Goal: Task Accomplishment & Management: Use online tool/utility

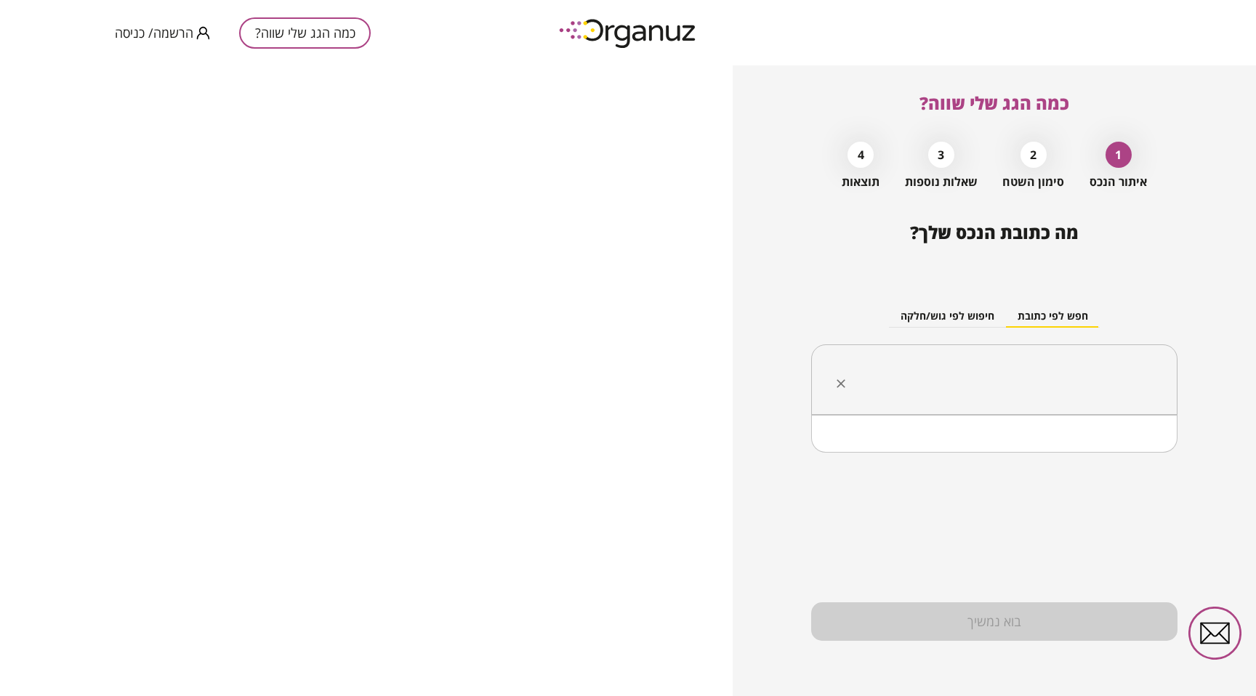
click at [1021, 362] on input "text" at bounding box center [999, 380] width 320 height 36
click at [1048, 453] on li "התנועה [DEMOGRAPHIC_DATA] 9 נתניה" at bounding box center [994, 453] width 328 height 26
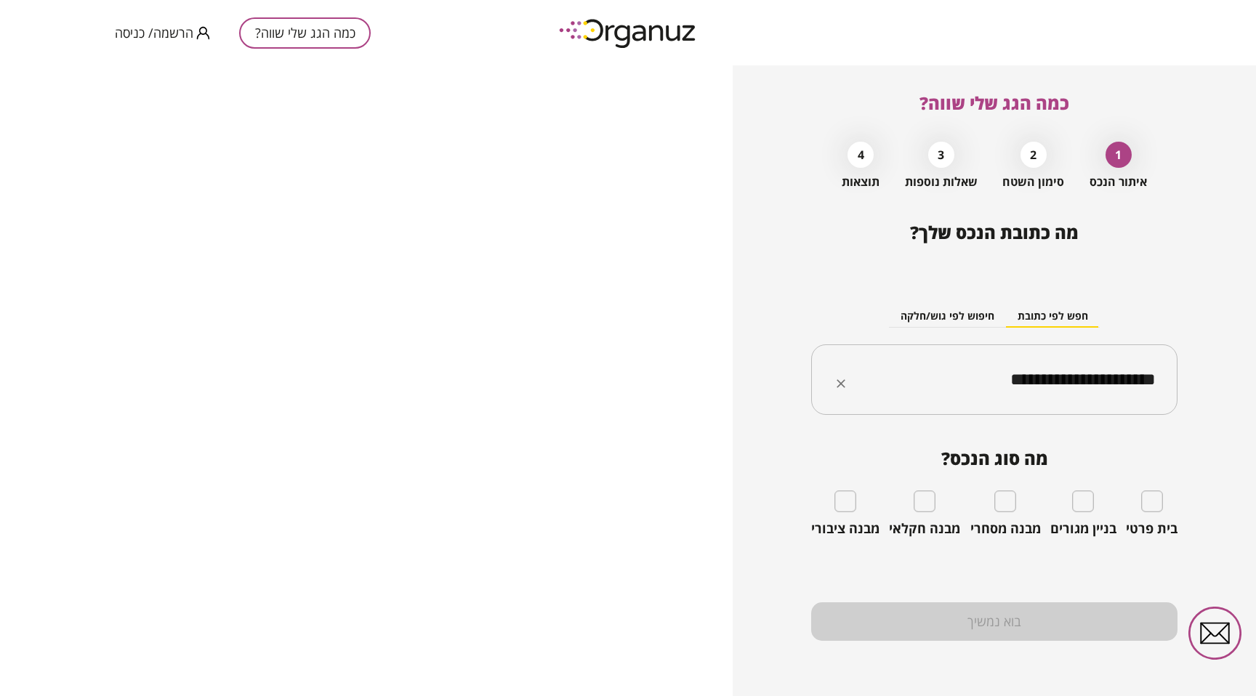
type input "**********"
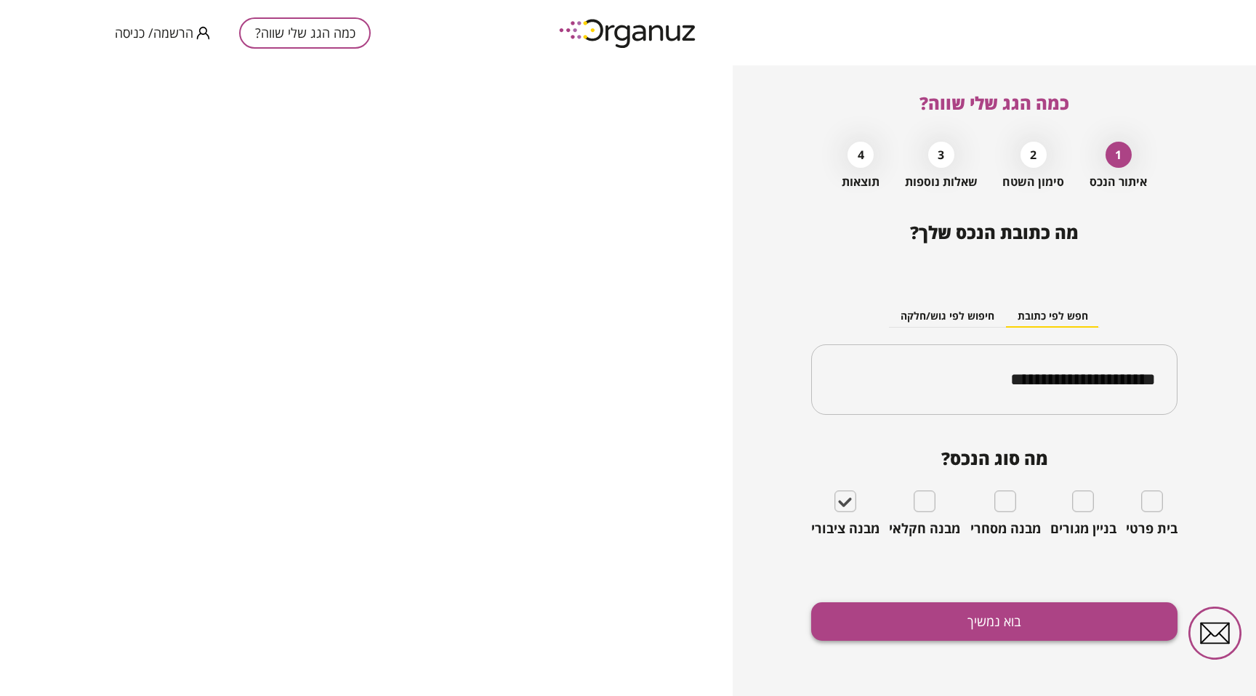
click at [936, 621] on button "בוא נמשיך" at bounding box center [994, 621] width 366 height 39
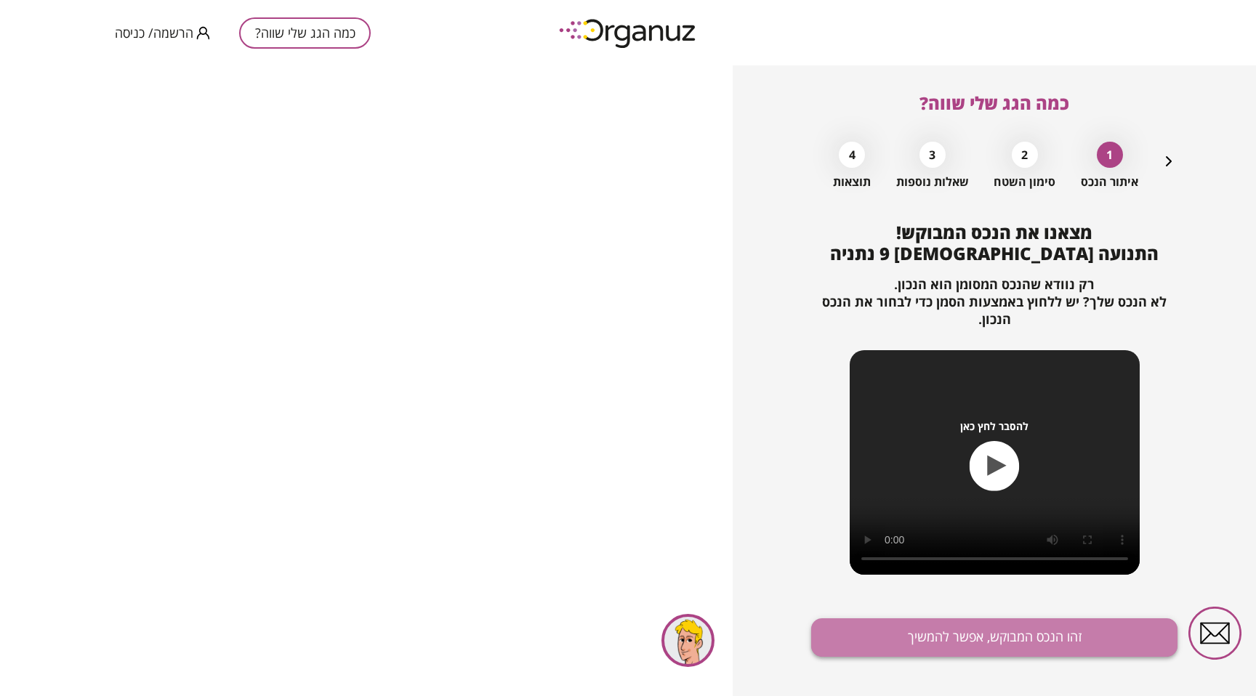
click at [1007, 634] on button "זהו הנכס המבוקש, אפשר להמשיך" at bounding box center [994, 637] width 366 height 39
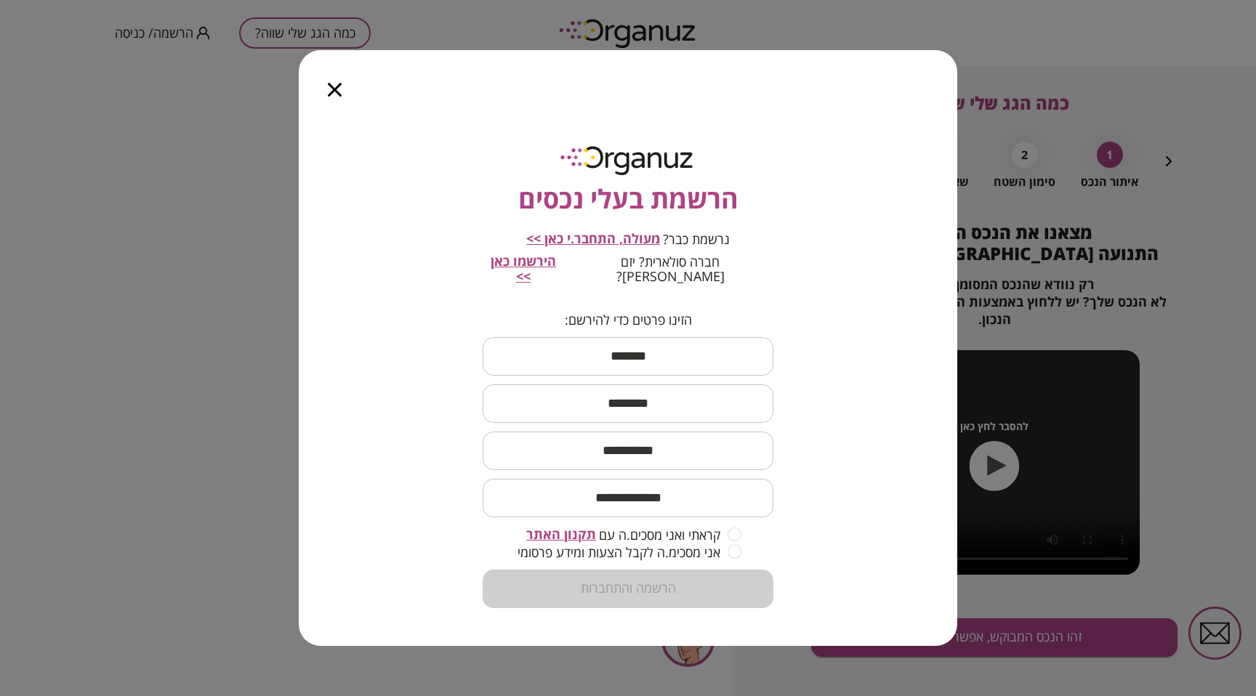
click at [590, 247] on span "מעולה, התחבר.י כאן >>" at bounding box center [593, 238] width 134 height 17
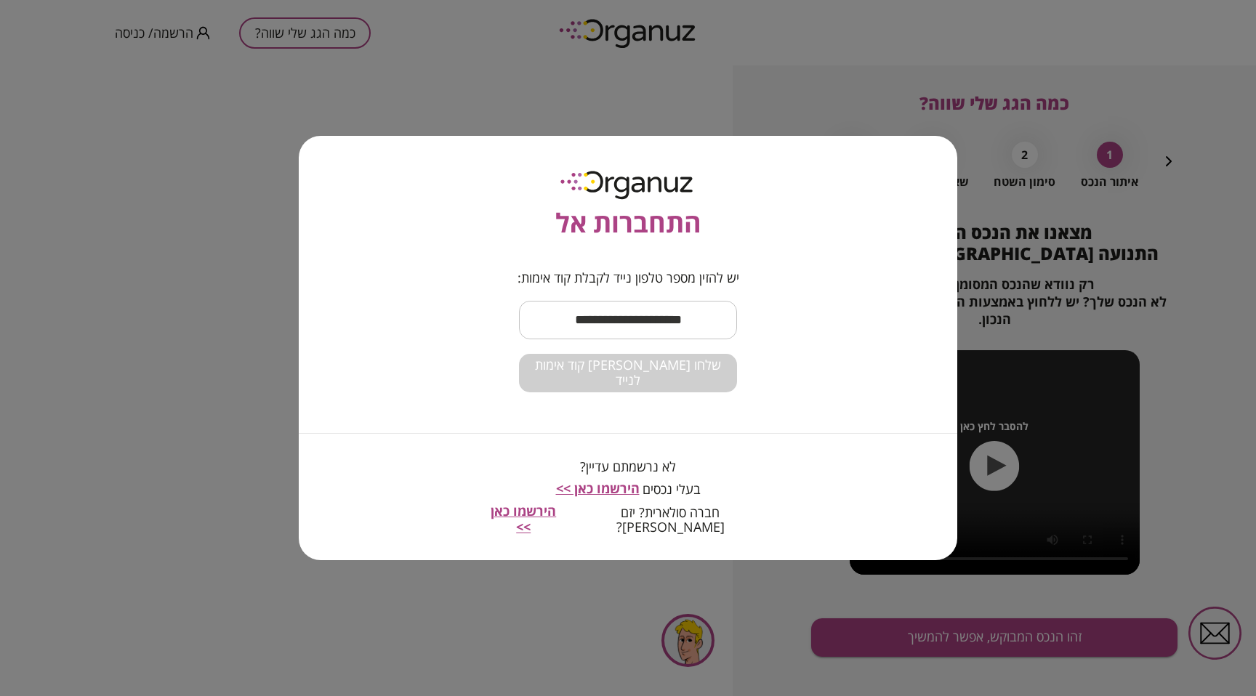
click at [626, 331] on input "text" at bounding box center [628, 320] width 218 height 43
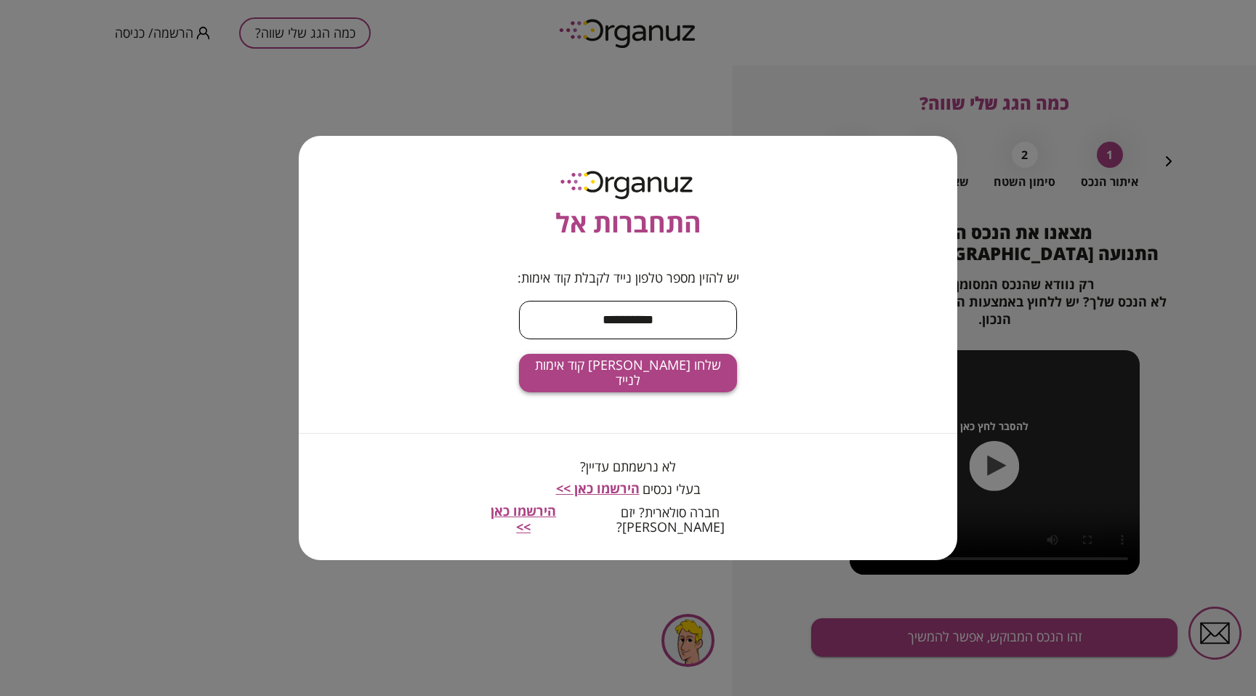
type input "**********"
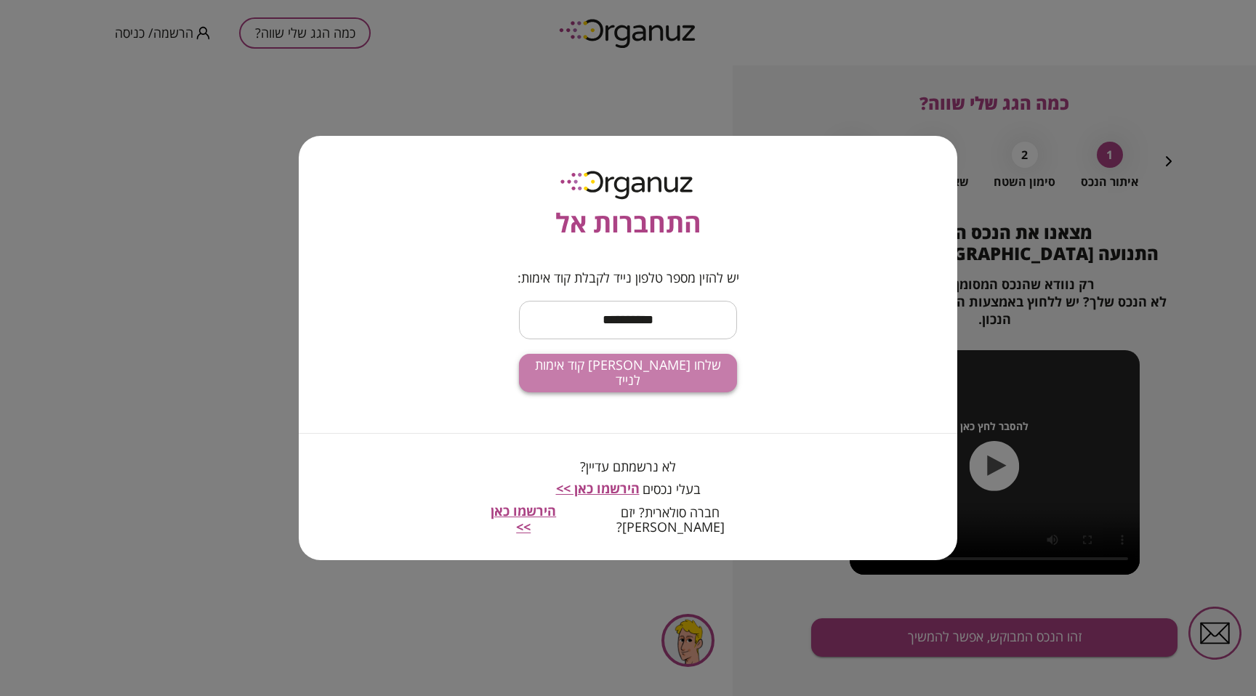
click at [603, 373] on span "שלחו [PERSON_NAME] קוד אימות לנייד" at bounding box center [627, 373] width 195 height 31
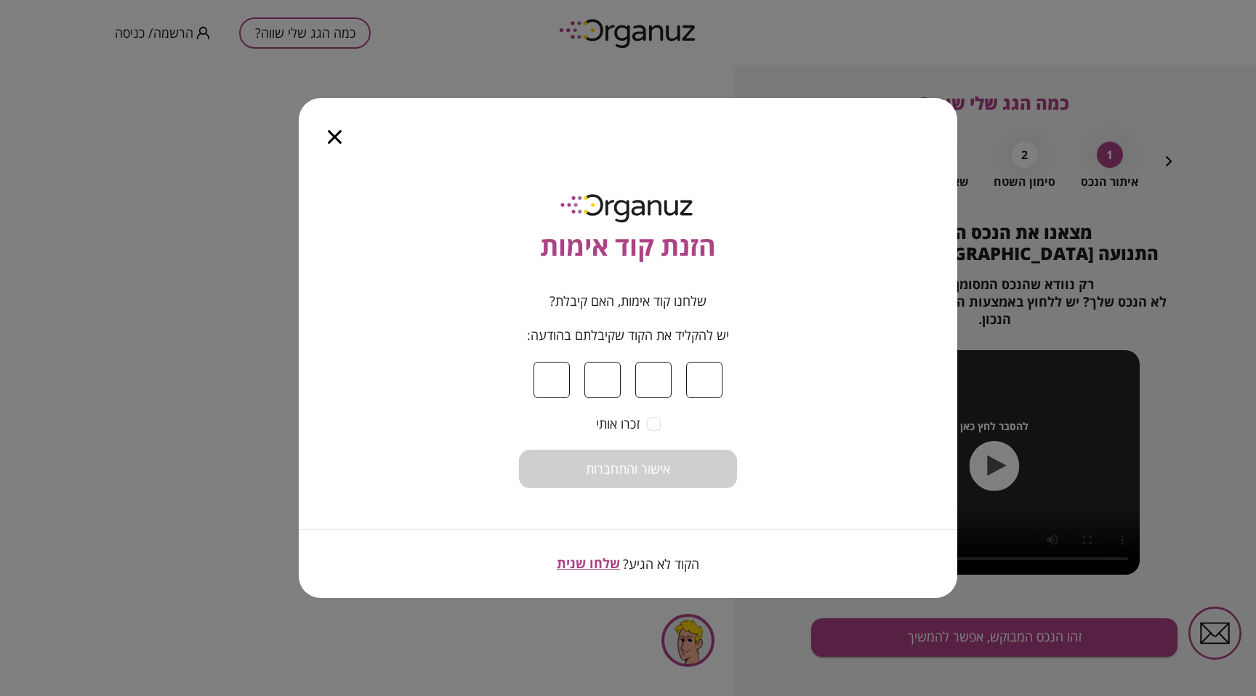
type input "*"
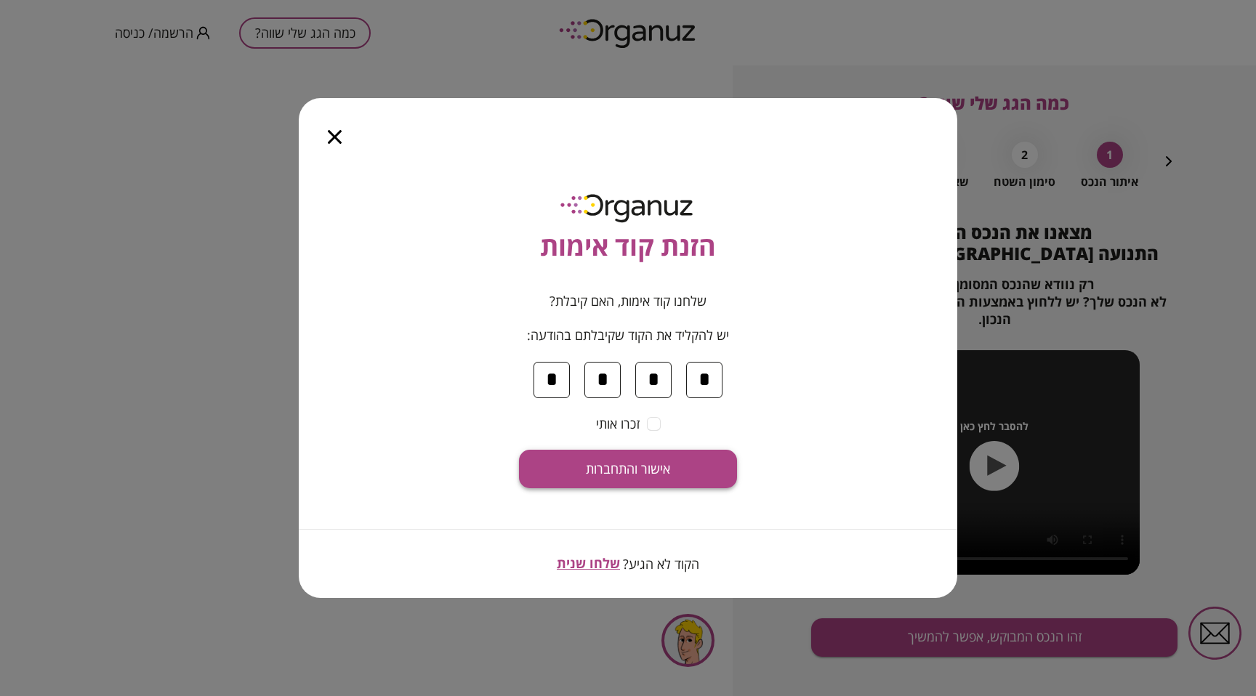
type input "*"
click at [631, 459] on button "אישור והתחברות" at bounding box center [628, 469] width 218 height 39
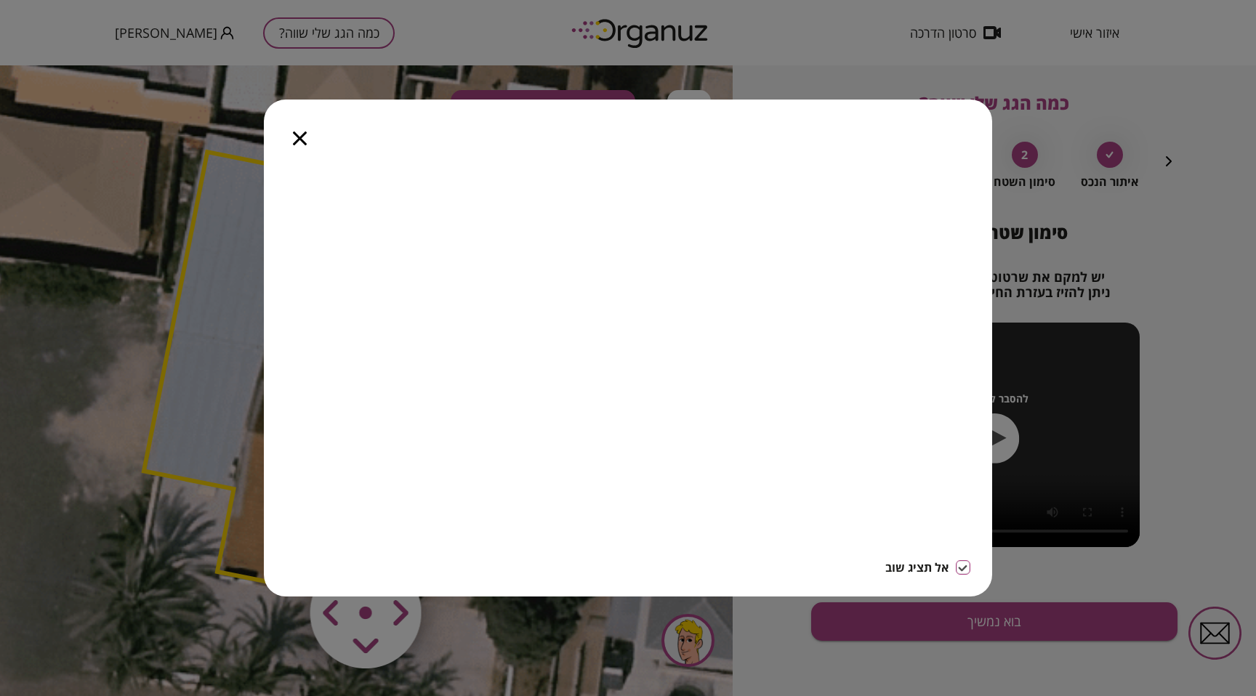
click at [303, 140] on icon "button" at bounding box center [300, 139] width 14 height 14
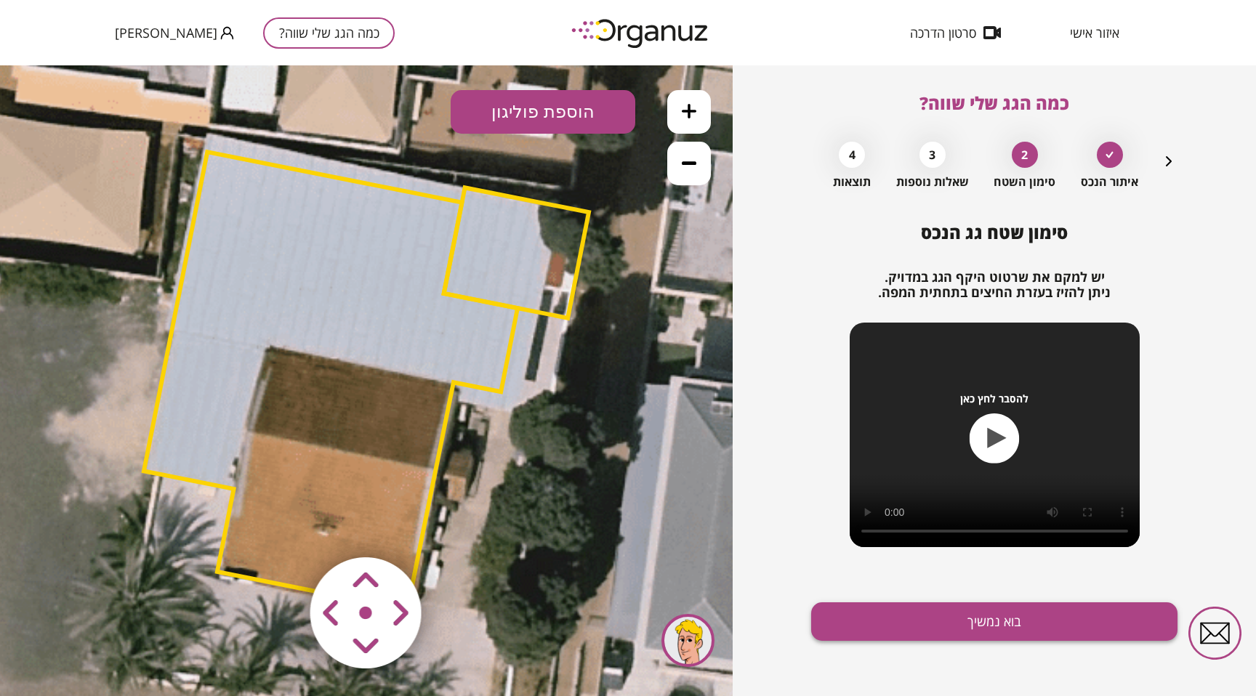
click at [930, 628] on button "בוא נמשיך" at bounding box center [994, 621] width 366 height 39
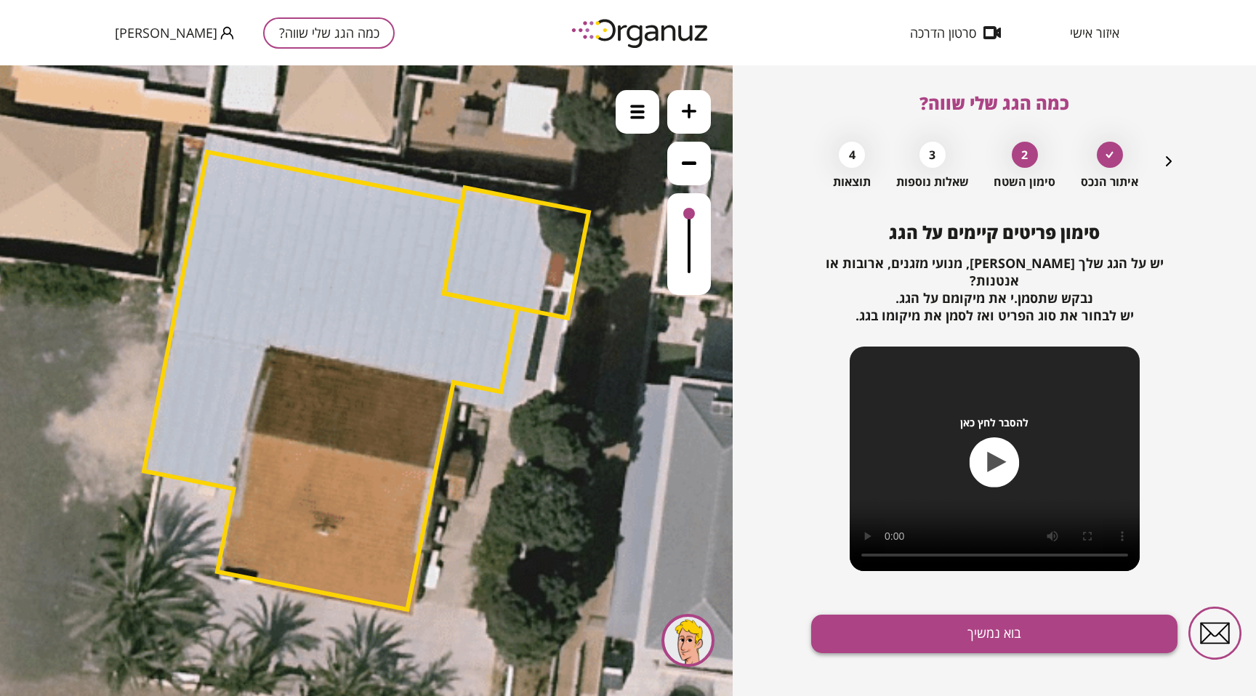
click at [831, 615] on button "בוא נמשיך" at bounding box center [994, 634] width 366 height 39
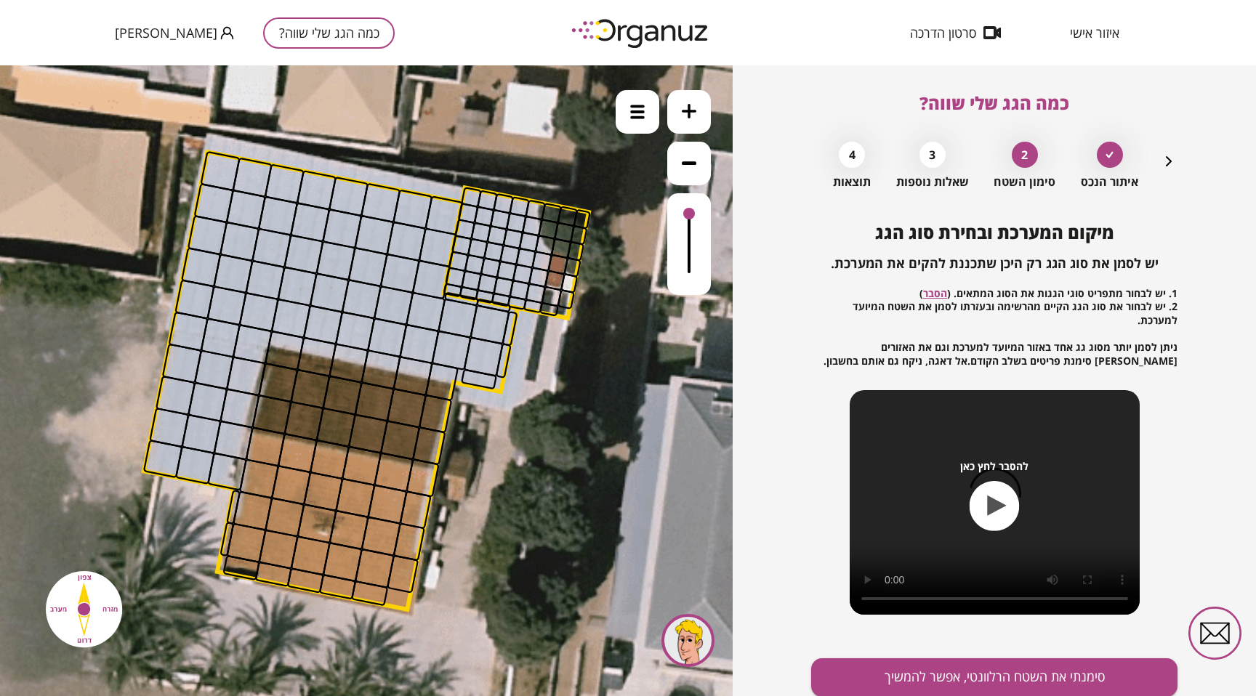
drag, startPoint x: 219, startPoint y: 174, endPoint x: 237, endPoint y: 401, distance: 227.4
click at [264, 445] on div at bounding box center [265, 447] width 41 height 41
drag, startPoint x: 279, startPoint y: 461, endPoint x: 389, endPoint y: 551, distance: 142.5
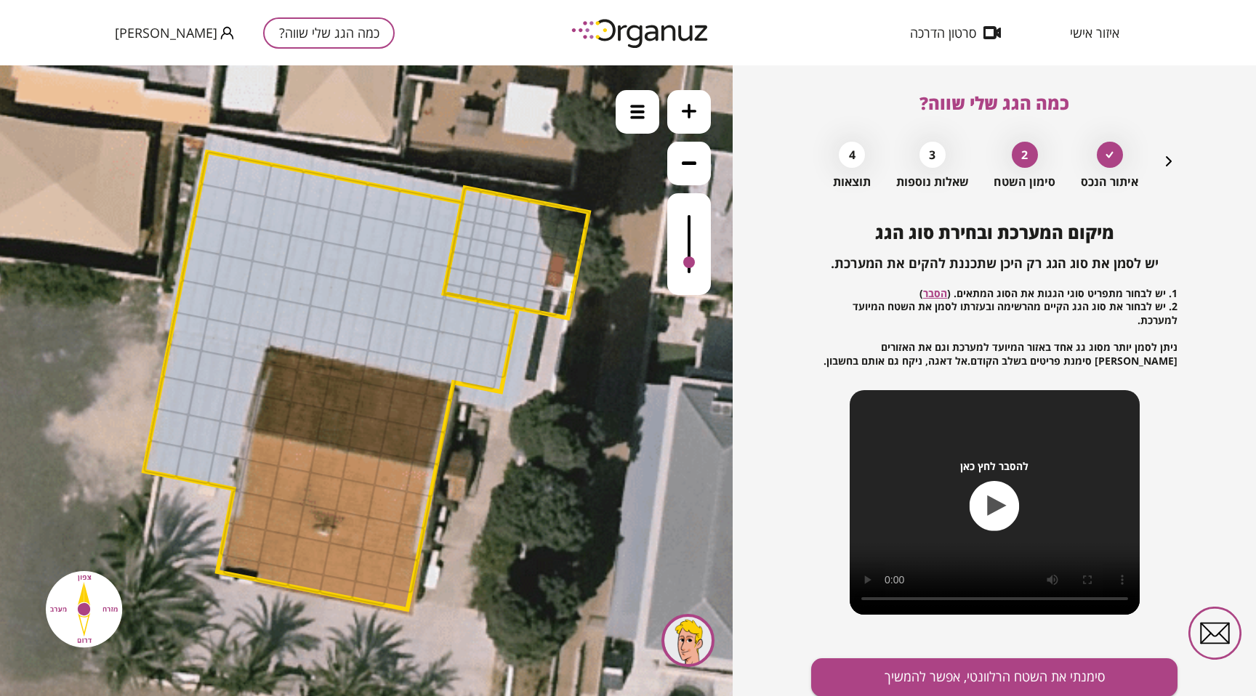
drag, startPoint x: 692, startPoint y: 213, endPoint x: 692, endPoint y: 267, distance: 54.5
click at [692, 267] on div at bounding box center [689, 263] width 12 height 12
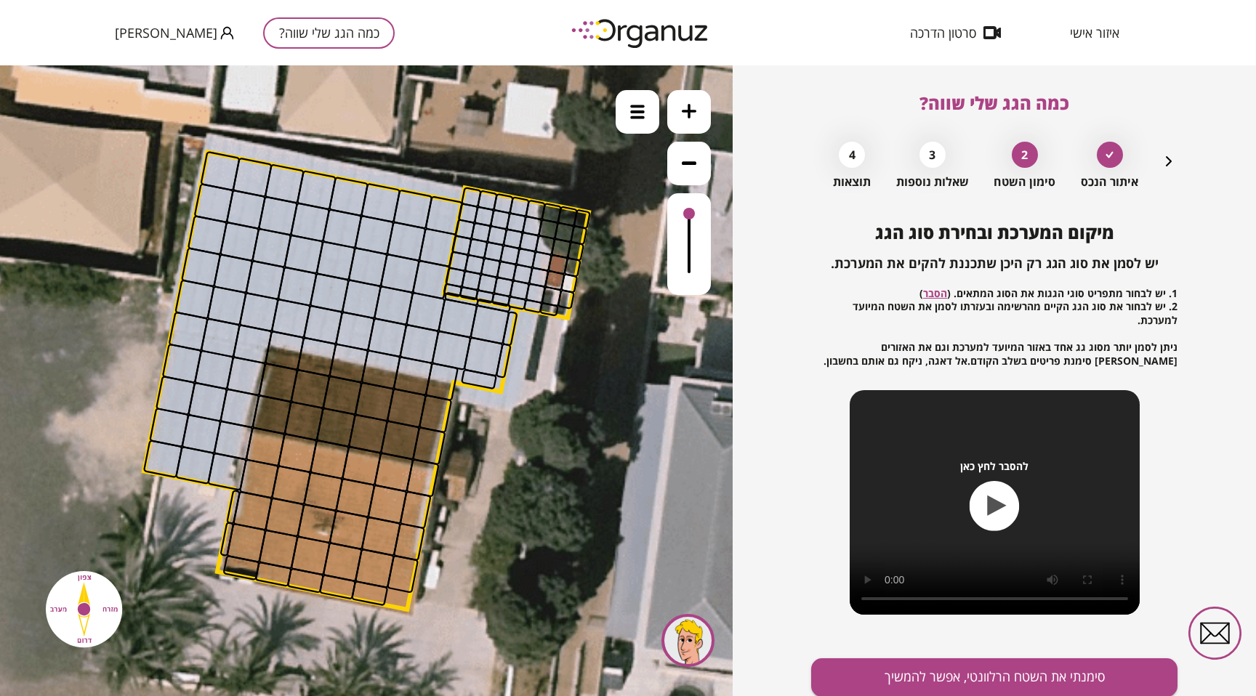
drag, startPoint x: 692, startPoint y: 267, endPoint x: 666, endPoint y: 116, distance: 153.5
click at [666, 116] on div ".st0 { fill: #FFFFFF; } 10" at bounding box center [366, 380] width 732 height 631
click at [642, 109] on img at bounding box center [637, 112] width 15 height 15
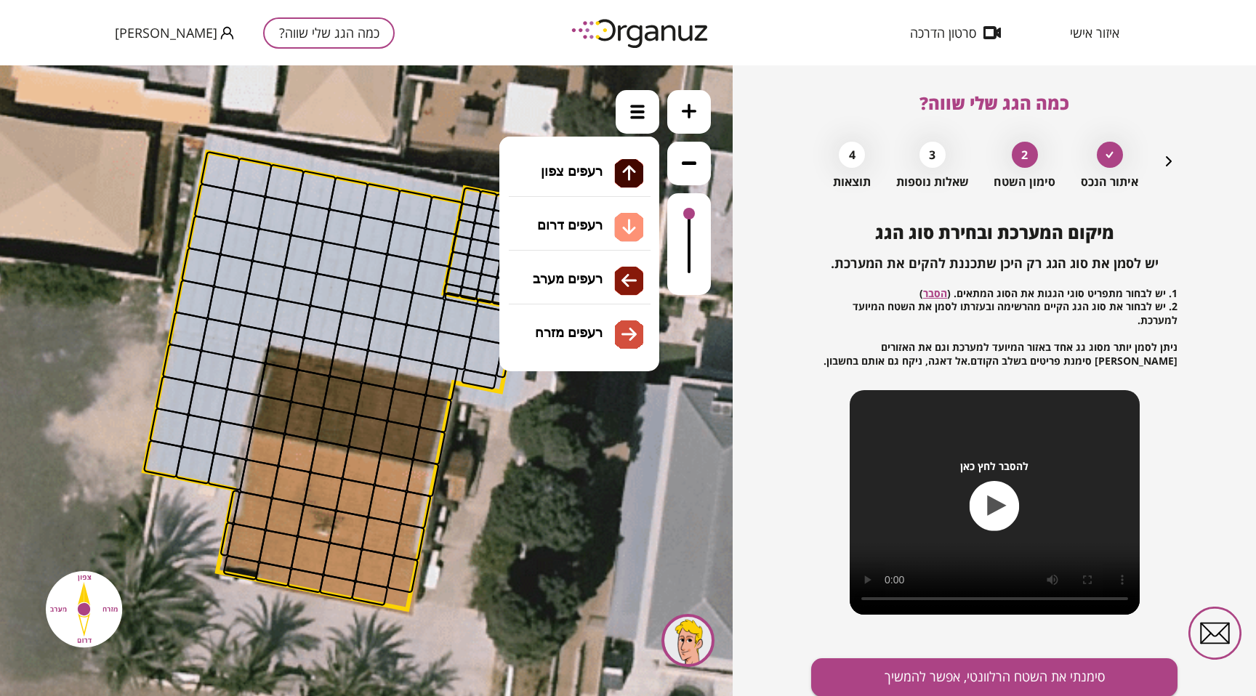
click at [576, 209] on li "גג רעפים רעפים צפון רעפים דרום רעפים מערב רעפים מזרח" at bounding box center [579, 210] width 153 height 47
click at [570, 230] on div ".st0 { fill: #FFFFFF; } 10" at bounding box center [366, 380] width 732 height 631
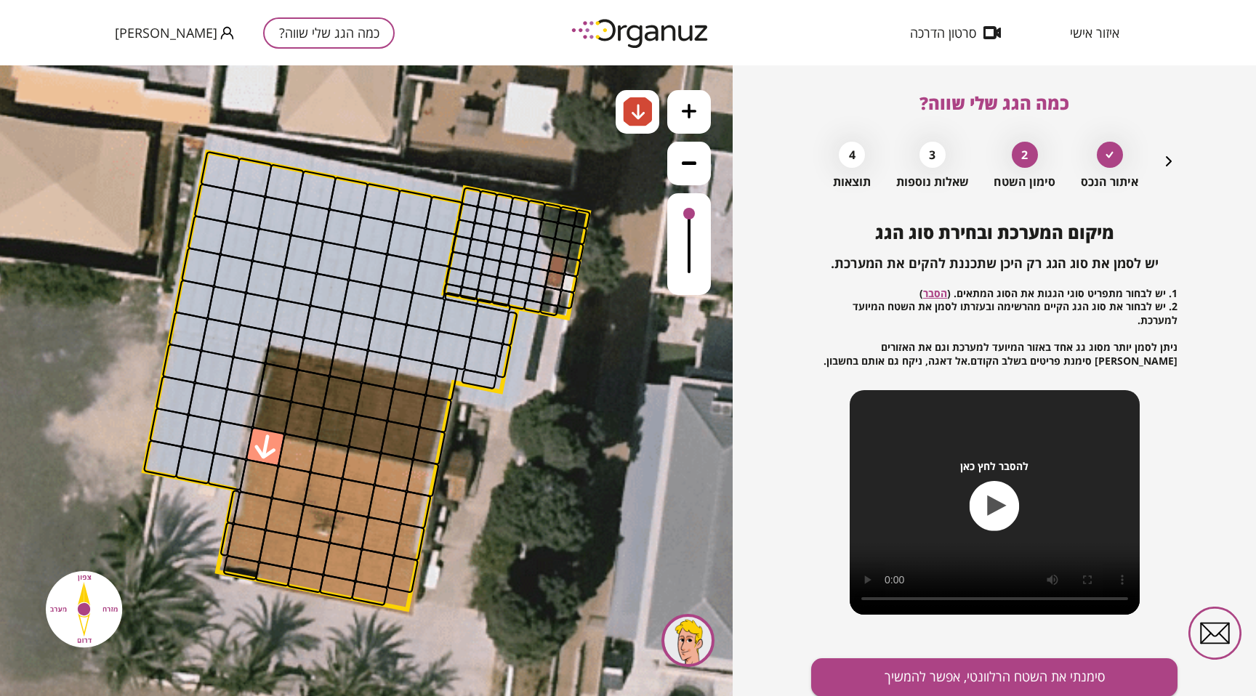
click at [265, 458] on div at bounding box center [265, 447] width 41 height 41
drag, startPoint x: 293, startPoint y: 459, endPoint x: 410, endPoint y: 485, distance: 119.9
click at [297, 488] on div at bounding box center [291, 485] width 41 height 41
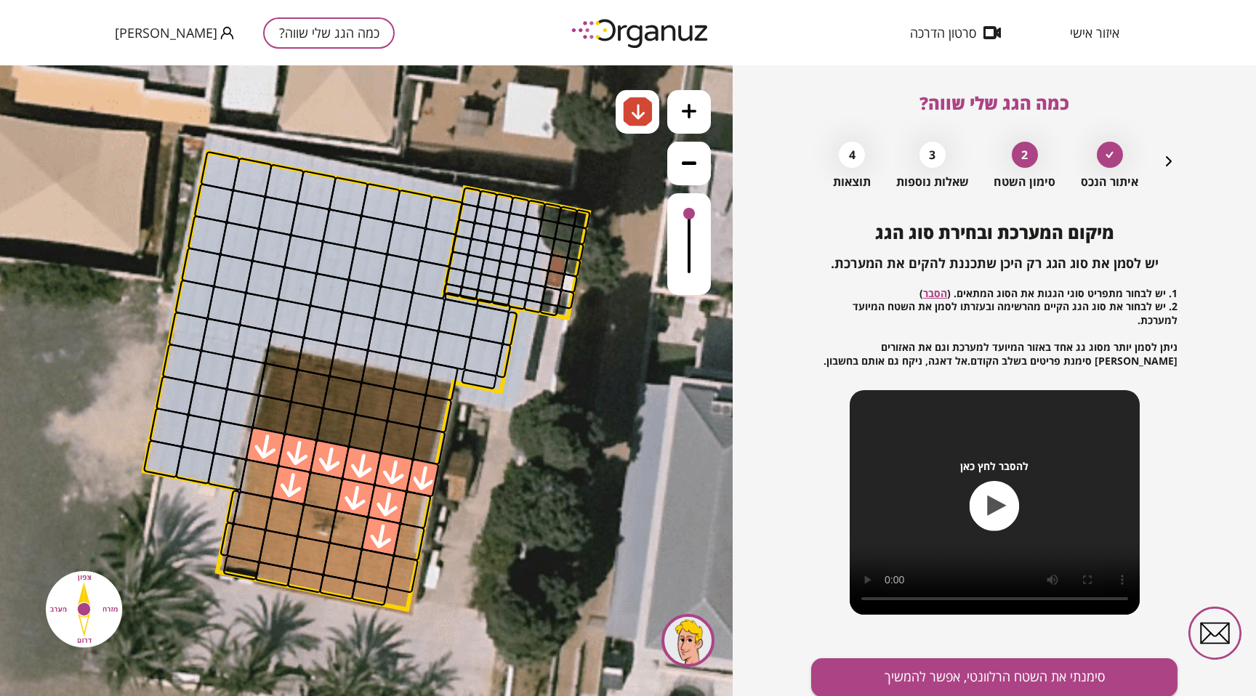
click at [262, 486] on div at bounding box center [259, 479] width 41 height 41
click at [262, 508] on div at bounding box center [253, 510] width 41 height 41
click at [259, 530] on div at bounding box center [246, 543] width 41 height 41
click at [269, 530] on div at bounding box center [278, 549] width 41 height 41
click at [269, 521] on div at bounding box center [284, 517] width 41 height 41
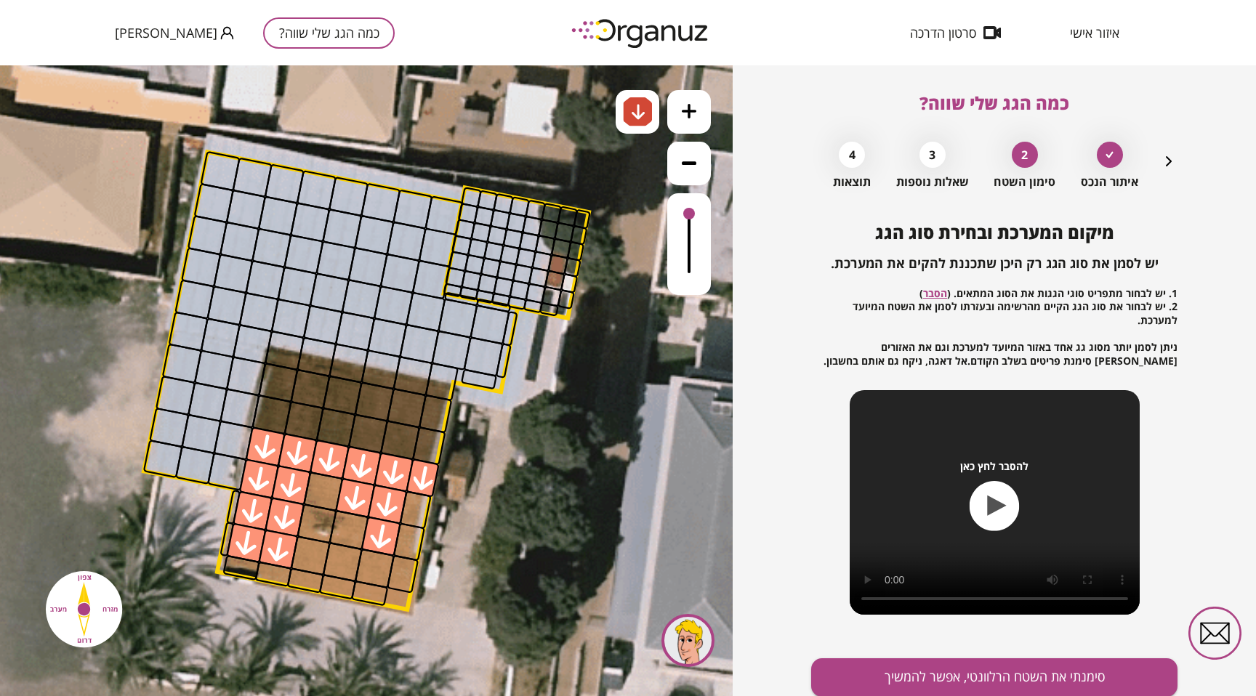
click at [288, 520] on div at bounding box center [284, 517] width 41 height 41
click at [291, 490] on div at bounding box center [291, 485] width 41 height 41
click at [344, 496] on div at bounding box center [355, 498] width 41 height 41
click at [311, 564] on div at bounding box center [310, 556] width 41 height 41
click at [340, 564] on div at bounding box center [343, 562] width 41 height 41
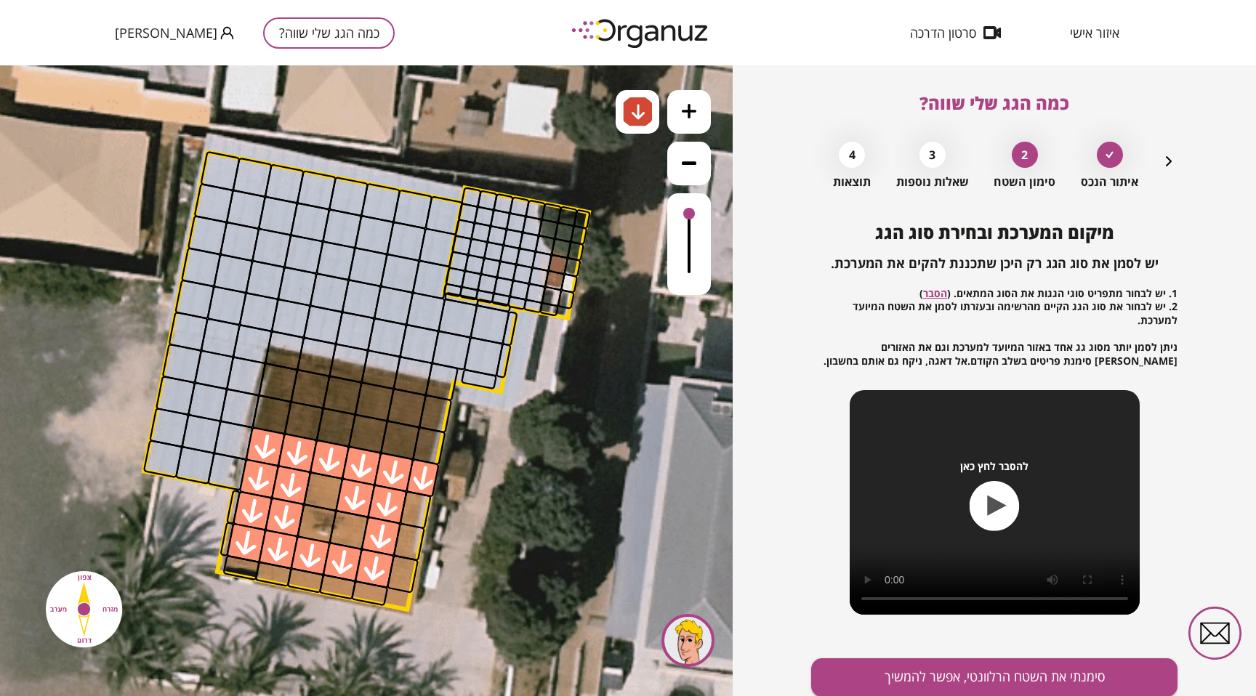
click at [381, 564] on div at bounding box center [375, 569] width 41 height 41
click at [363, 502] on div at bounding box center [355, 498] width 41 height 41
click at [301, 505] on div at bounding box center [284, 517] width 41 height 41
click at [294, 509] on div at bounding box center [284, 517] width 41 height 41
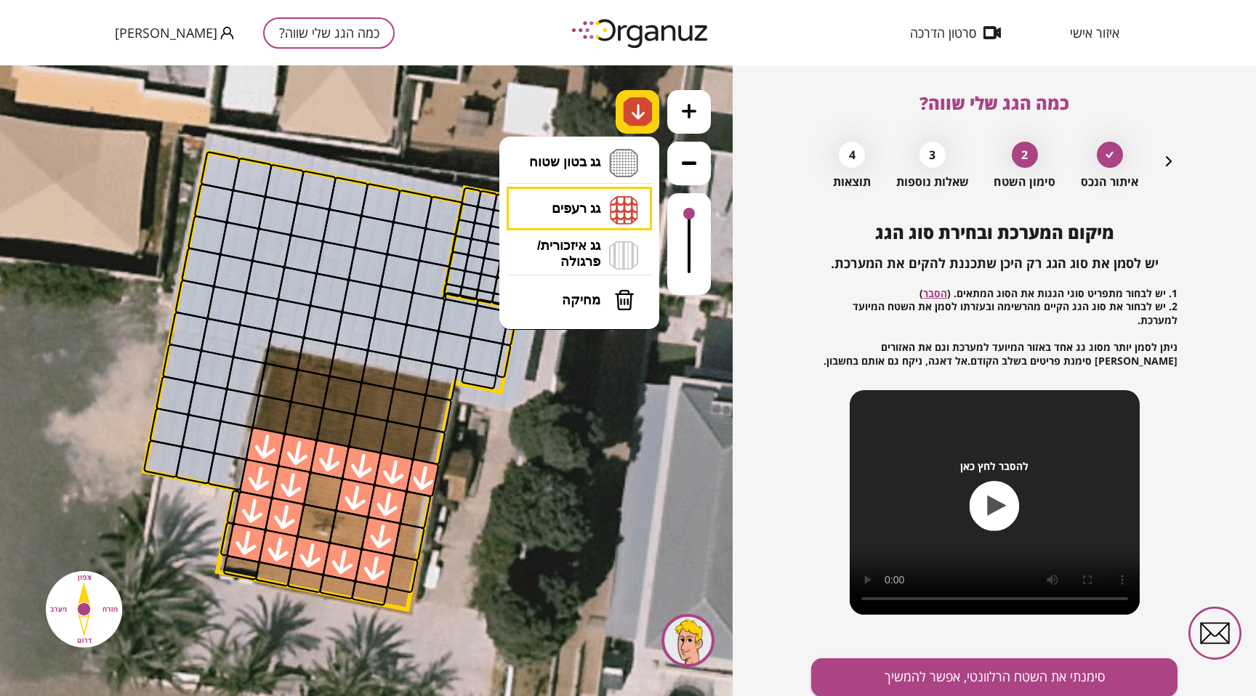
click at [632, 129] on div at bounding box center [637, 112] width 44 height 44
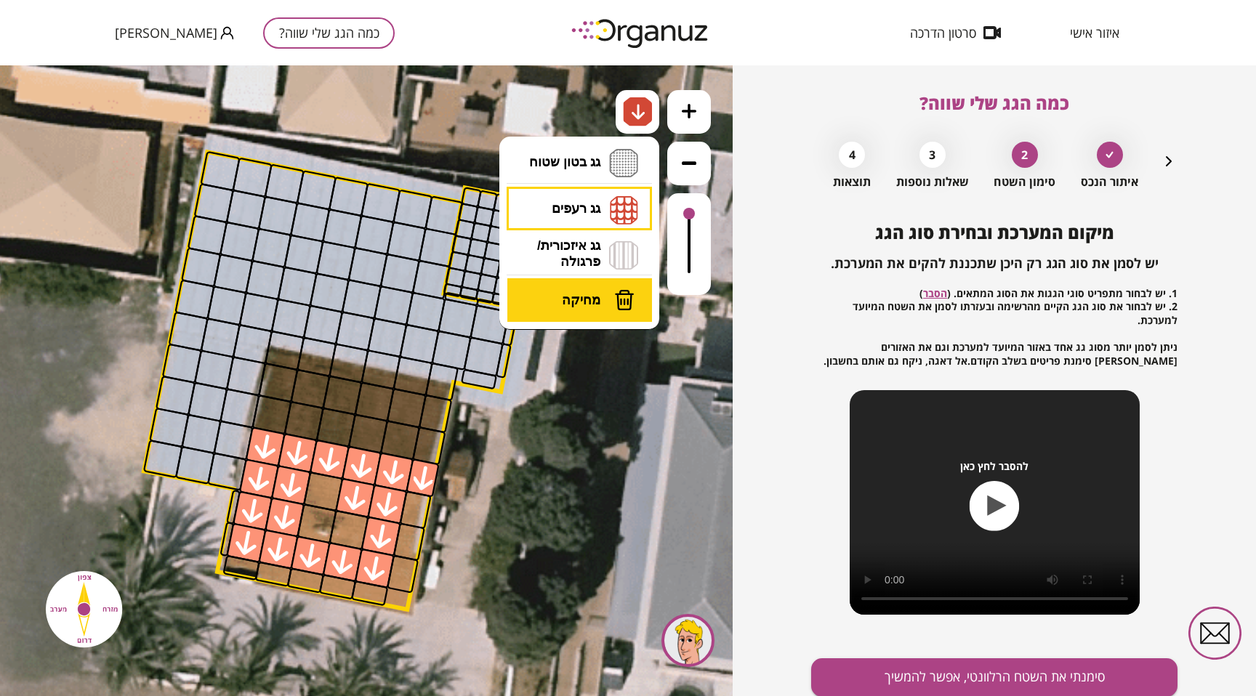
click at [596, 297] on span "מחיקה" at bounding box center [581, 300] width 39 height 16
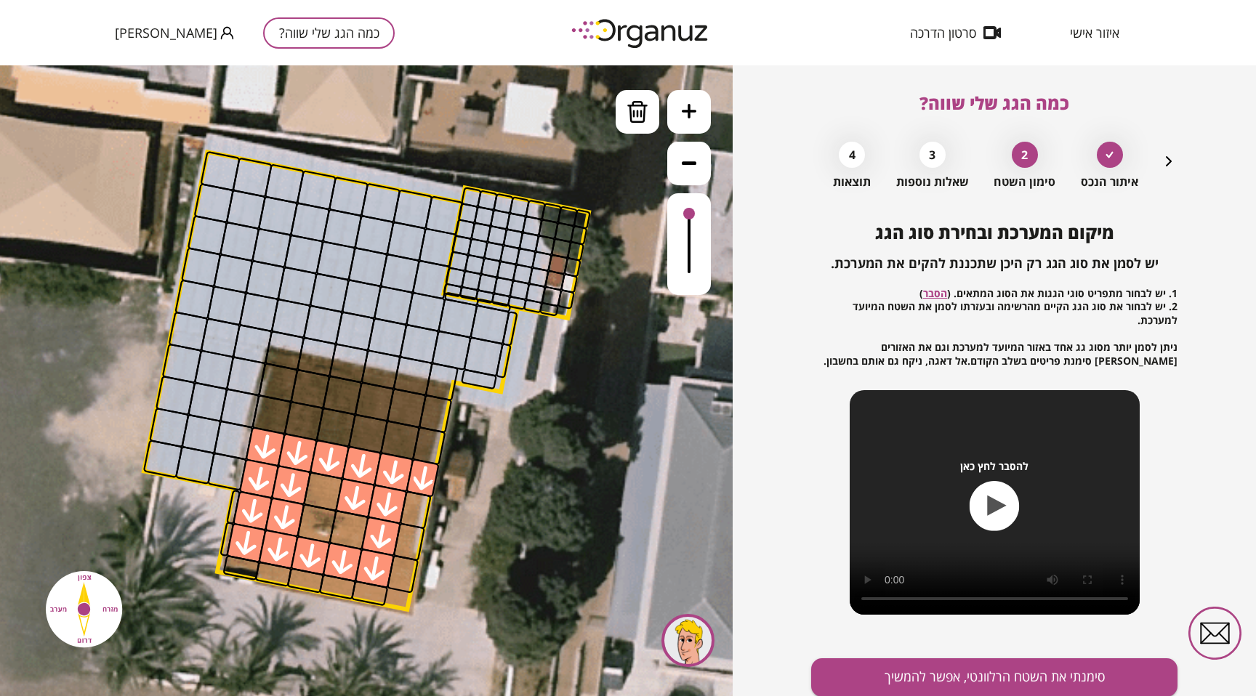
click at [345, 501] on div at bounding box center [355, 498] width 41 height 41
click at [292, 522] on div at bounding box center [284, 517] width 41 height 41
click at [292, 485] on div at bounding box center [291, 485] width 41 height 41
click at [639, 119] on img at bounding box center [637, 112] width 22 height 22
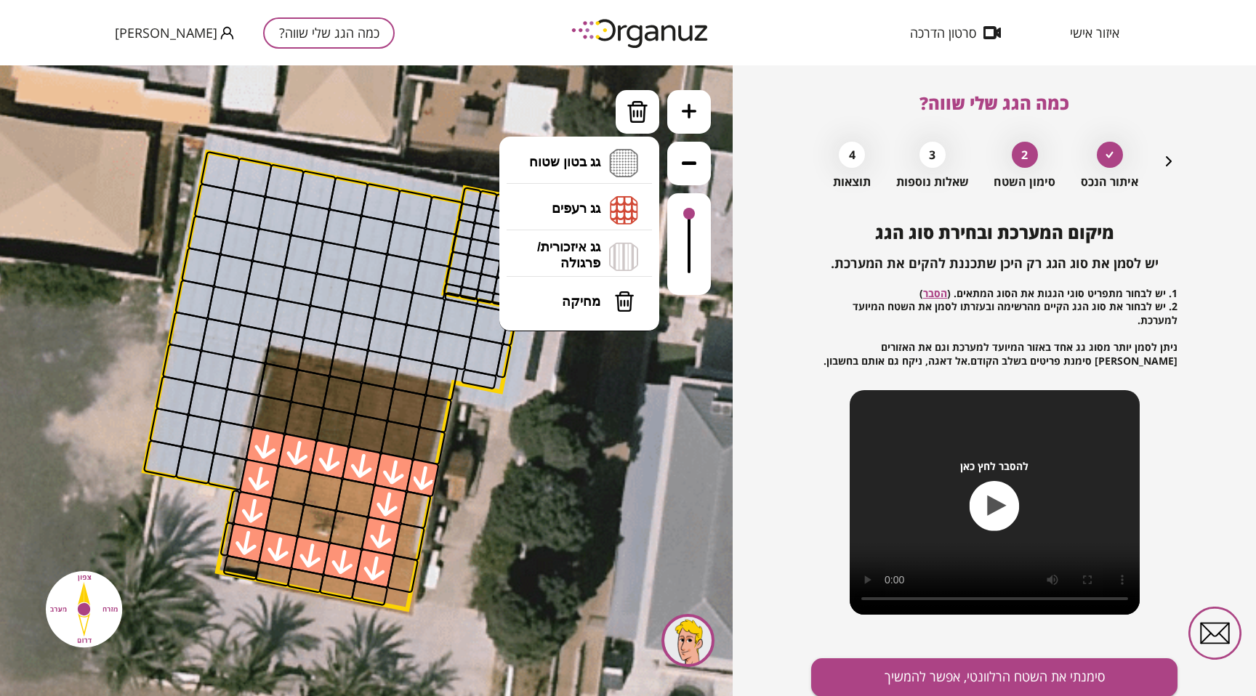
click at [605, 206] on li "גג רעפים רעפים צפון רעפים דרום רעפים מערב רעפים מזרח" at bounding box center [579, 210] width 153 height 47
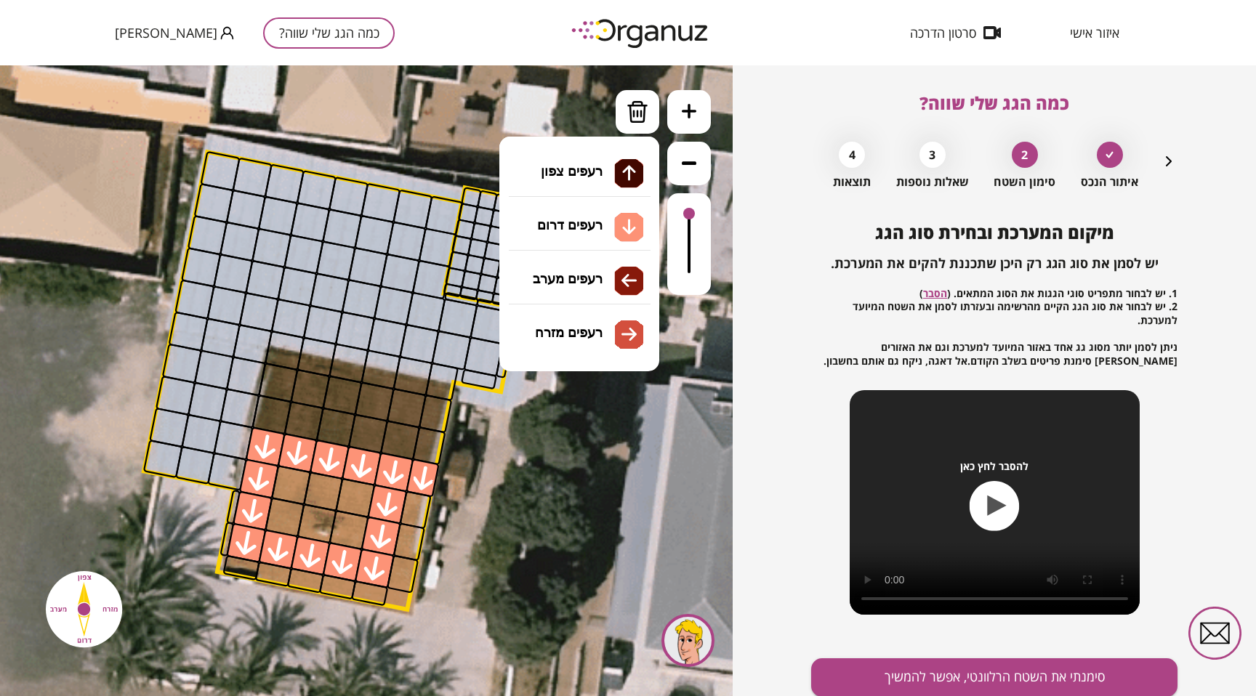
click at [280, 488] on div at bounding box center [291, 485] width 41 height 41
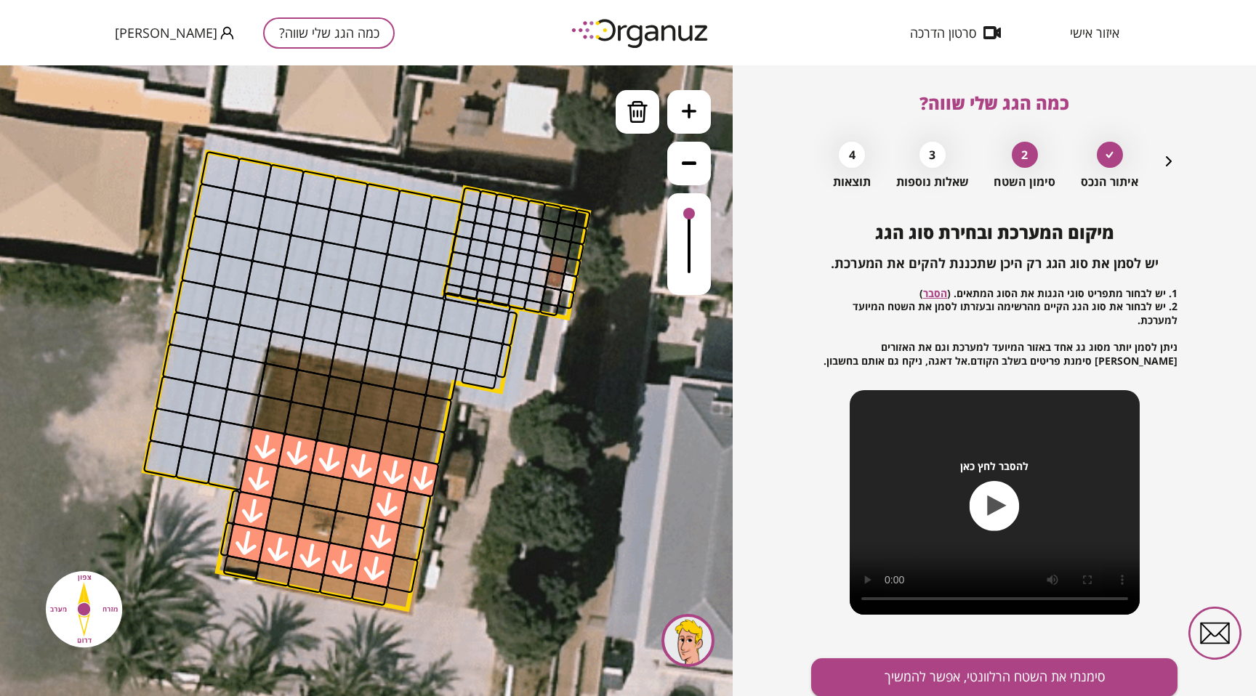
click at [287, 503] on div at bounding box center [284, 517] width 41 height 41
click at [287, 490] on div at bounding box center [291, 485] width 41 height 41
click at [287, 517] on div at bounding box center [284, 517] width 41 height 41
click at [633, 131] on div at bounding box center [637, 112] width 44 height 44
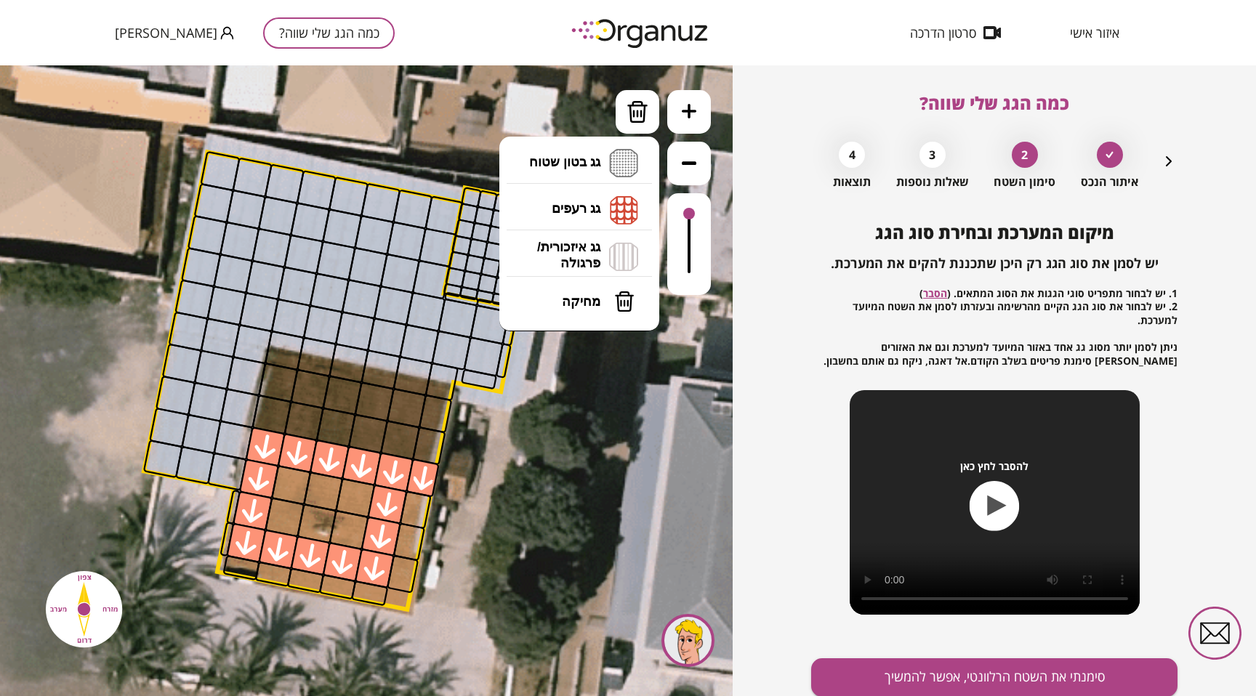
click at [600, 195] on li "גג רעפים רעפים צפון רעפים דרום רעפים מערב רעפים מזרח" at bounding box center [579, 210] width 153 height 47
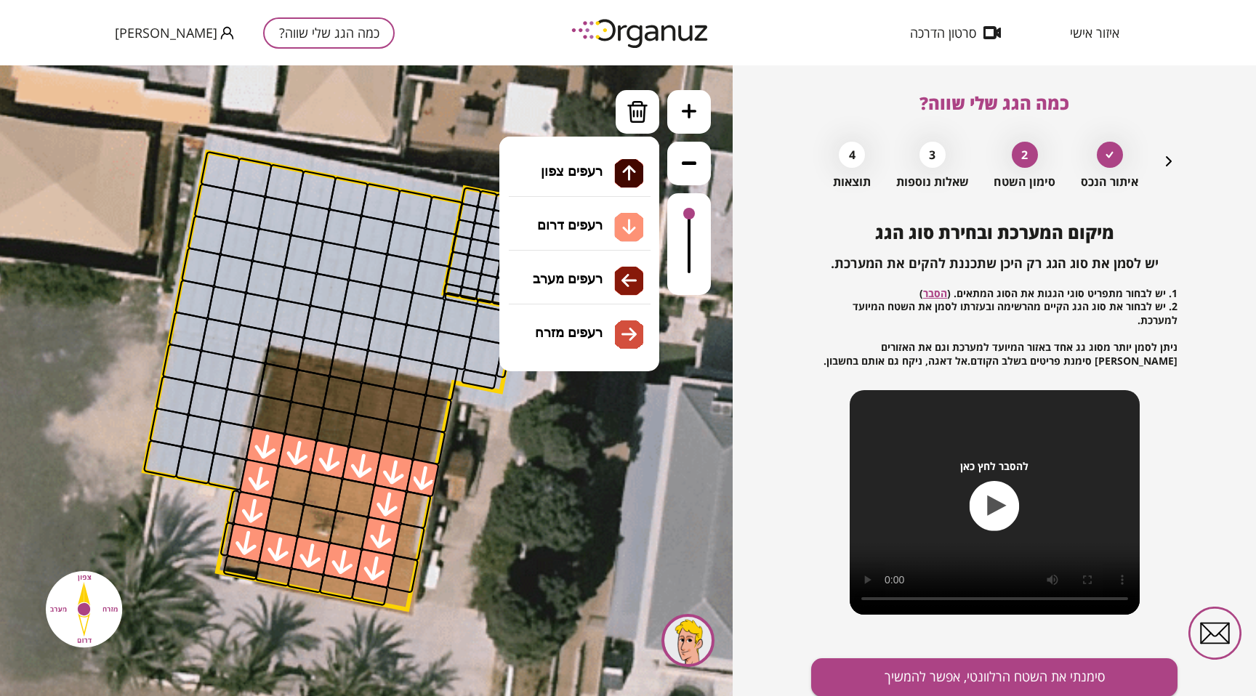
click at [577, 230] on div ".st0 { fill: #FFFFFF; } 10" at bounding box center [366, 380] width 732 height 631
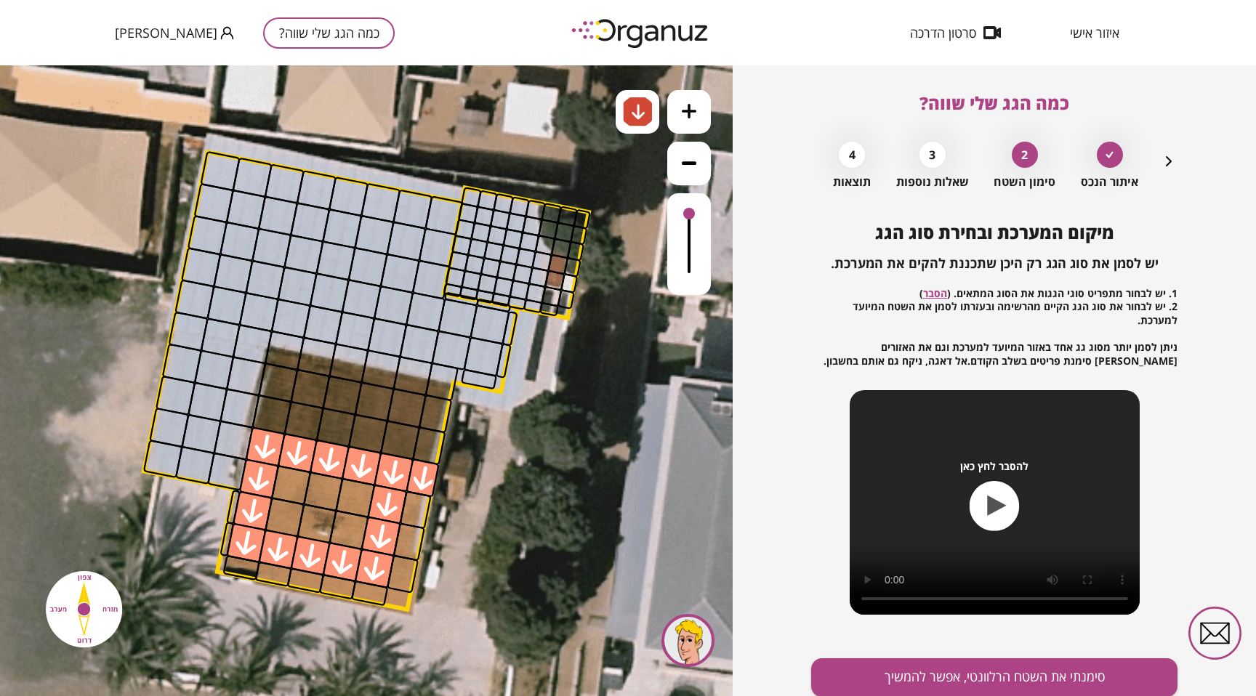
click at [297, 488] on div at bounding box center [291, 485] width 41 height 41
click at [291, 512] on div at bounding box center [284, 517] width 41 height 41
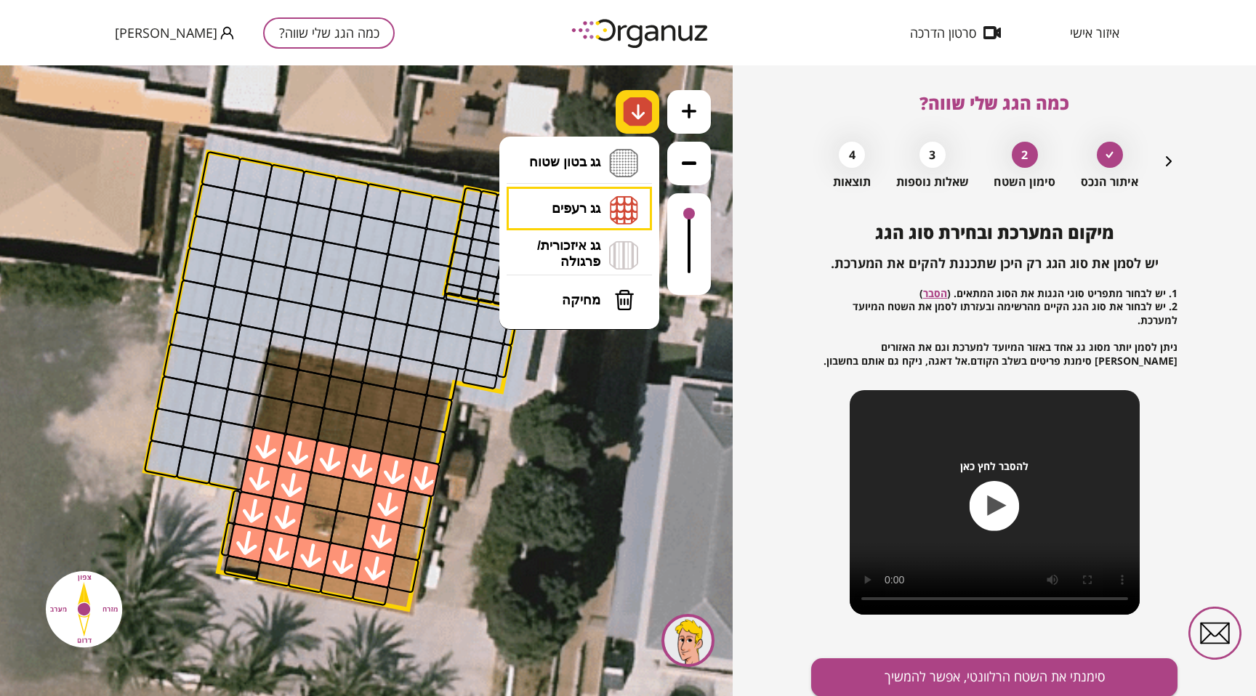
click at [621, 115] on div at bounding box center [637, 112] width 44 height 44
click at [565, 217] on li "גג רעפים רעפים צפון רעפים דרום רעפים מערב רעפים מזרח" at bounding box center [579, 209] width 153 height 45
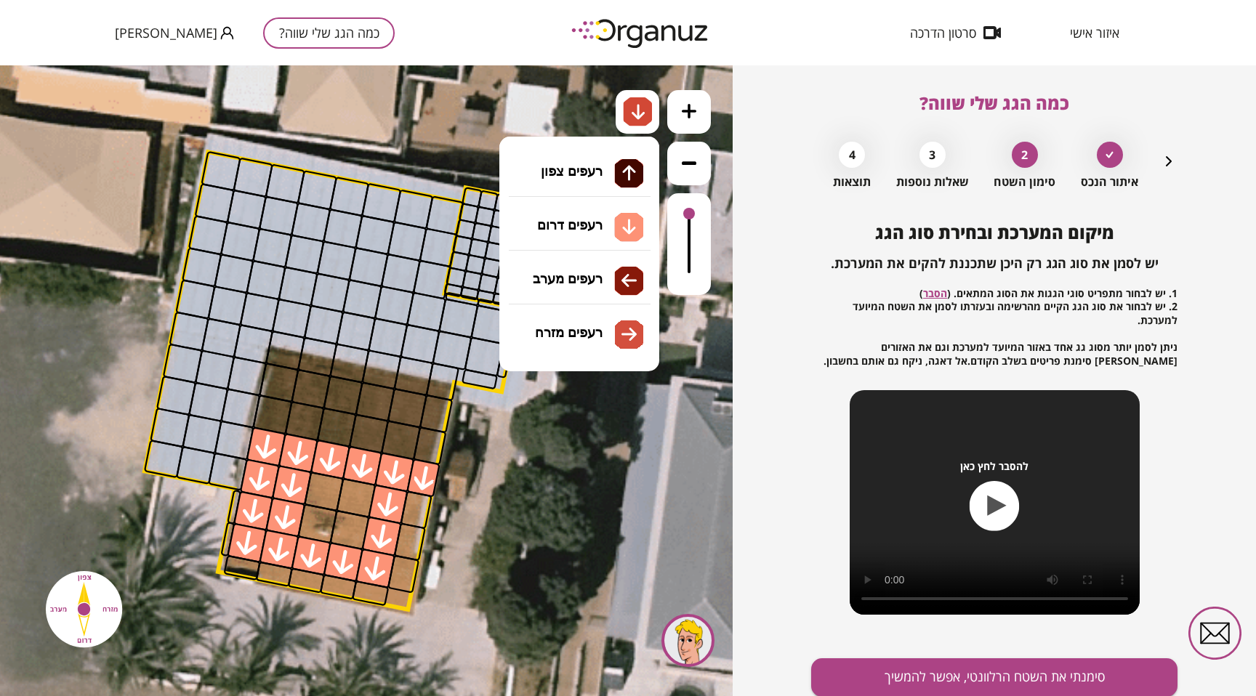
click at [586, 164] on div ".st0 { fill: #FFFFFF; } 10" at bounding box center [366, 380] width 732 height 631
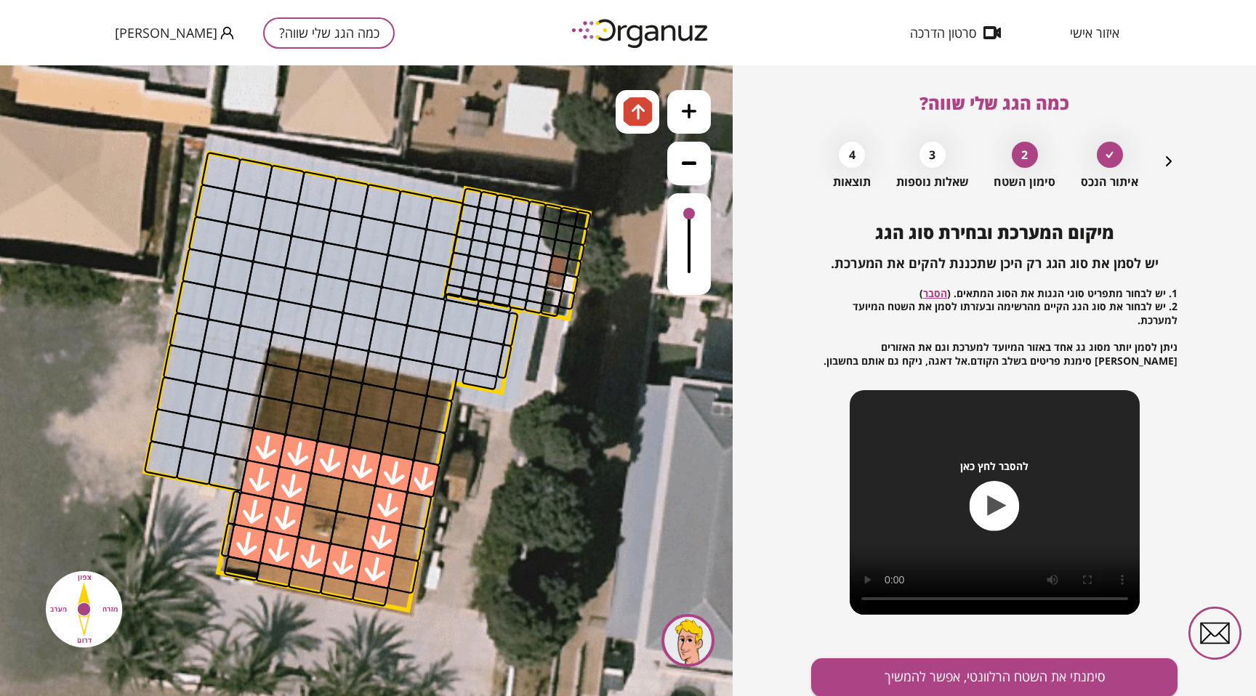
click at [290, 387] on div at bounding box center [279, 383] width 41 height 41
click at [311, 391] on div at bounding box center [311, 390] width 41 height 41
click at [334, 392] on div at bounding box center [343, 396] width 41 height 41
click at [362, 392] on div at bounding box center [375, 402] width 41 height 41
click at [397, 404] on div at bounding box center [407, 409] width 41 height 41
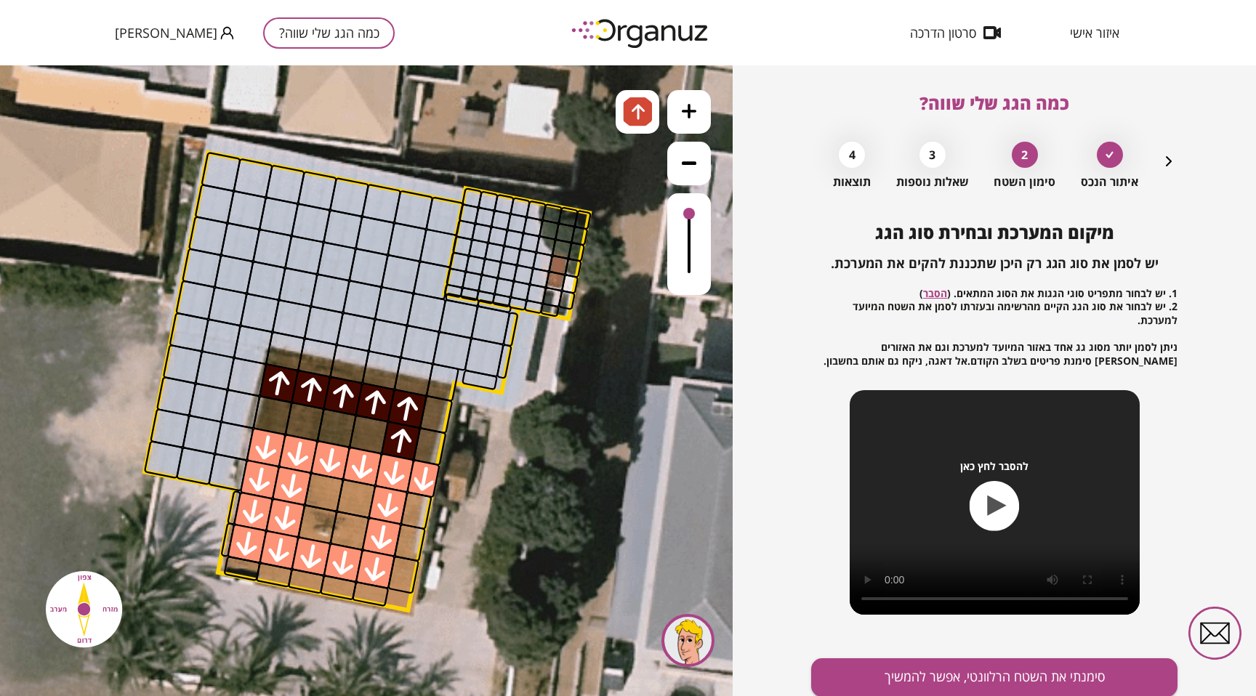
click at [397, 429] on div at bounding box center [401, 441] width 41 height 41
click at [363, 429] on div at bounding box center [369, 434] width 41 height 41
click at [324, 429] on div at bounding box center [336, 428] width 41 height 41
click at [302, 429] on div at bounding box center [304, 422] width 41 height 41
click at [273, 429] on div at bounding box center [272, 415] width 41 height 41
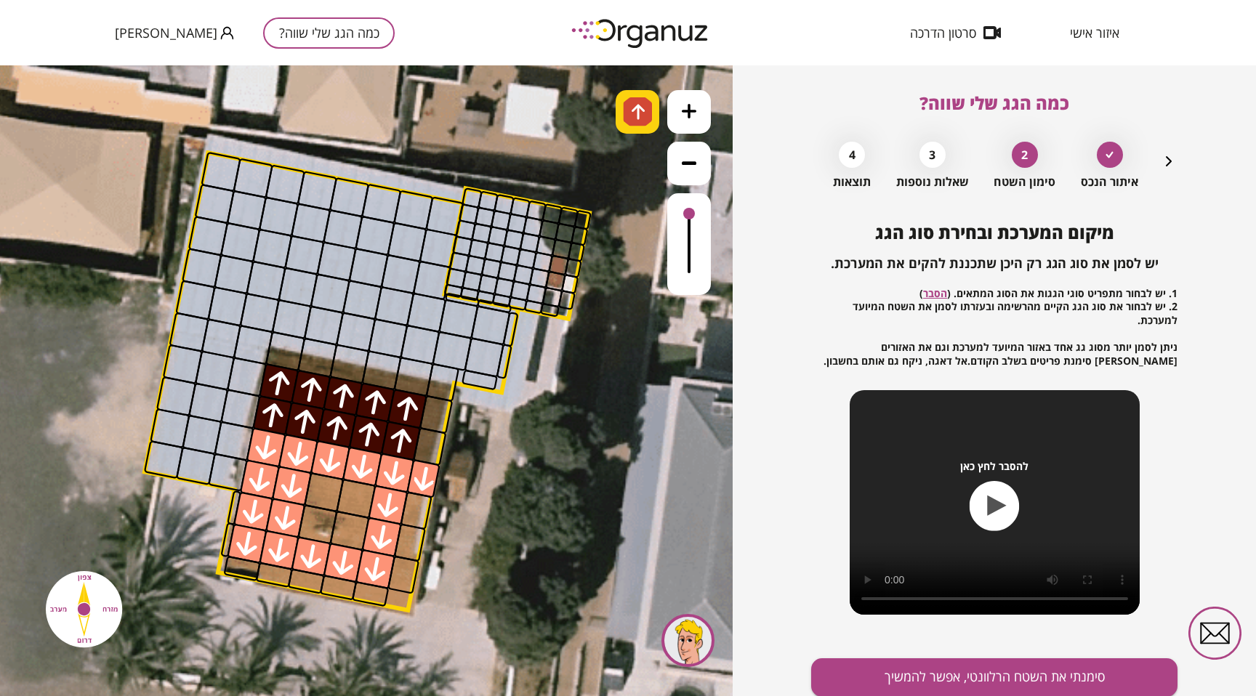
click at [652, 116] on div at bounding box center [637, 112] width 44 height 44
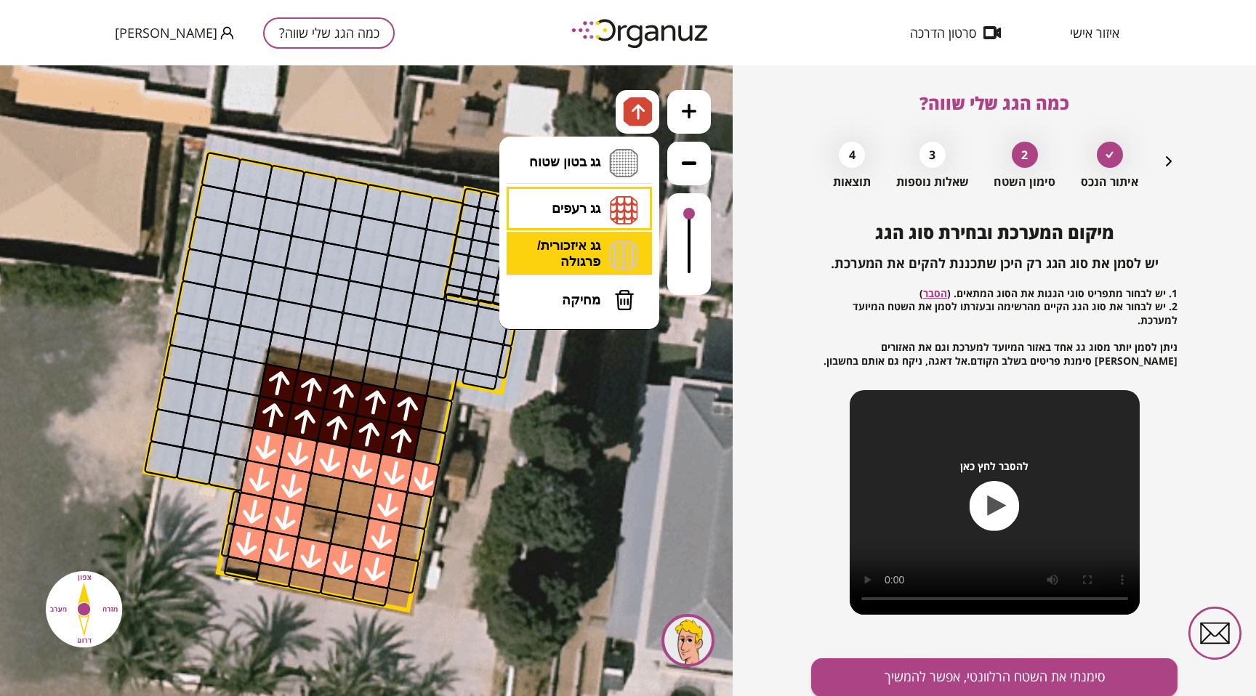
click at [596, 241] on li "גג איזכורית/ פרגולה איזכורית צפון איזכורית דרום איזכורית מערב איזכורית מזרח" at bounding box center [579, 255] width 153 height 47
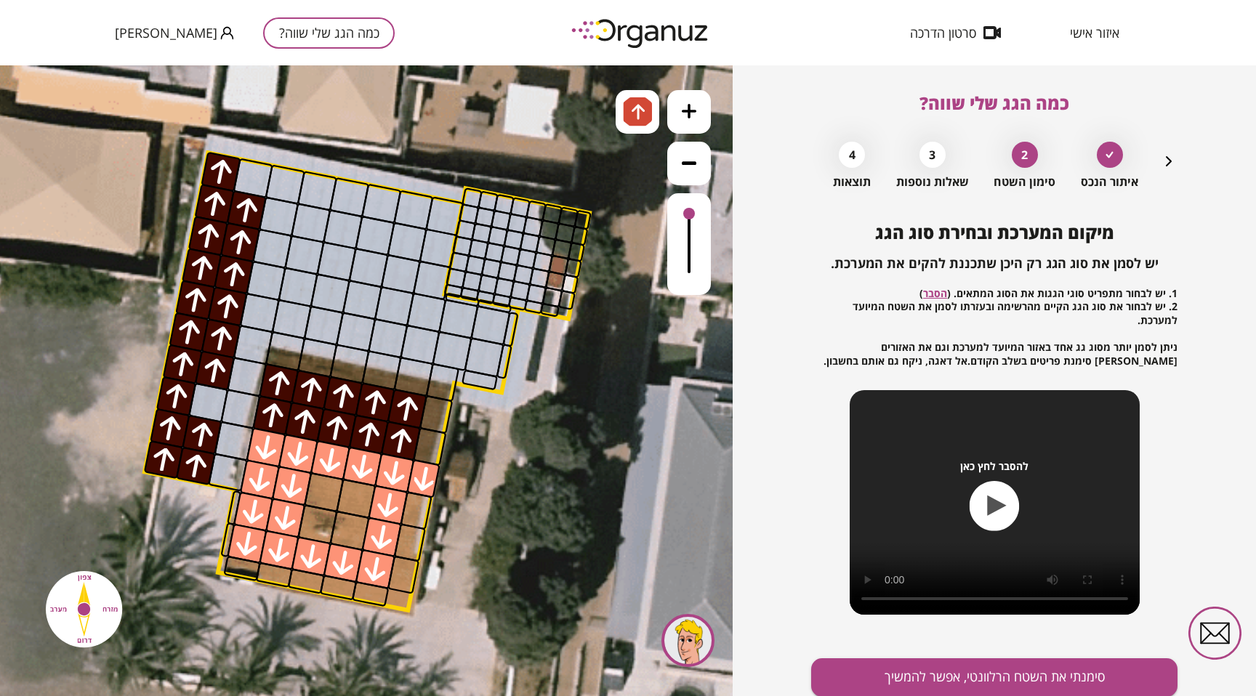
drag, startPoint x: 227, startPoint y: 176, endPoint x: 201, endPoint y: 405, distance: 230.5
click at [251, 175] on div at bounding box center [253, 178] width 41 height 41
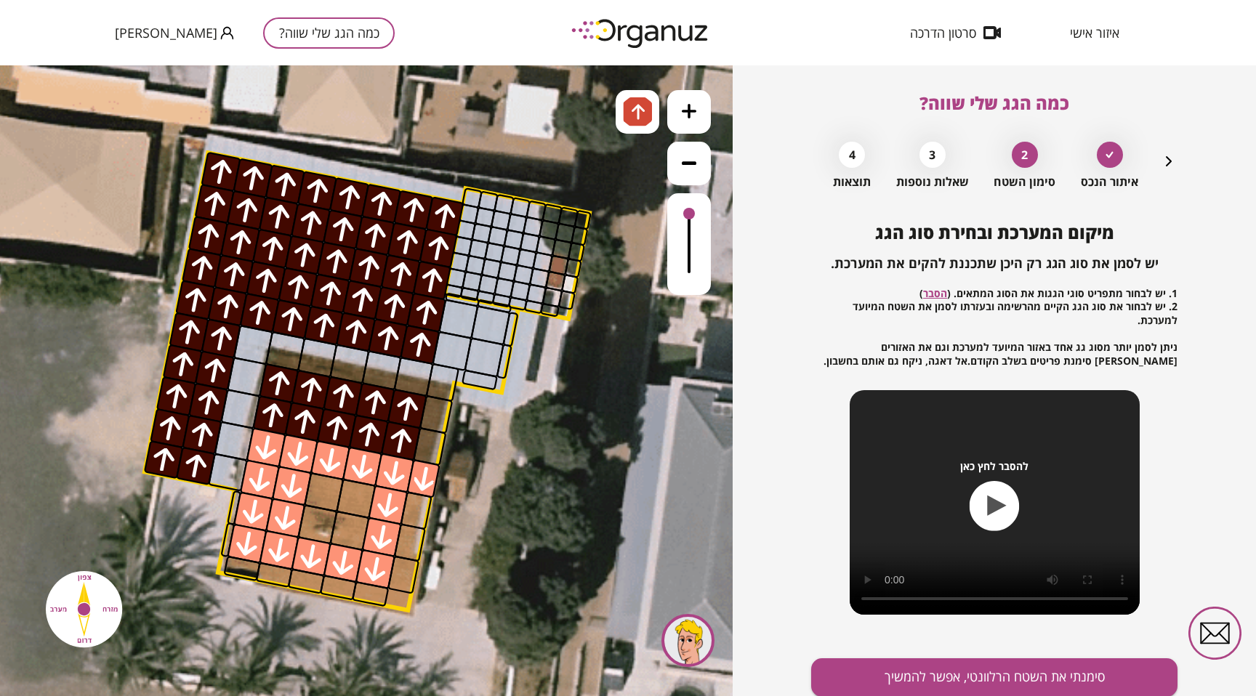
drag, startPoint x: 270, startPoint y: 177, endPoint x: 393, endPoint y: 339, distance: 203.3
click at [635, 118] on img at bounding box center [638, 111] width 15 height 17
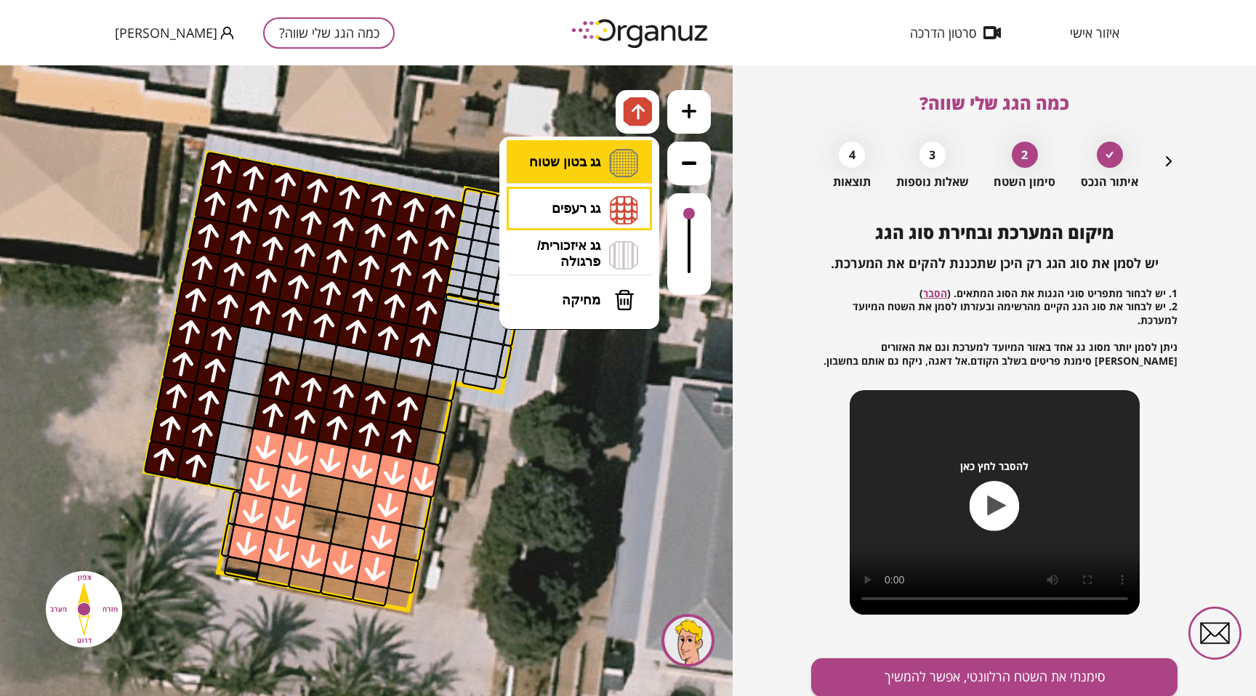
click at [599, 170] on li "גג בטון שטוח מפלס א א מפלס ב ב מפלס ג ג" at bounding box center [579, 163] width 153 height 47
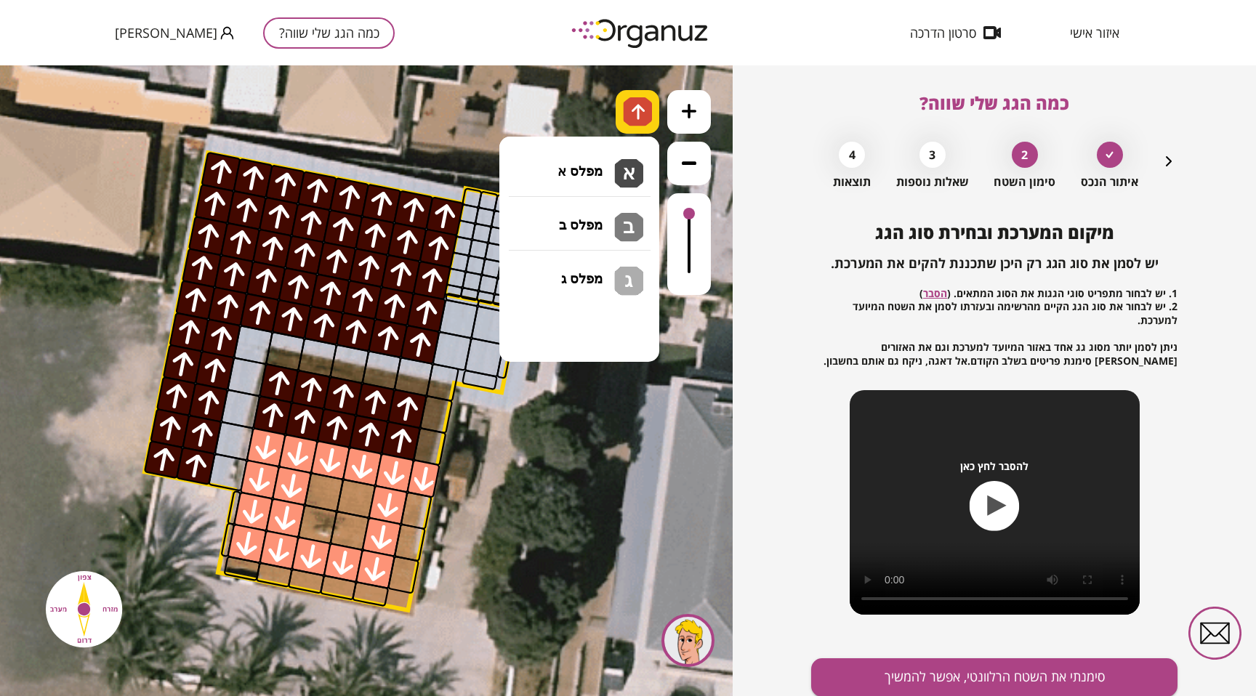
click at [640, 117] on img at bounding box center [638, 111] width 15 height 17
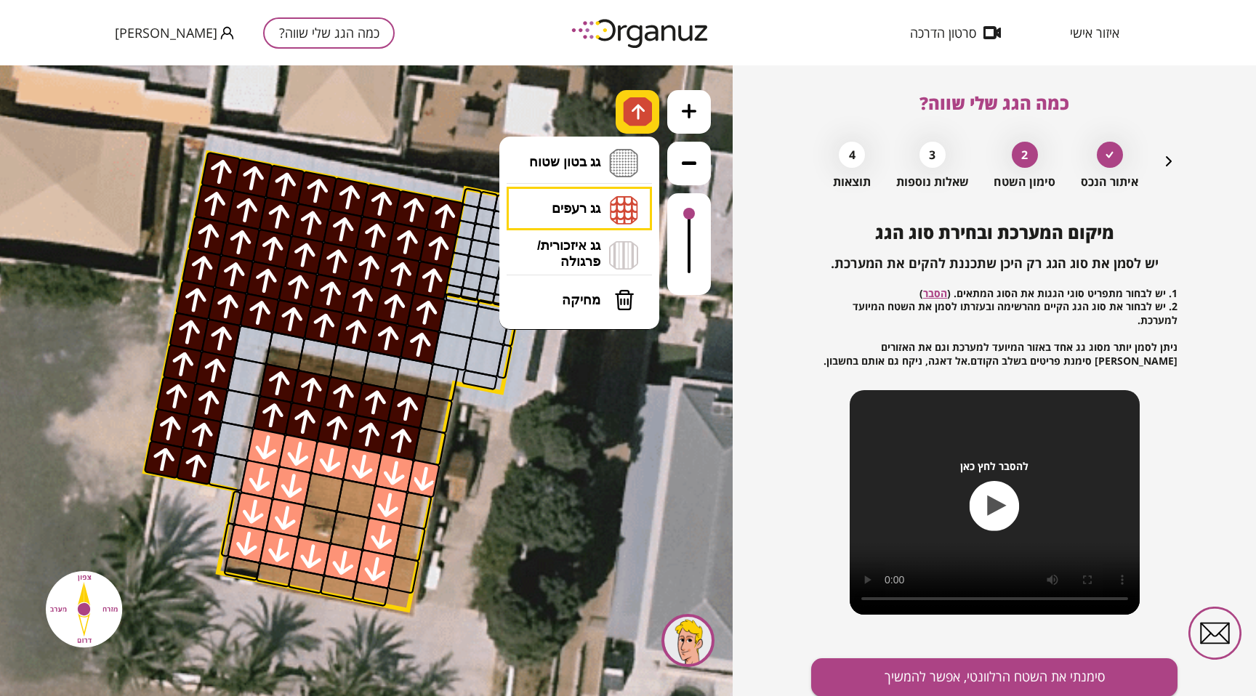
click at [640, 100] on img at bounding box center [637, 111] width 29 height 29
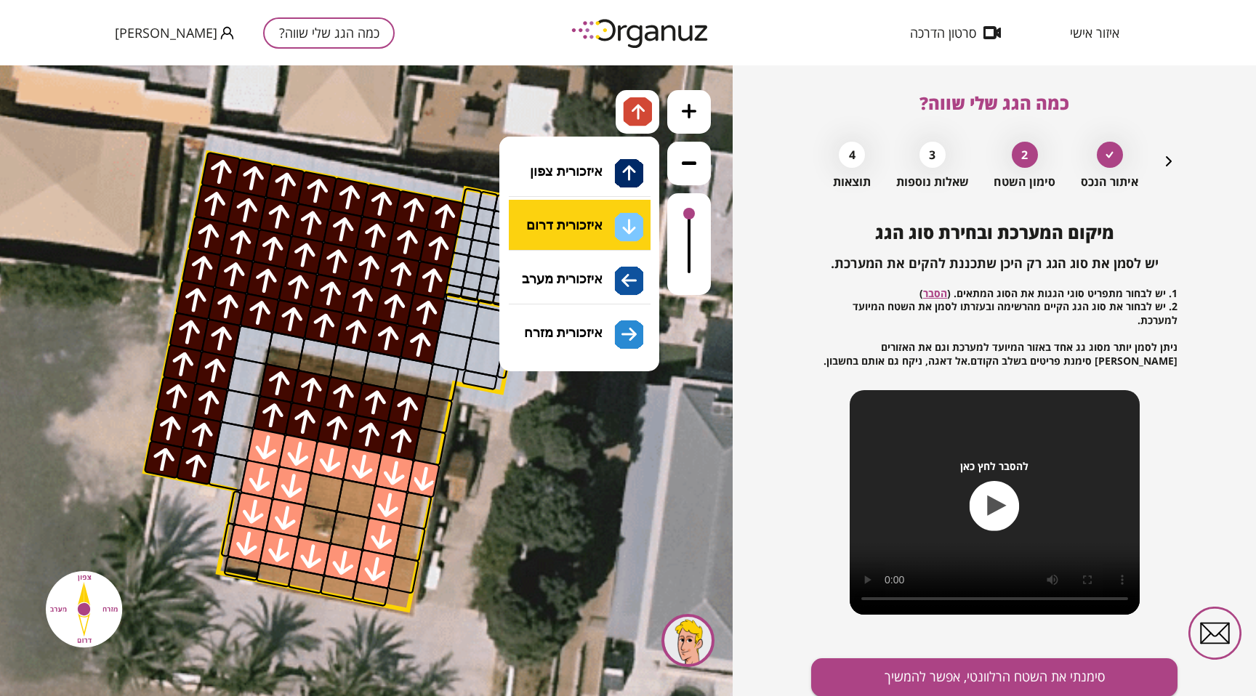
click at [596, 241] on li "גג איזכורית/ פרגולה איזכורית צפון איזכורית דרום איזכורית מערב איזכורית מזרח" at bounding box center [579, 255] width 153 height 47
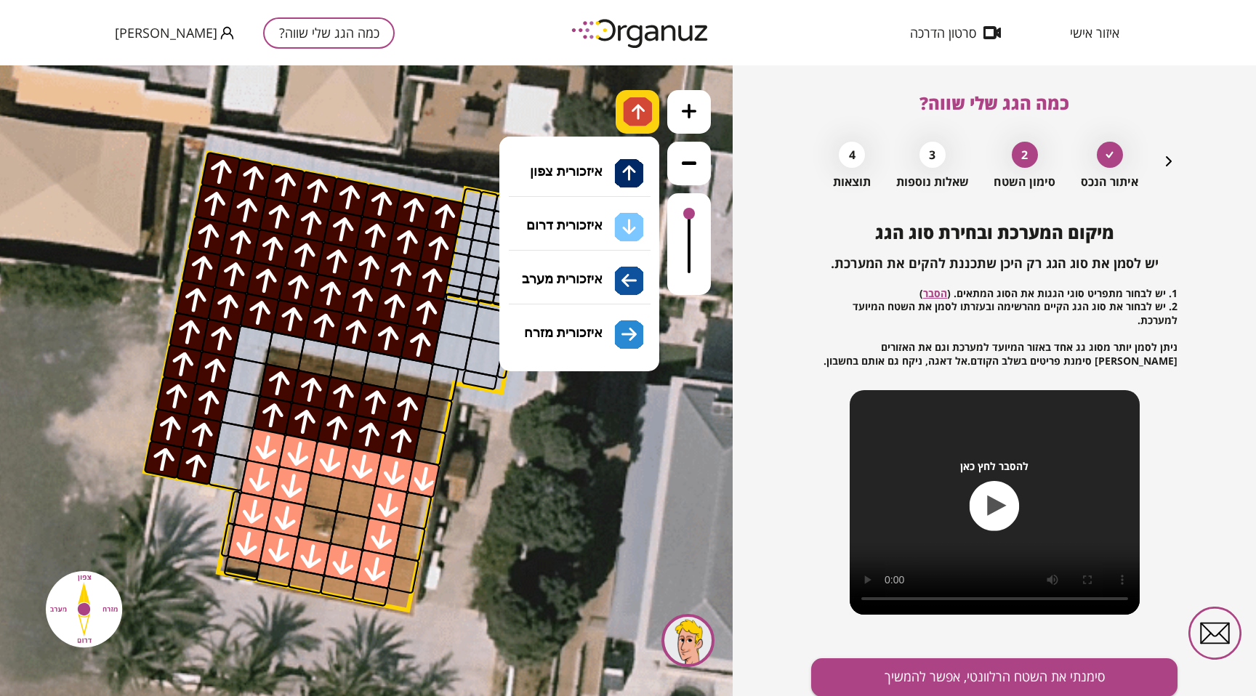
click at [648, 116] on img at bounding box center [637, 111] width 29 height 29
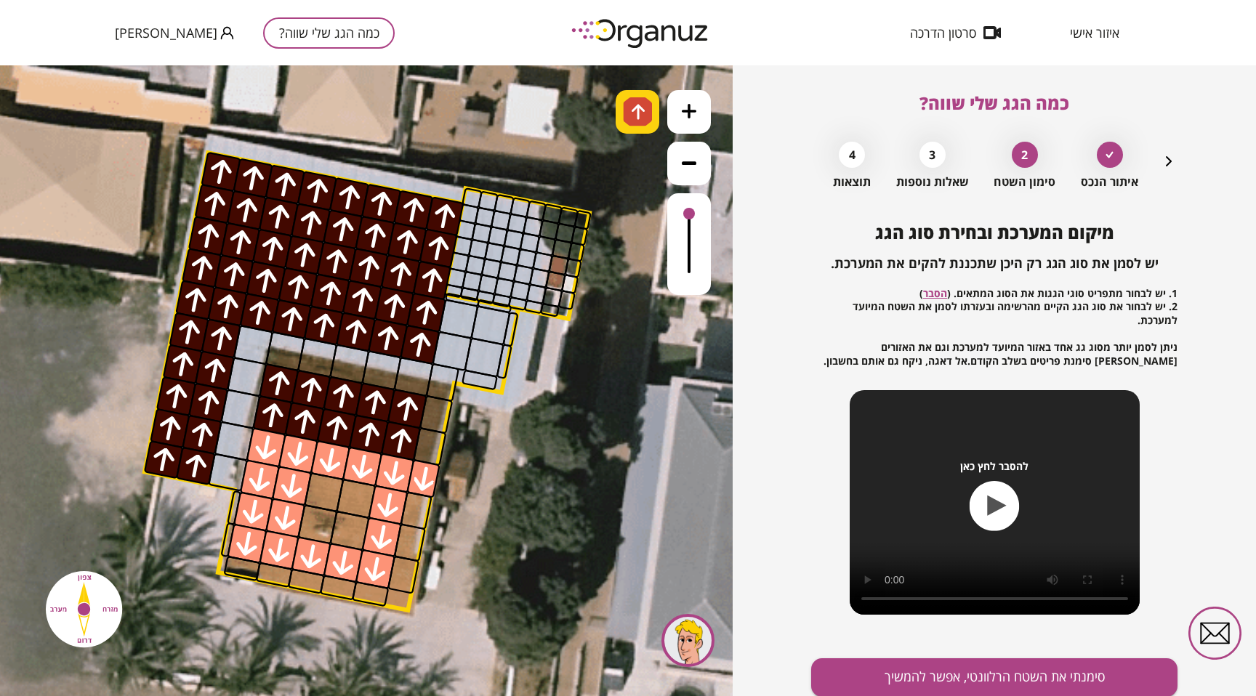
click at [648, 116] on img at bounding box center [637, 111] width 29 height 29
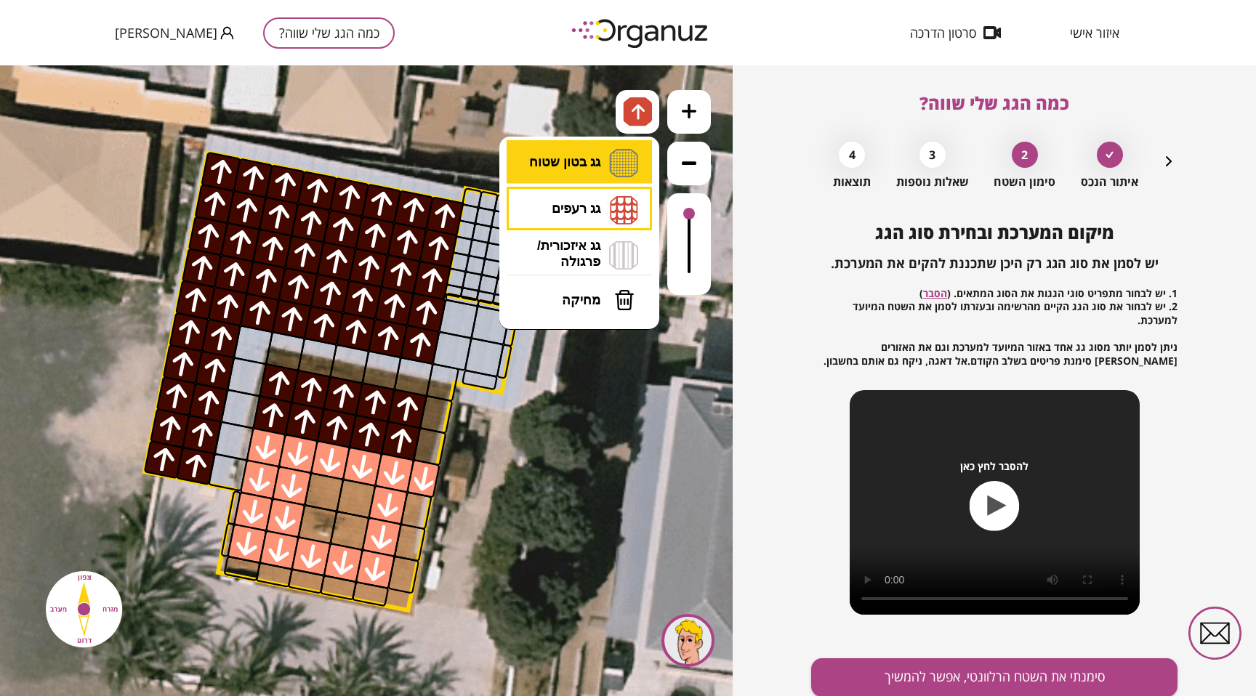
click at [594, 161] on li "גג בטון שטוח מפלס א א מפלס ב ב מפלס ג ג" at bounding box center [579, 163] width 153 height 47
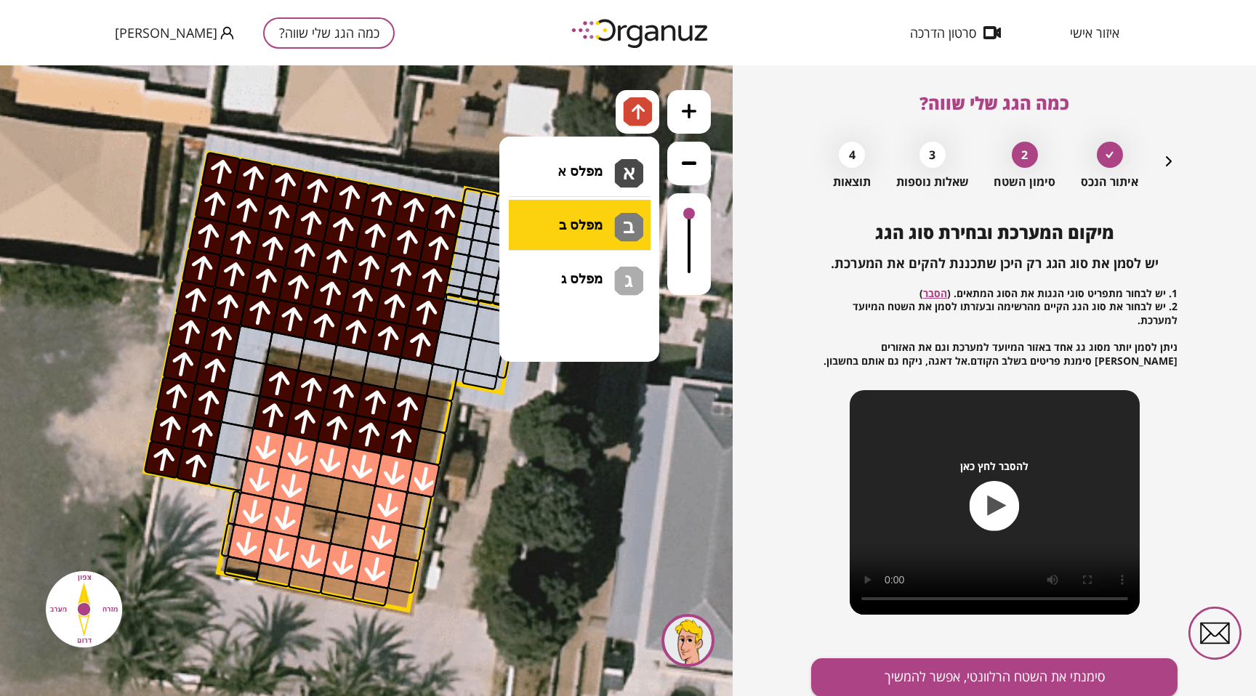
click at [589, 209] on div ".st0 { fill: #FFFFFF; } 10" at bounding box center [366, 380] width 732 height 631
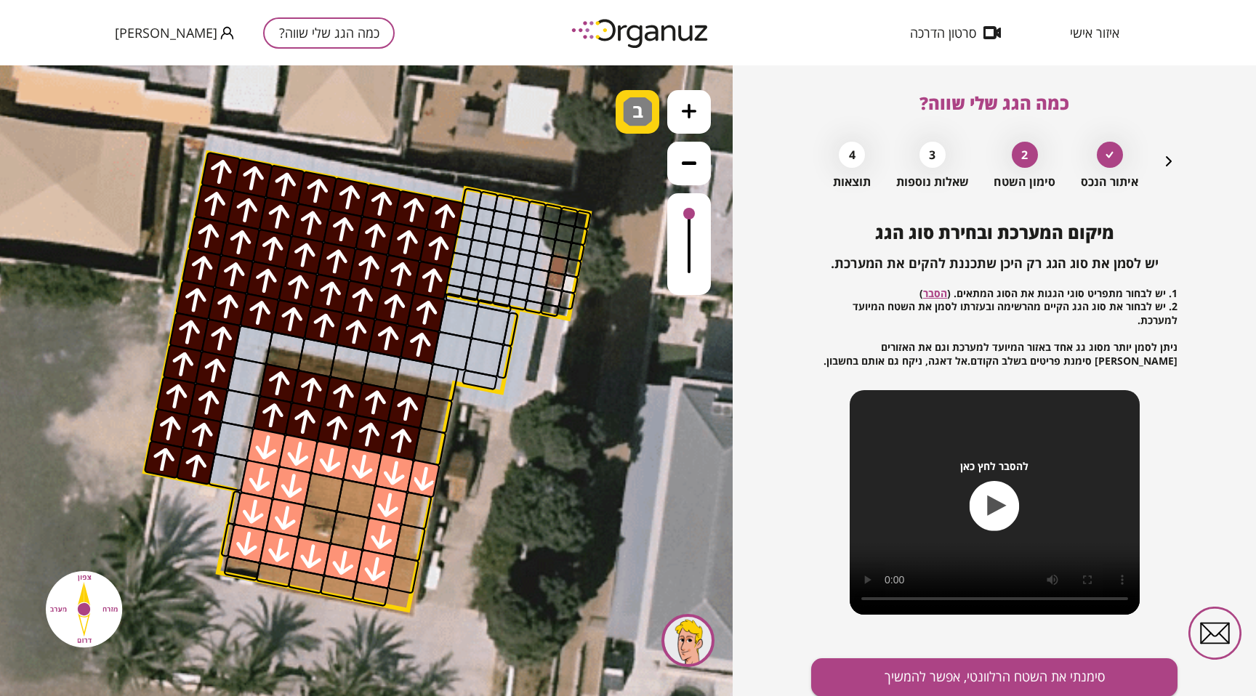
click at [629, 121] on img at bounding box center [637, 111] width 29 height 29
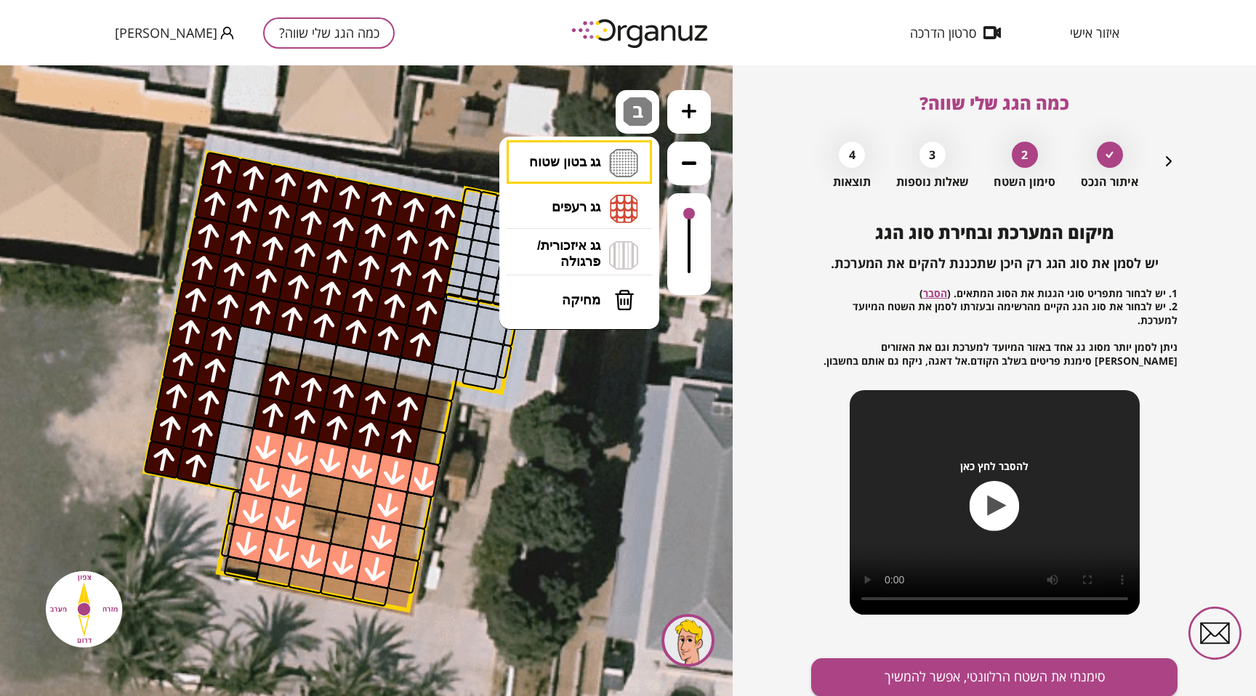
click at [618, 150] on li "גג בטון שטוח מפלס א א מפלס ב ב מפלס ג ג" at bounding box center [579, 162] width 153 height 45
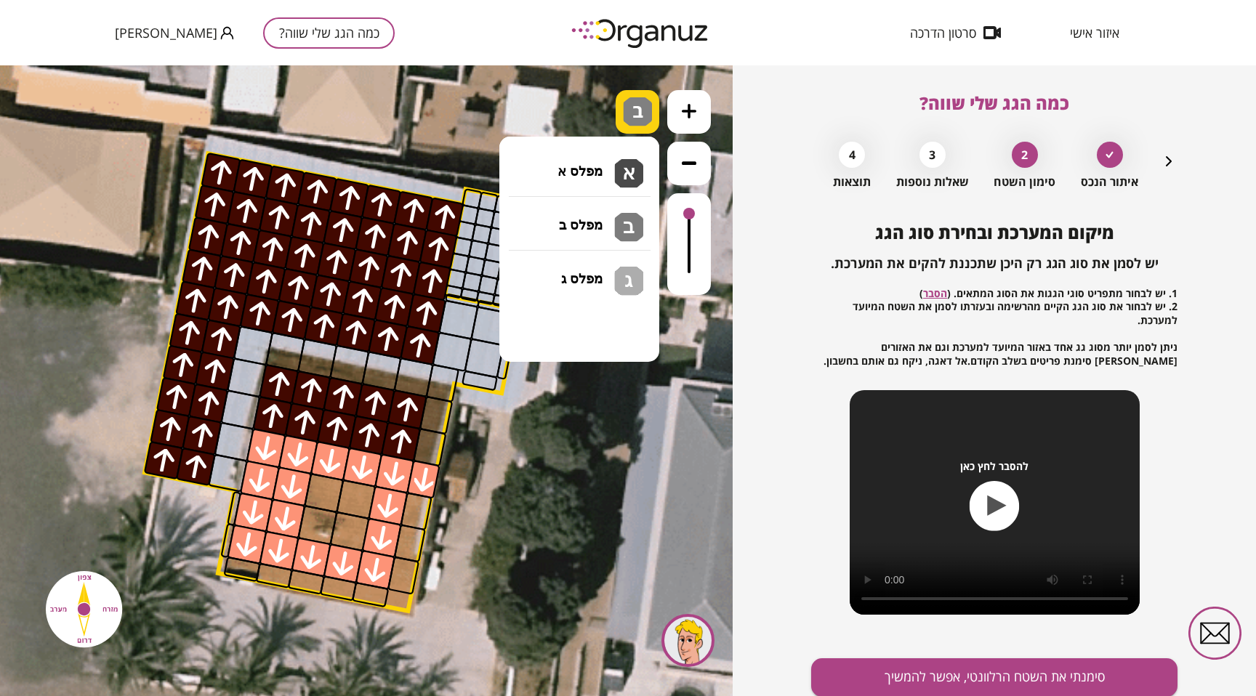
click at [626, 111] on img at bounding box center [637, 111] width 29 height 29
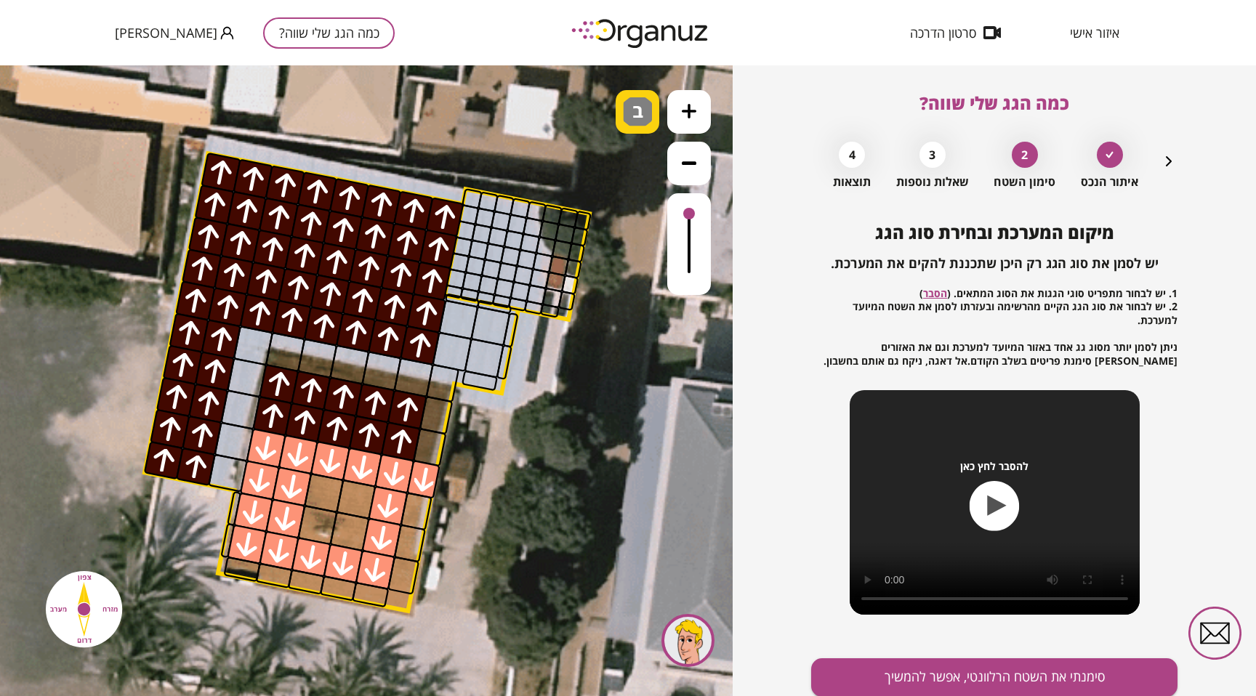
click at [628, 111] on img at bounding box center [637, 111] width 29 height 29
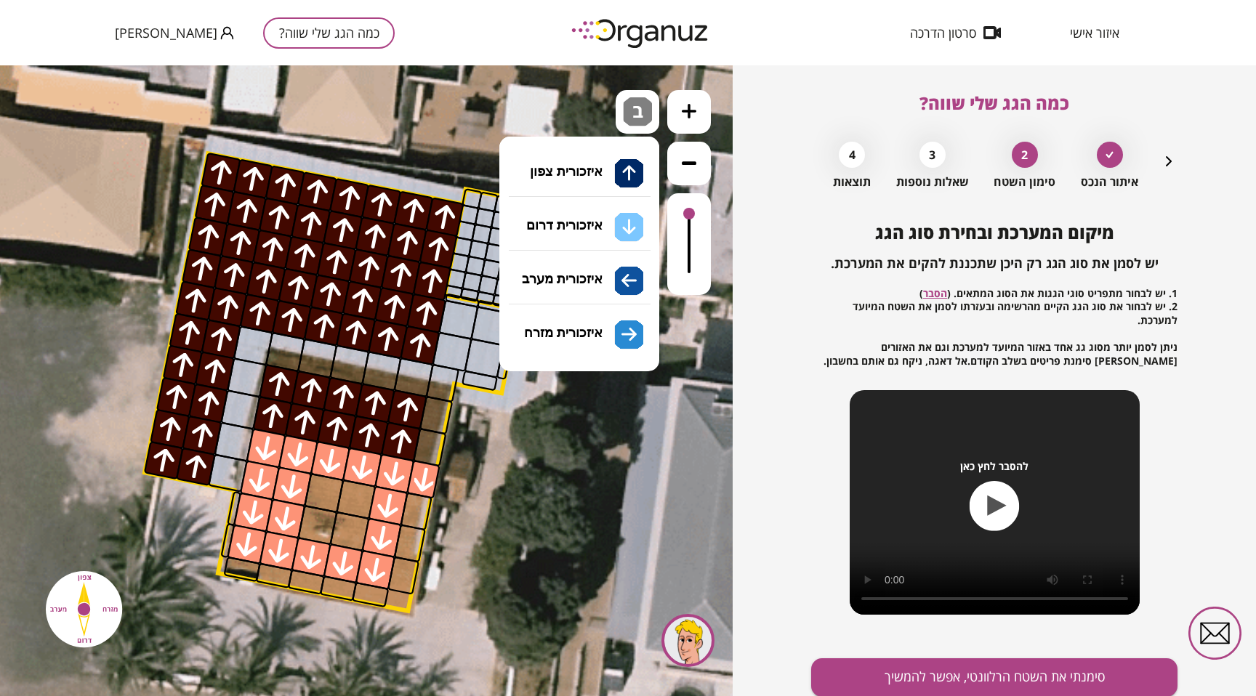
click at [593, 238] on li "גג איזכורית/ פרגולה איזכורית צפון איזכורית דרום איזכורית מערב איזכורית מזרח" at bounding box center [579, 255] width 153 height 47
click at [636, 125] on img at bounding box center [637, 111] width 29 height 29
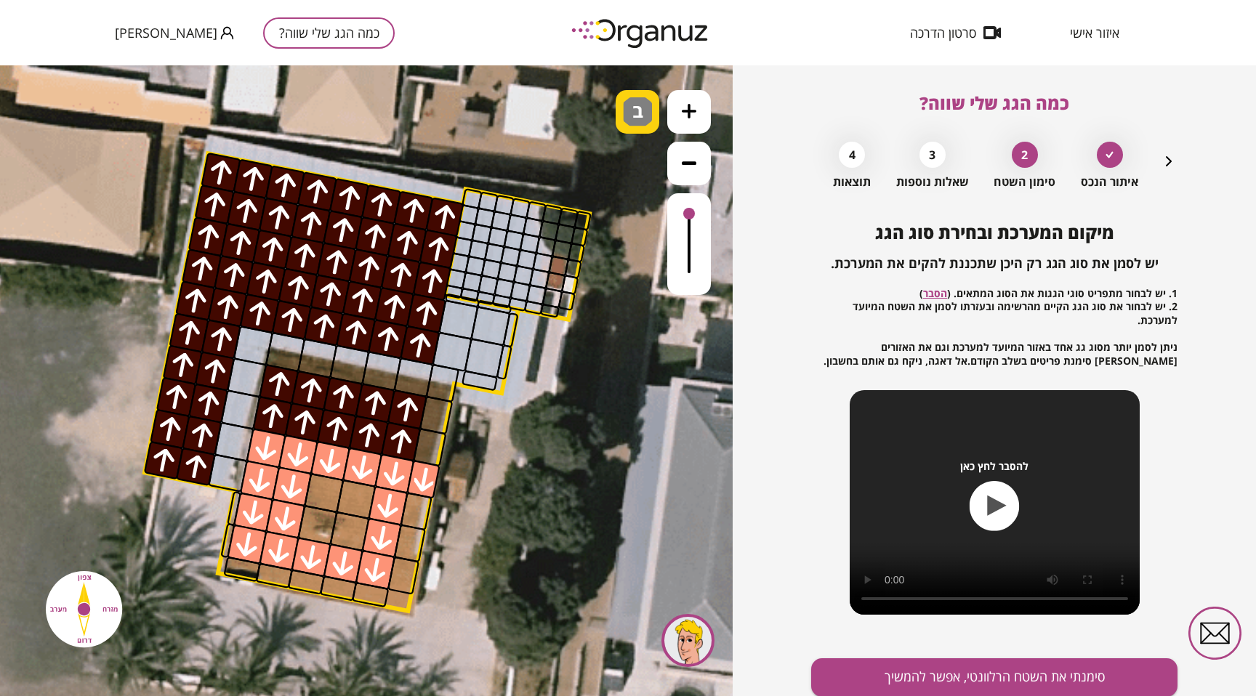
click at [636, 125] on img at bounding box center [637, 111] width 29 height 29
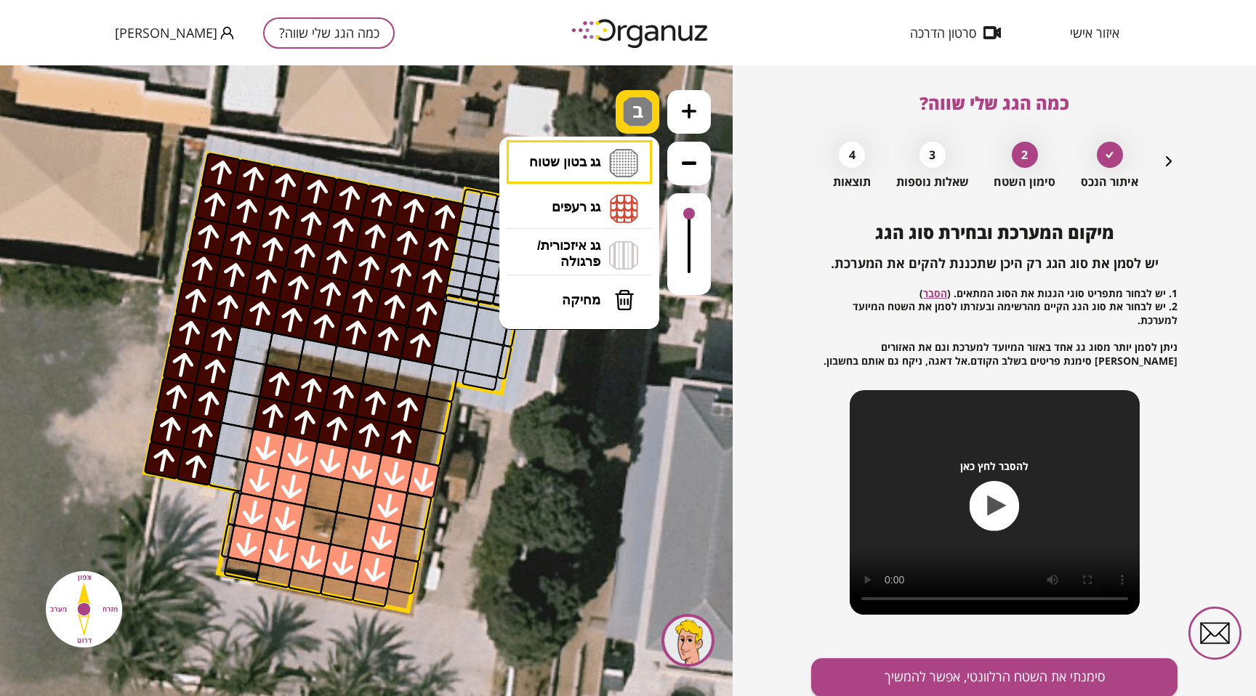
click at [636, 125] on img at bounding box center [637, 111] width 29 height 29
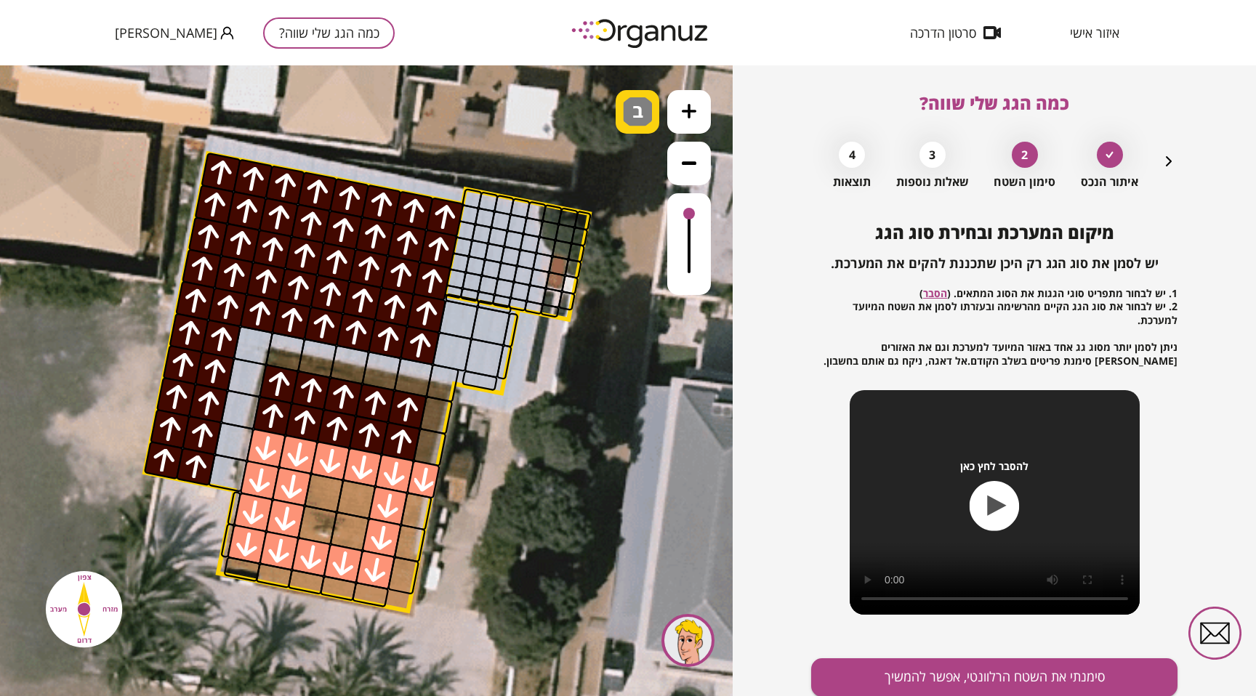
click at [636, 125] on img at bounding box center [637, 111] width 29 height 29
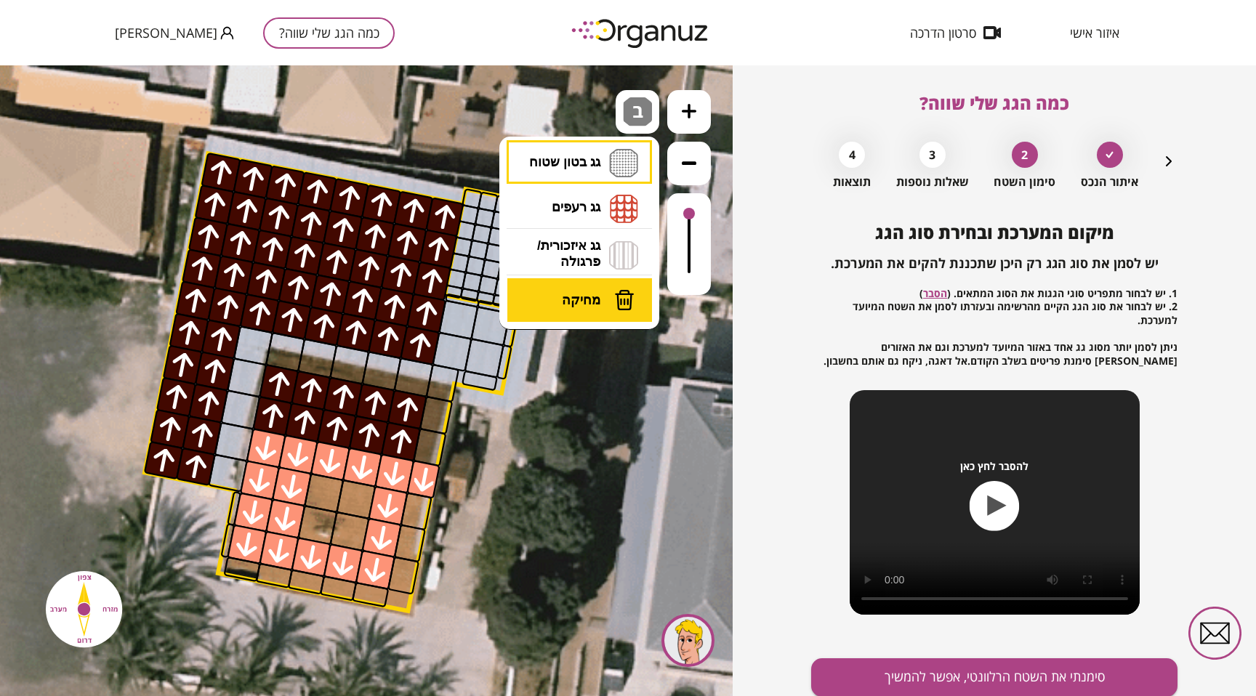
click at [586, 283] on button "מחיקה" at bounding box center [579, 300] width 145 height 44
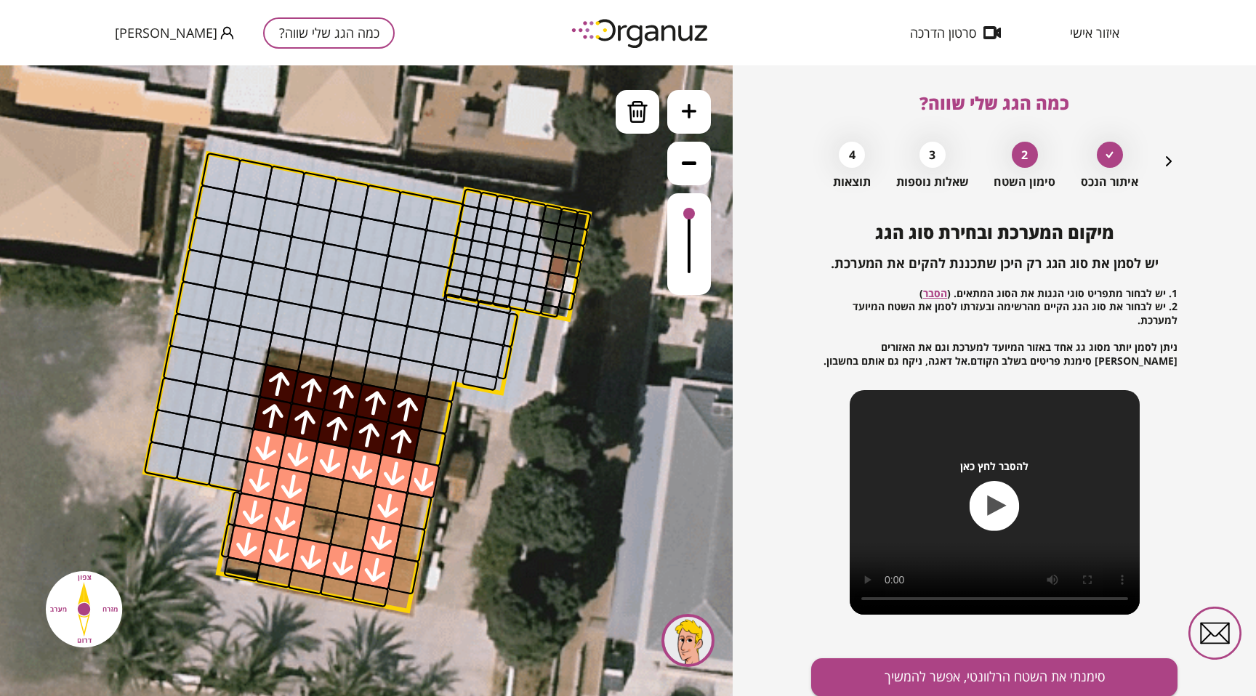
drag, startPoint x: 400, startPoint y: 212, endPoint x: 352, endPoint y: 318, distance: 115.5
click at [639, 118] on img at bounding box center [637, 112] width 22 height 22
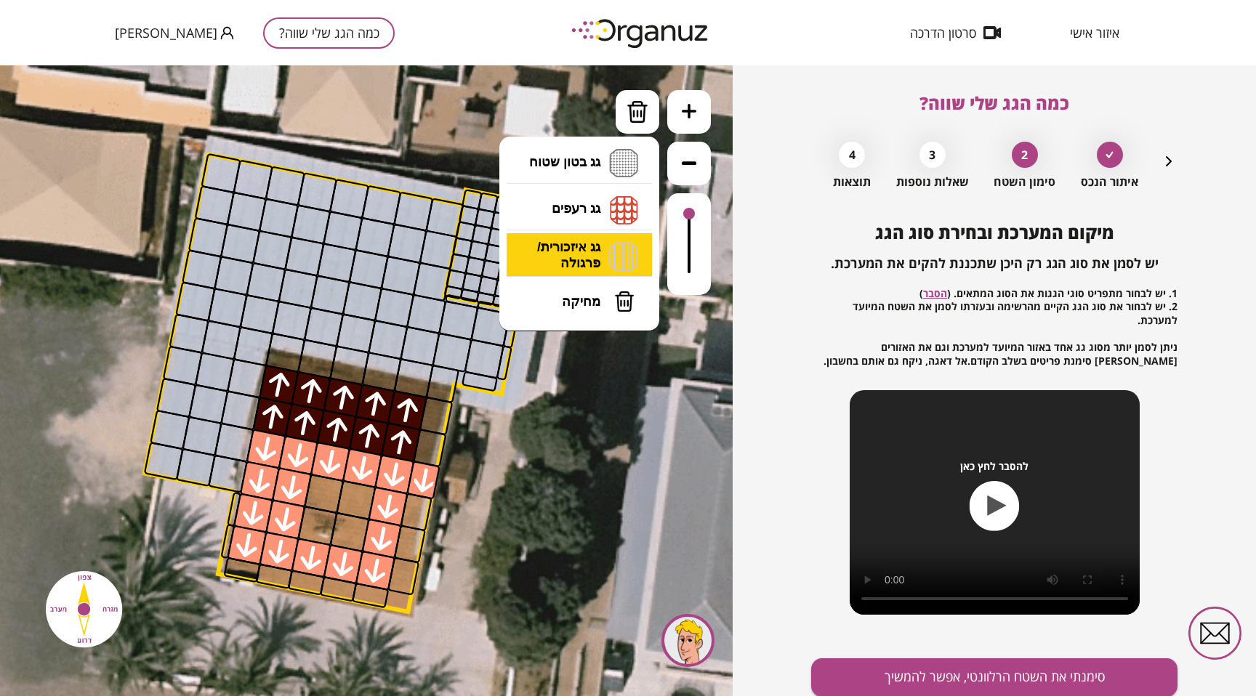
click at [580, 258] on li "גג איזכורית/ פרגולה איזכורית צפון איזכורית דרום איזכורית מערב איזכורית מזרח" at bounding box center [579, 256] width 153 height 47
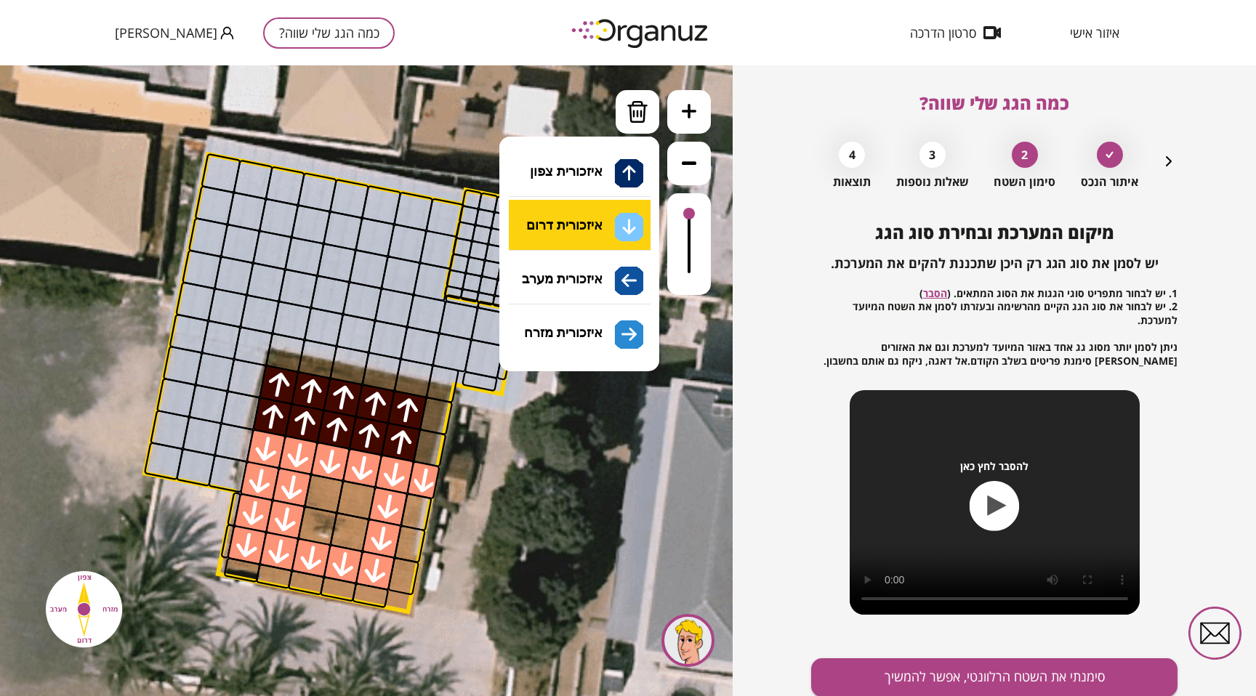
click at [583, 222] on div ".st0 { fill: #FFFFFF; } 10" at bounding box center [366, 380] width 732 height 631
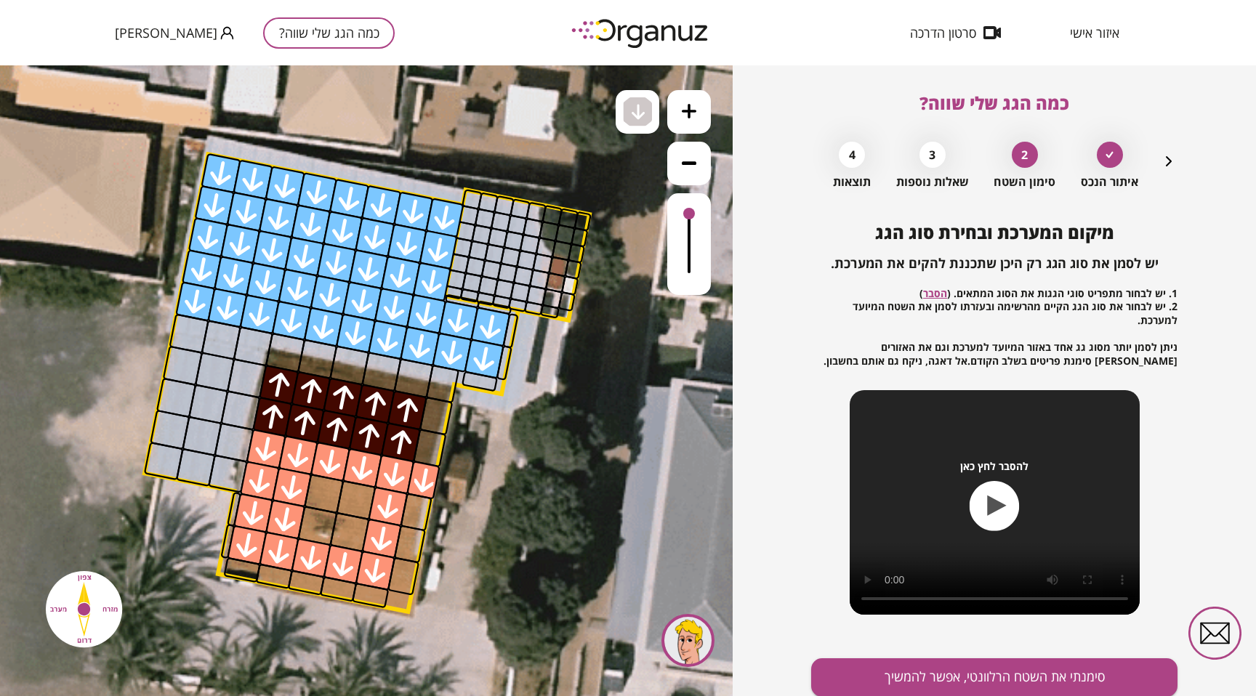
drag, startPoint x: 219, startPoint y: 170, endPoint x: 478, endPoint y: 342, distance: 311.4
drag, startPoint x: 472, startPoint y: 219, endPoint x: 466, endPoint y: 252, distance: 33.3
drag, startPoint x: 518, startPoint y: 286, endPoint x: 524, endPoint y: 227, distance: 59.1
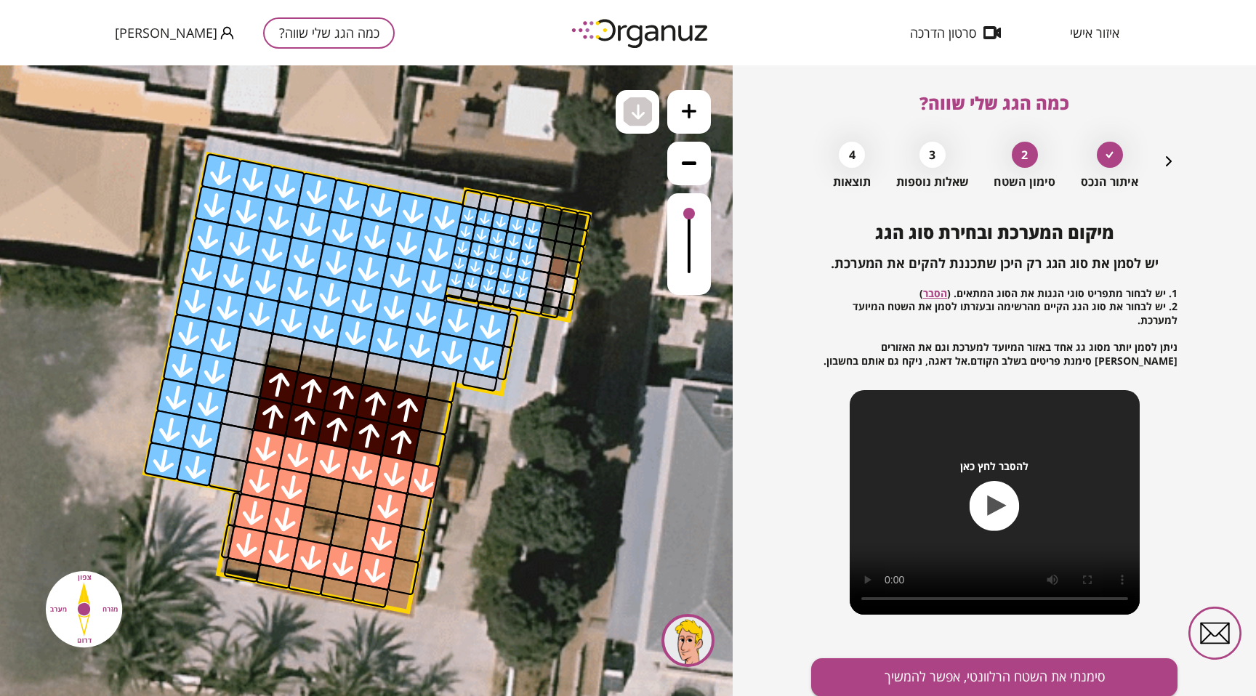
drag, startPoint x: 188, startPoint y: 323, endPoint x: 220, endPoint y: 339, distance: 35.7
click at [946, 658] on button "סימנתי את השטח הרלוונטי, אפשר להמשיך" at bounding box center [994, 677] width 366 height 39
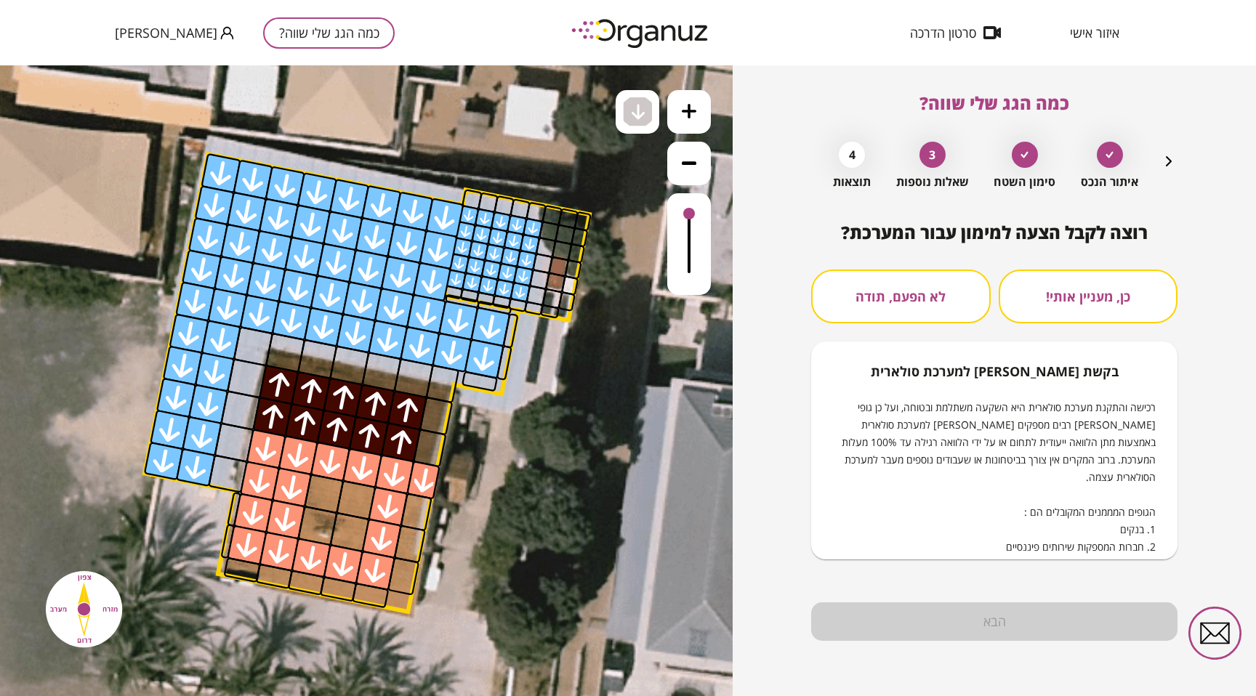
click at [929, 298] on button "לא הפעם, תודה" at bounding box center [900, 297] width 179 height 54
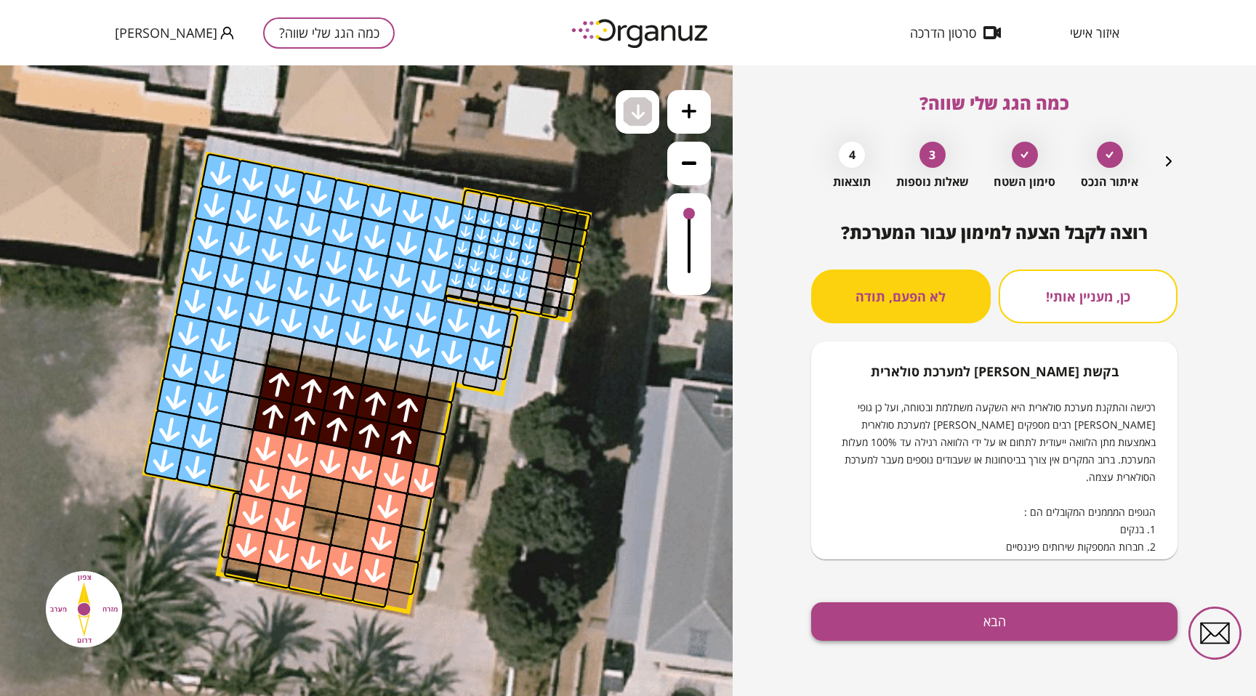
click at [984, 621] on button "הבא" at bounding box center [994, 621] width 366 height 39
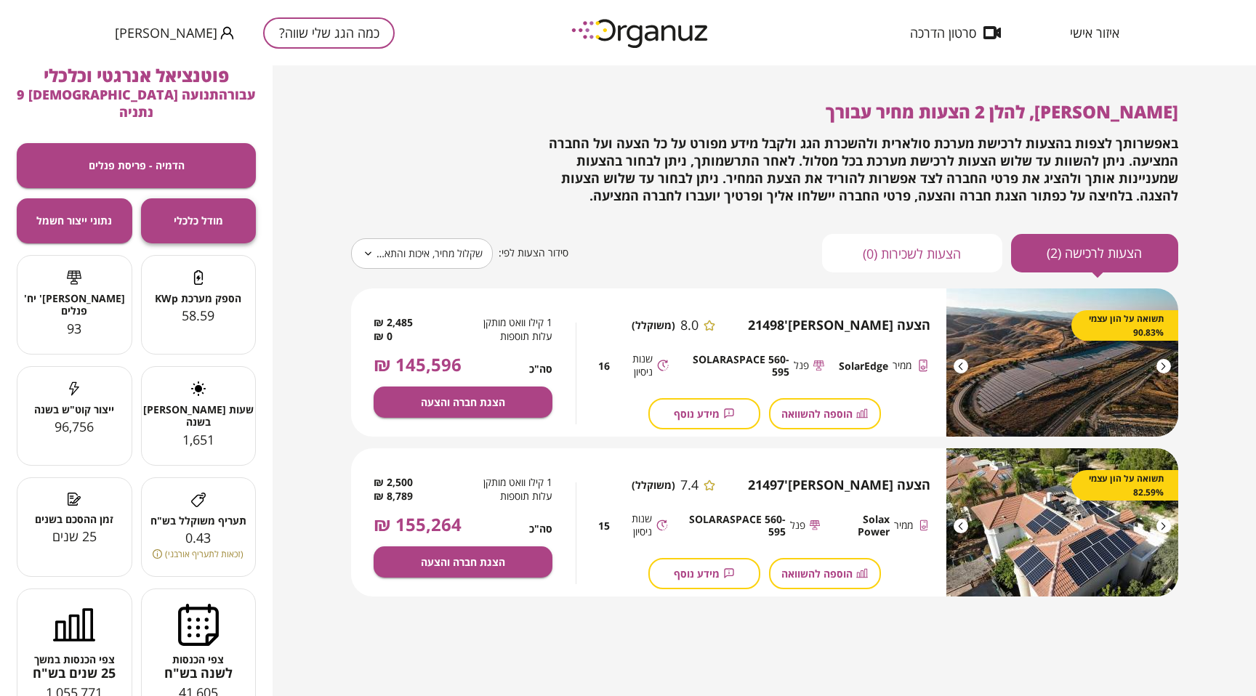
click at [187, 214] on span "מודל כלכלי" at bounding box center [198, 220] width 49 height 12
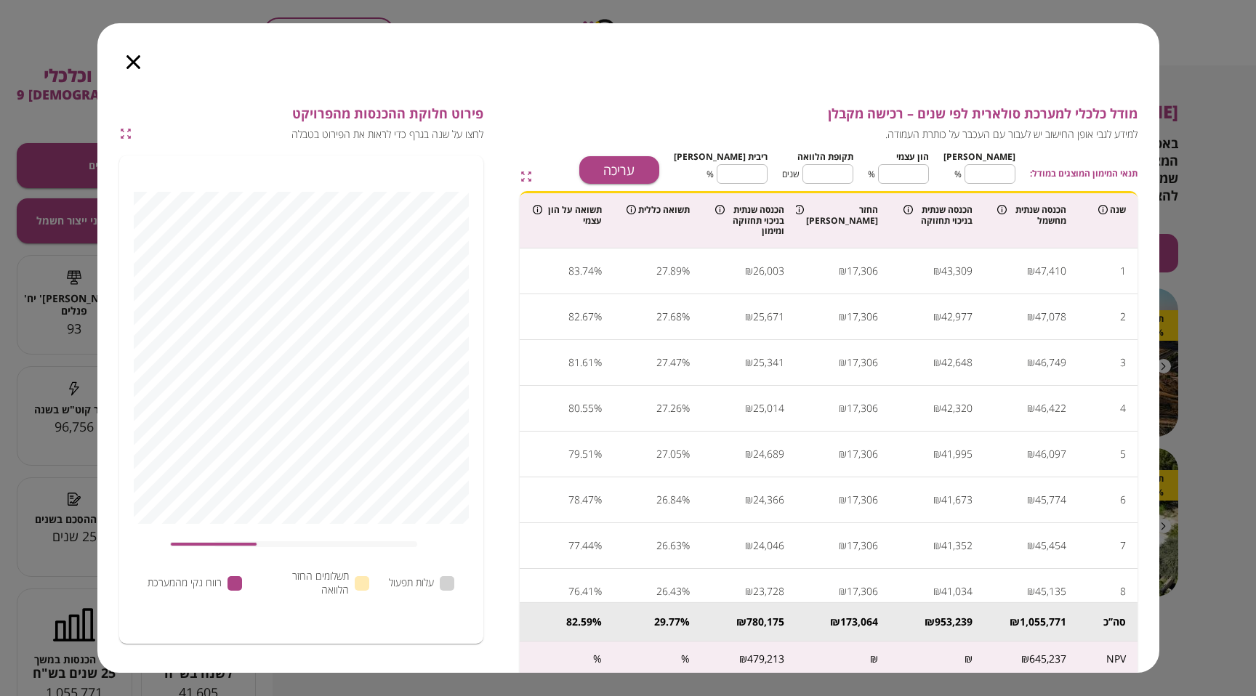
click at [134, 65] on icon "button" at bounding box center [133, 62] width 14 height 14
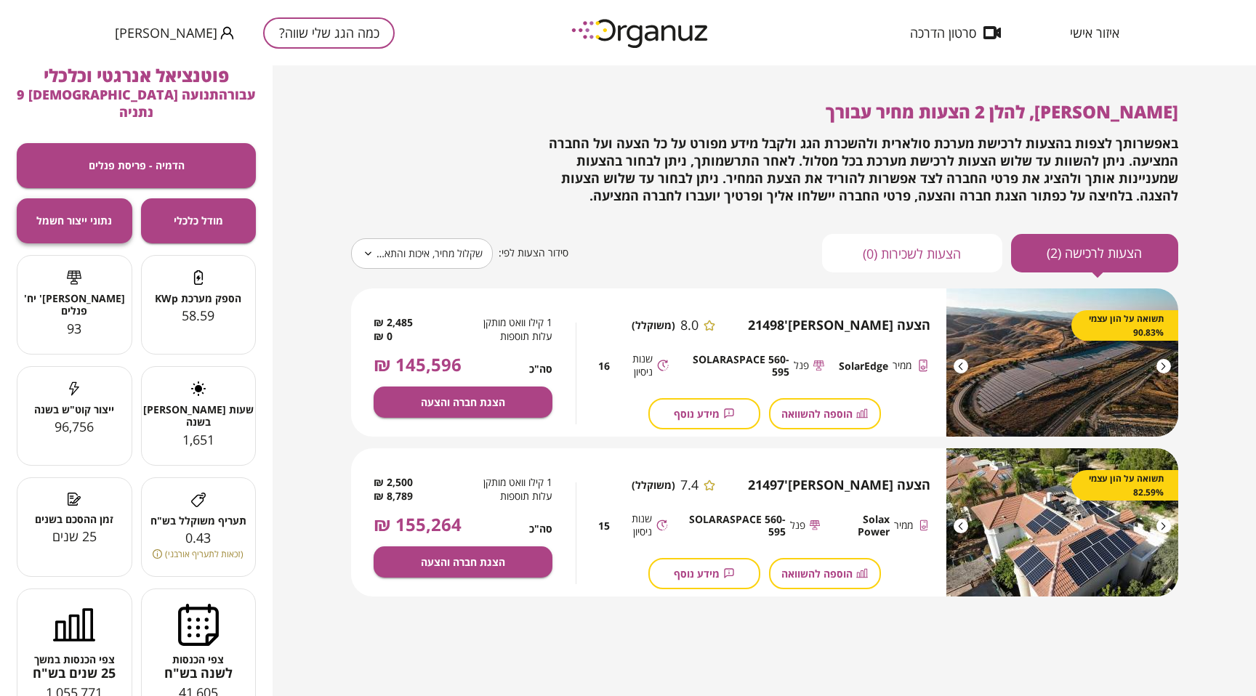
click at [94, 214] on span "נתוני ייצור חשמל" at bounding box center [74, 220] width 76 height 12
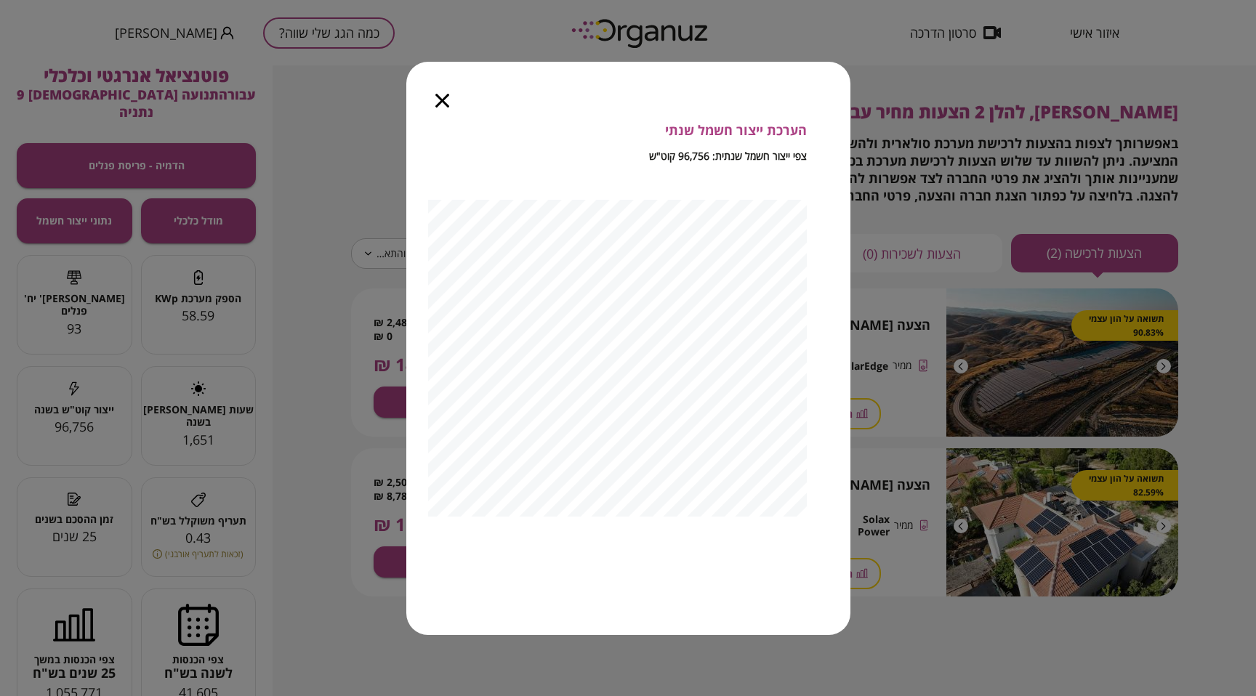
click at [446, 94] on icon "button" at bounding box center [442, 101] width 14 height 14
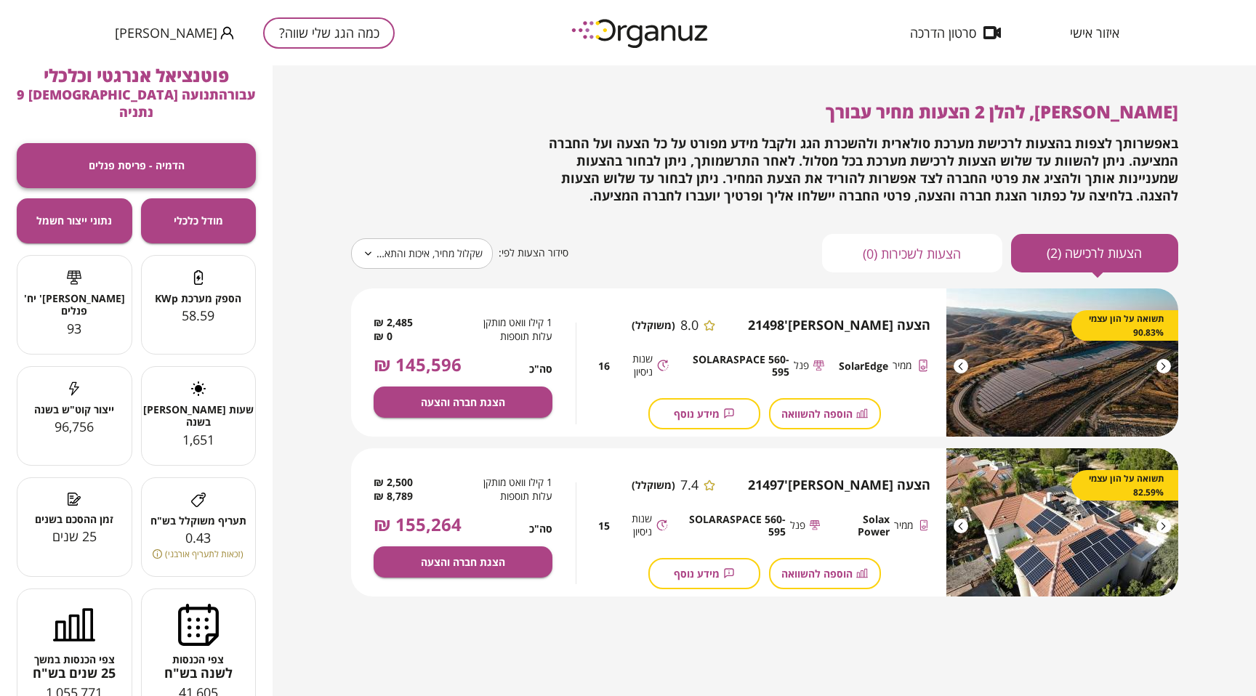
click at [161, 159] on span "הדמיה - פריסת פנלים" at bounding box center [137, 165] width 96 height 12
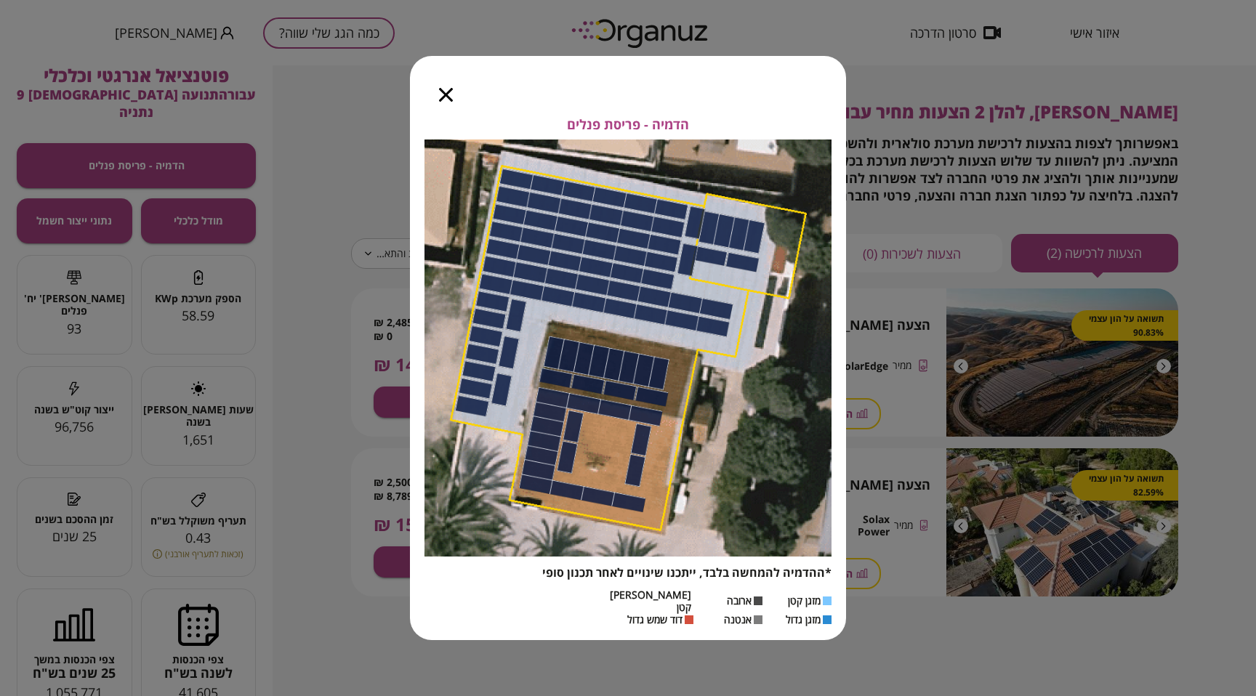
click at [444, 99] on icon "button" at bounding box center [446, 95] width 14 height 14
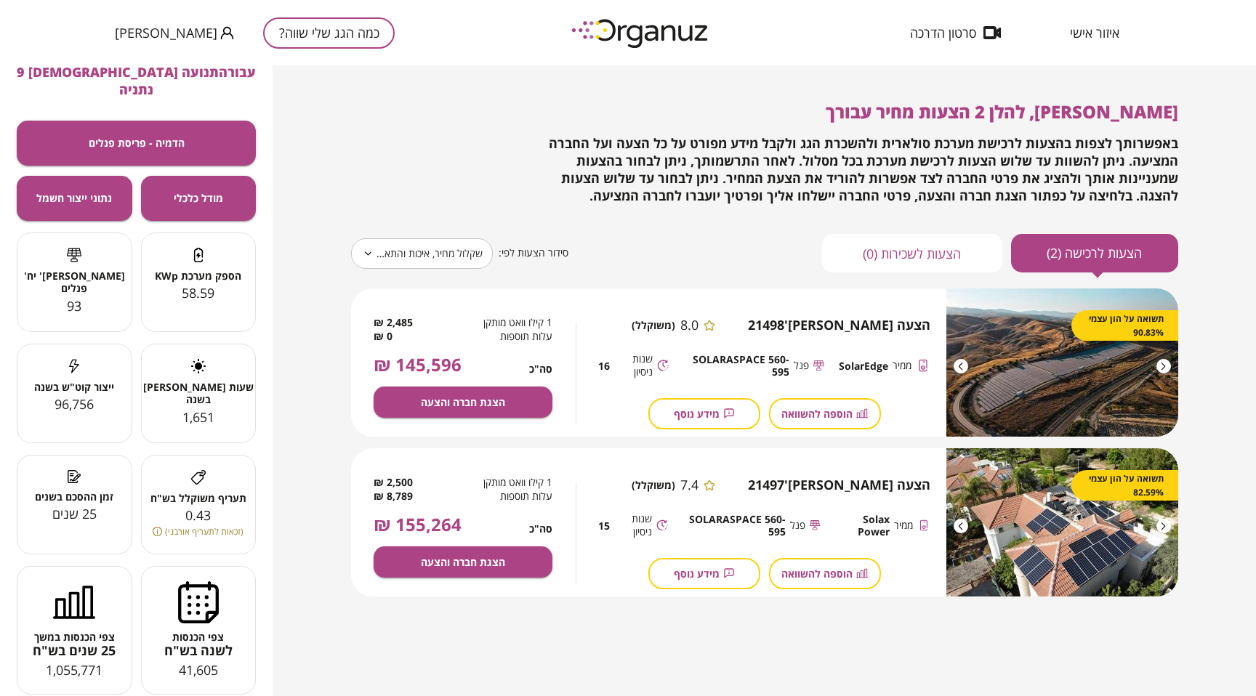
scroll to position [24, 0]
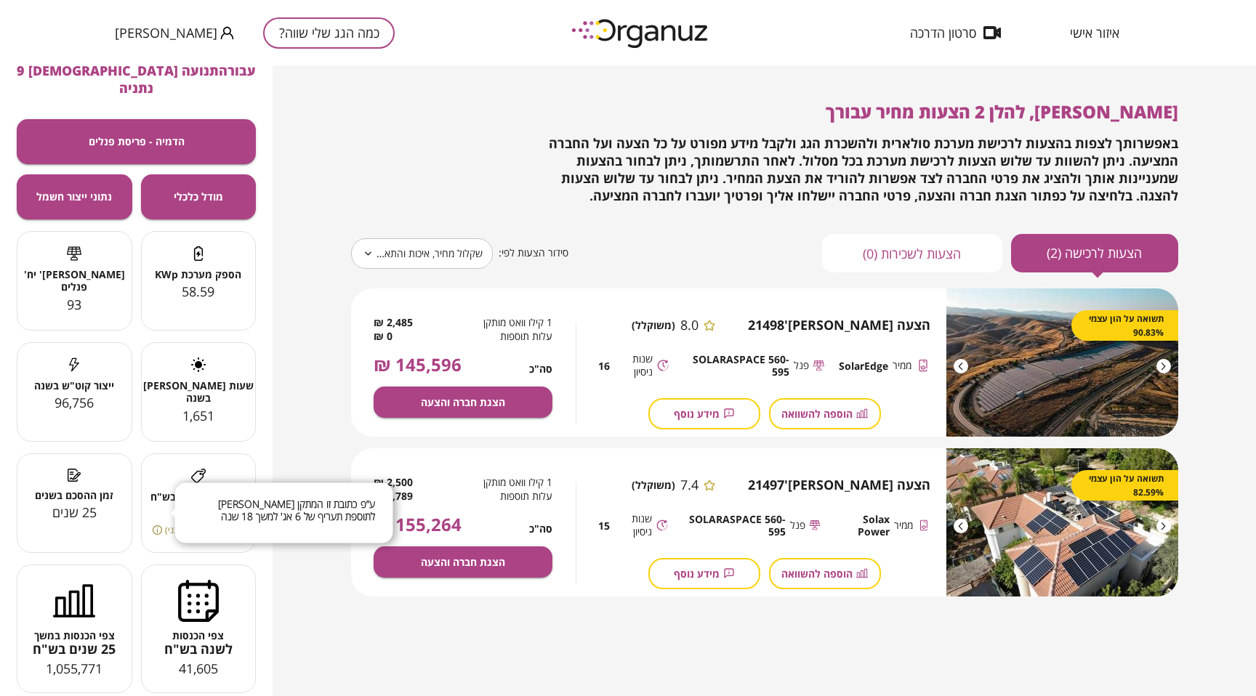
click at [161, 525] on icon at bounding box center [157, 529] width 9 height 9
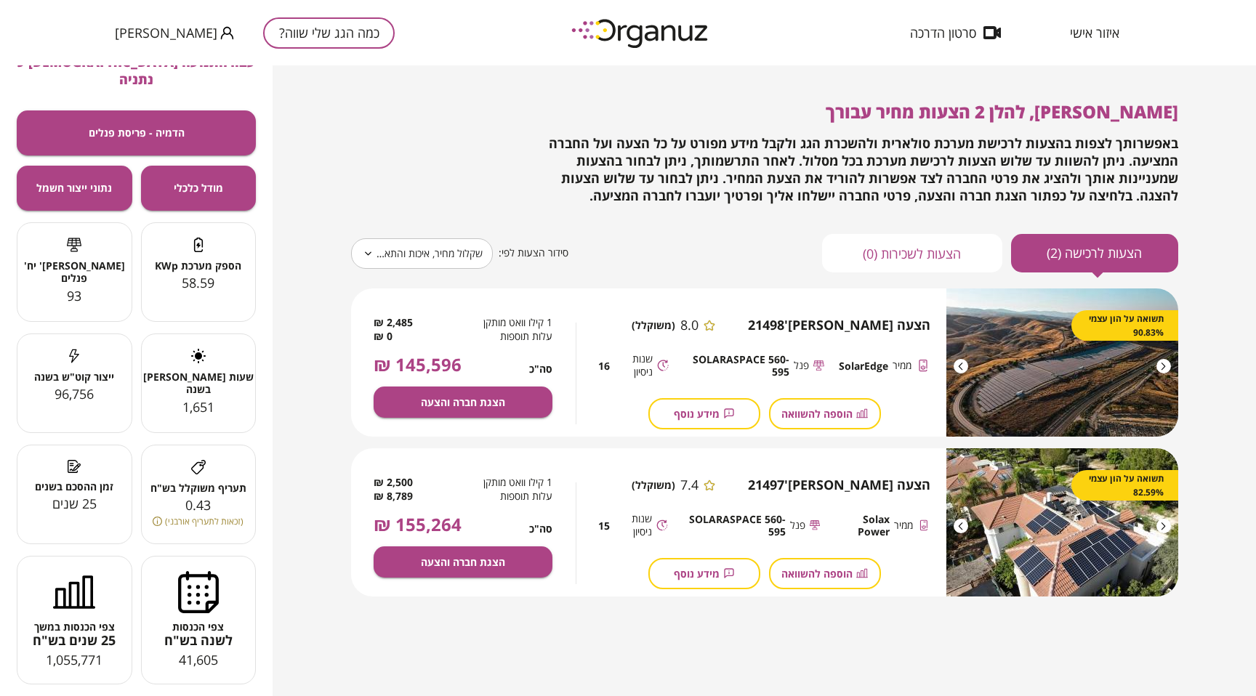
click at [182, 651] on span "41,605" at bounding box center [198, 659] width 39 height 17
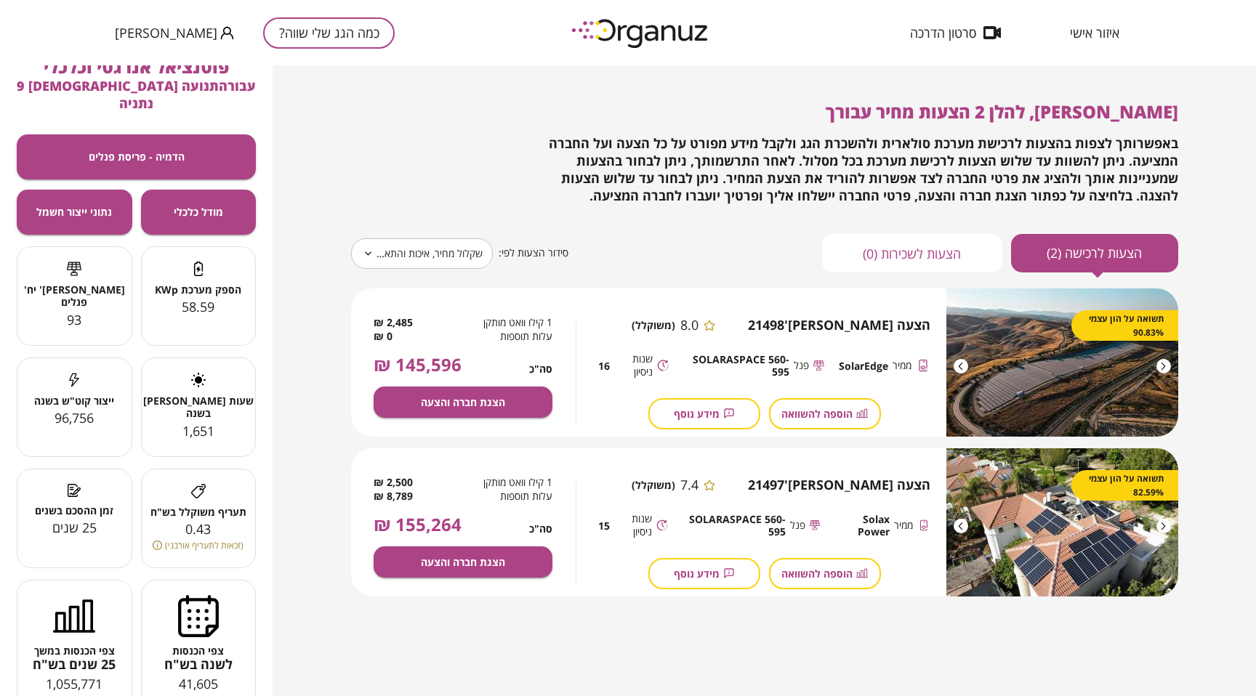
scroll to position [0, 0]
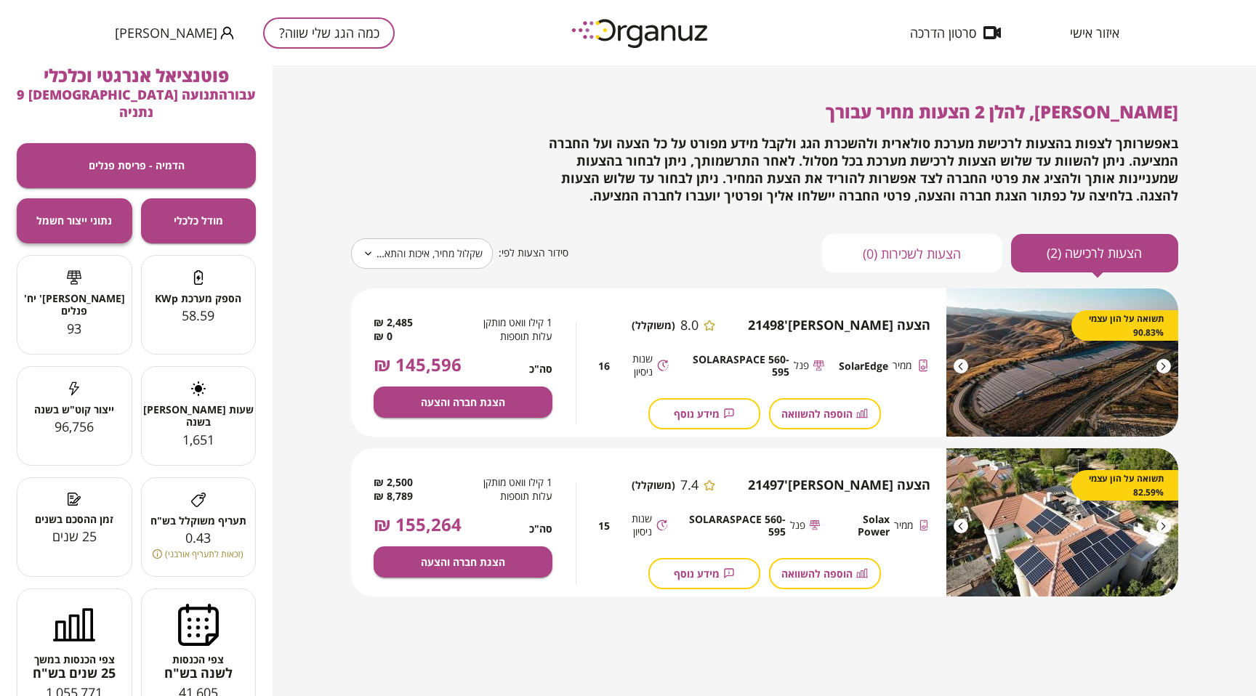
click at [110, 214] on span "נתוני ייצור חשמל" at bounding box center [74, 220] width 76 height 12
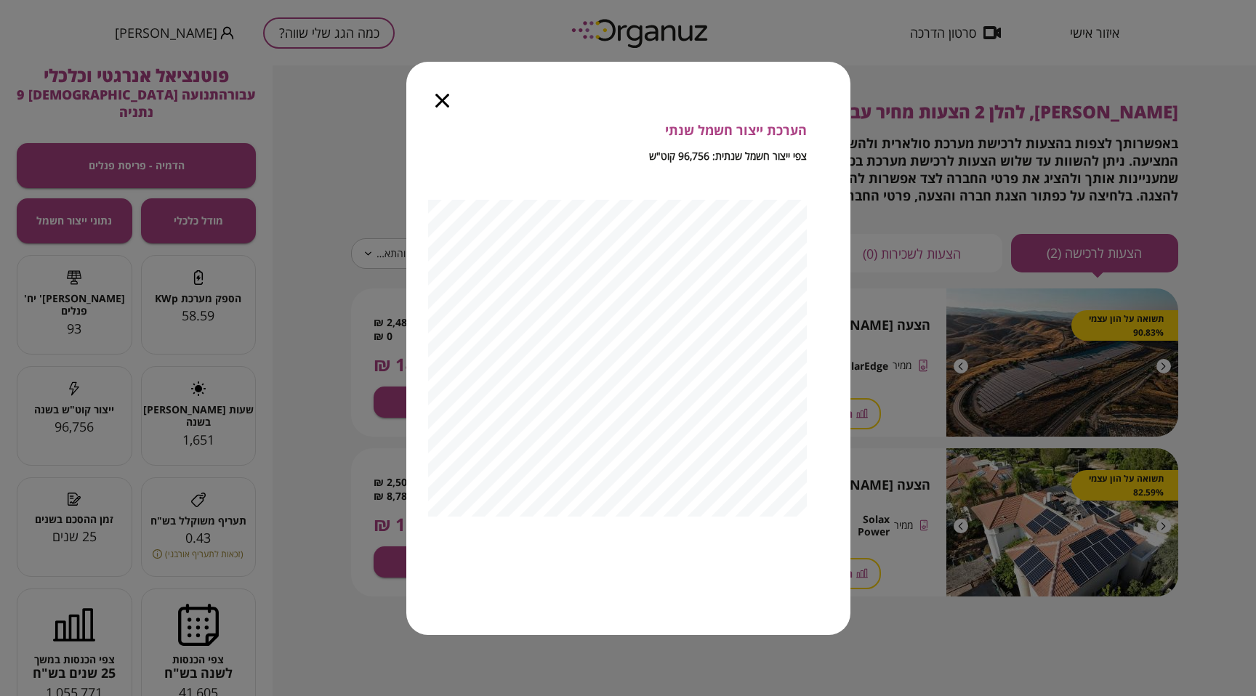
click at [445, 100] on icon "button" at bounding box center [442, 101] width 14 height 14
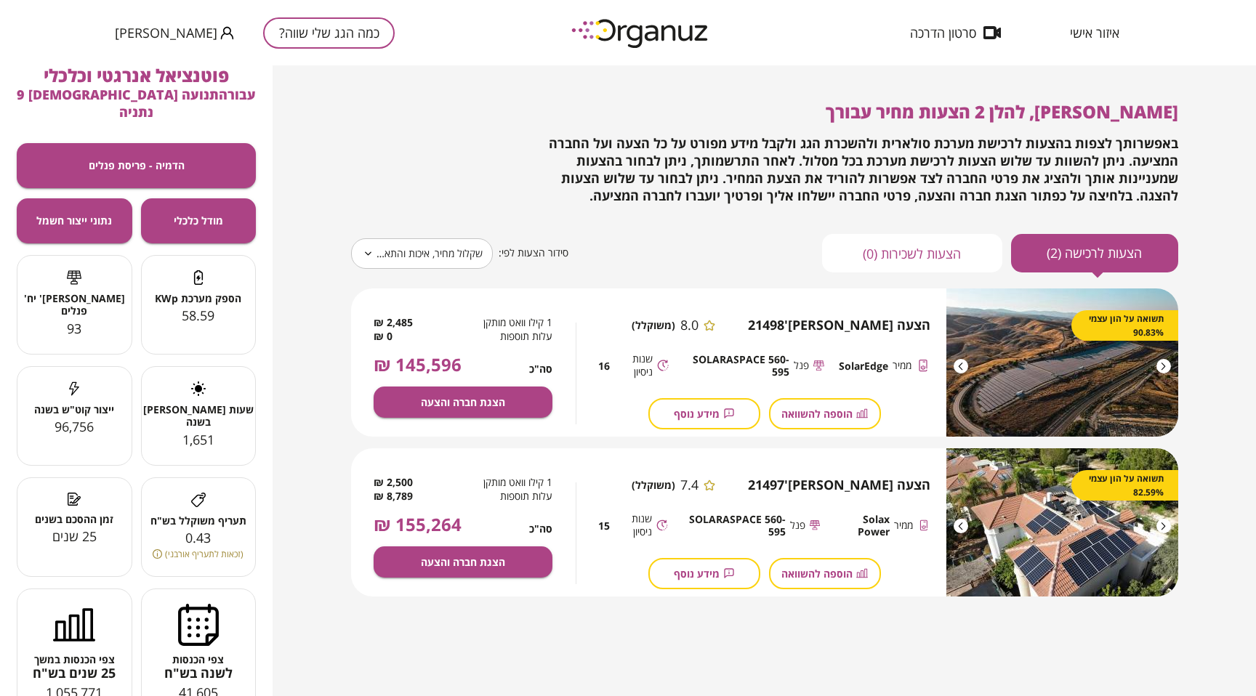
click at [1167, 367] on div at bounding box center [1163, 366] width 15 height 15
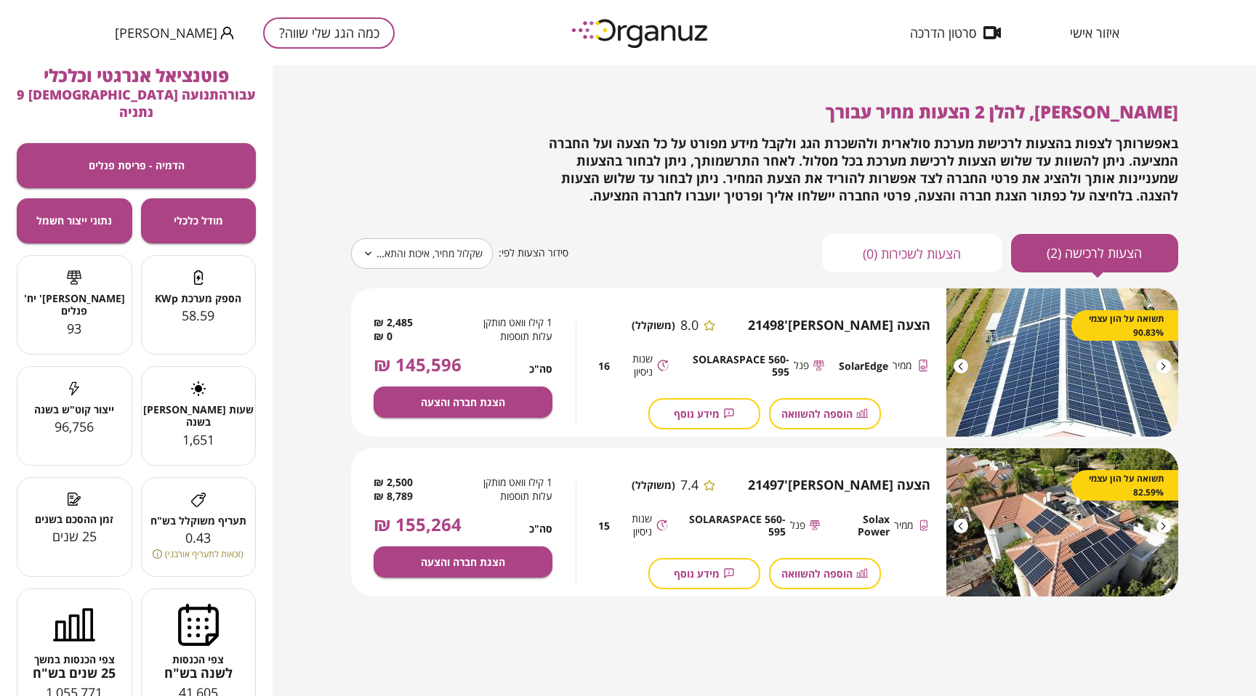
click at [1167, 367] on div at bounding box center [1163, 366] width 15 height 15
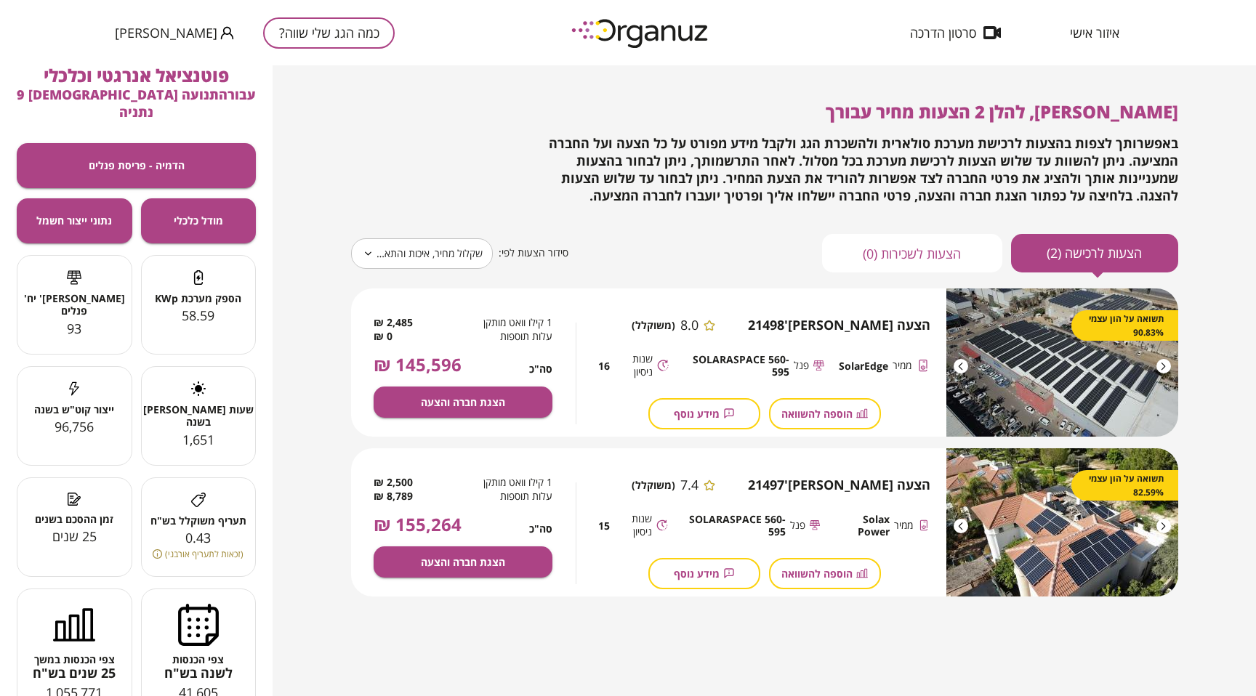
click at [1167, 367] on div at bounding box center [1163, 366] width 15 height 15
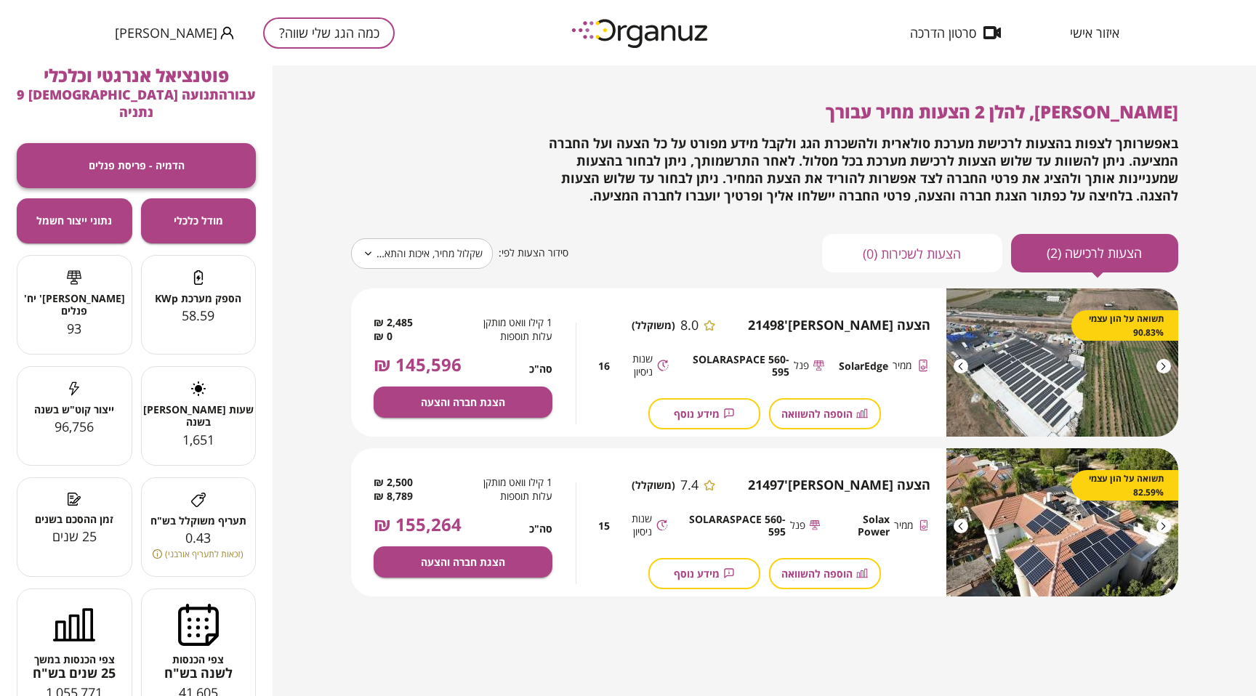
click at [198, 153] on button "הדמיה - פריסת פנלים" at bounding box center [136, 165] width 239 height 45
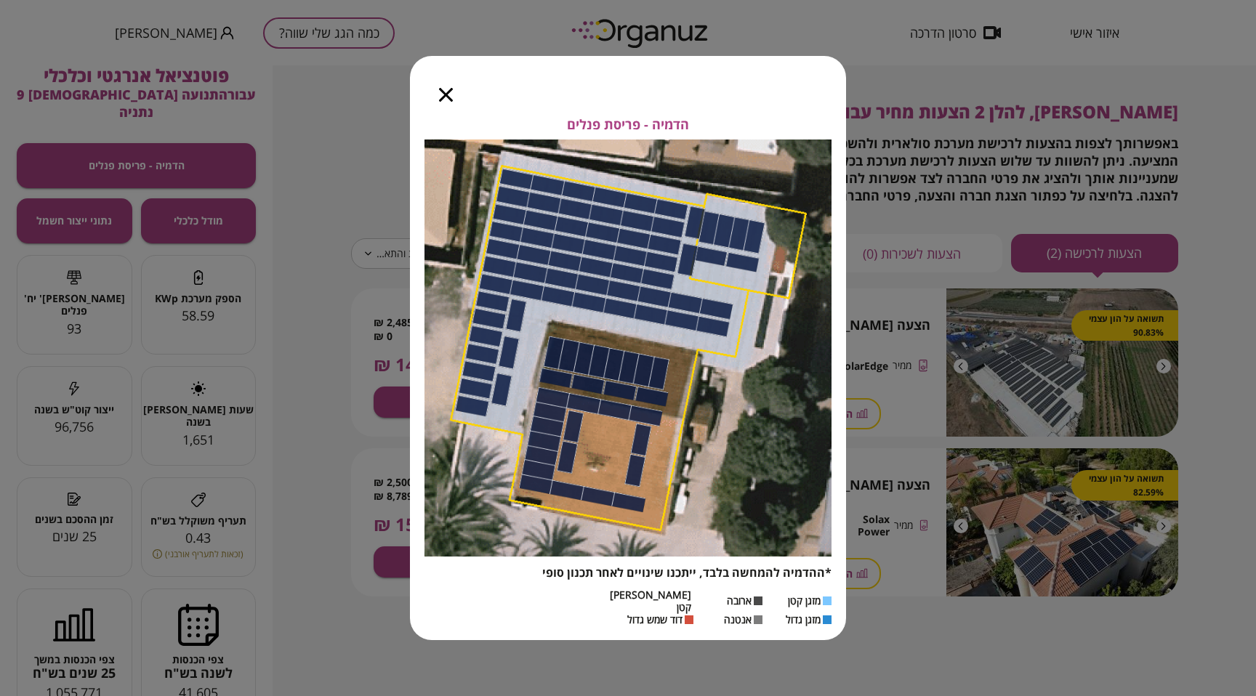
click at [444, 96] on icon "button" at bounding box center [446, 95] width 14 height 14
